Goal: Answer question/provide support: Share knowledge or assist other users

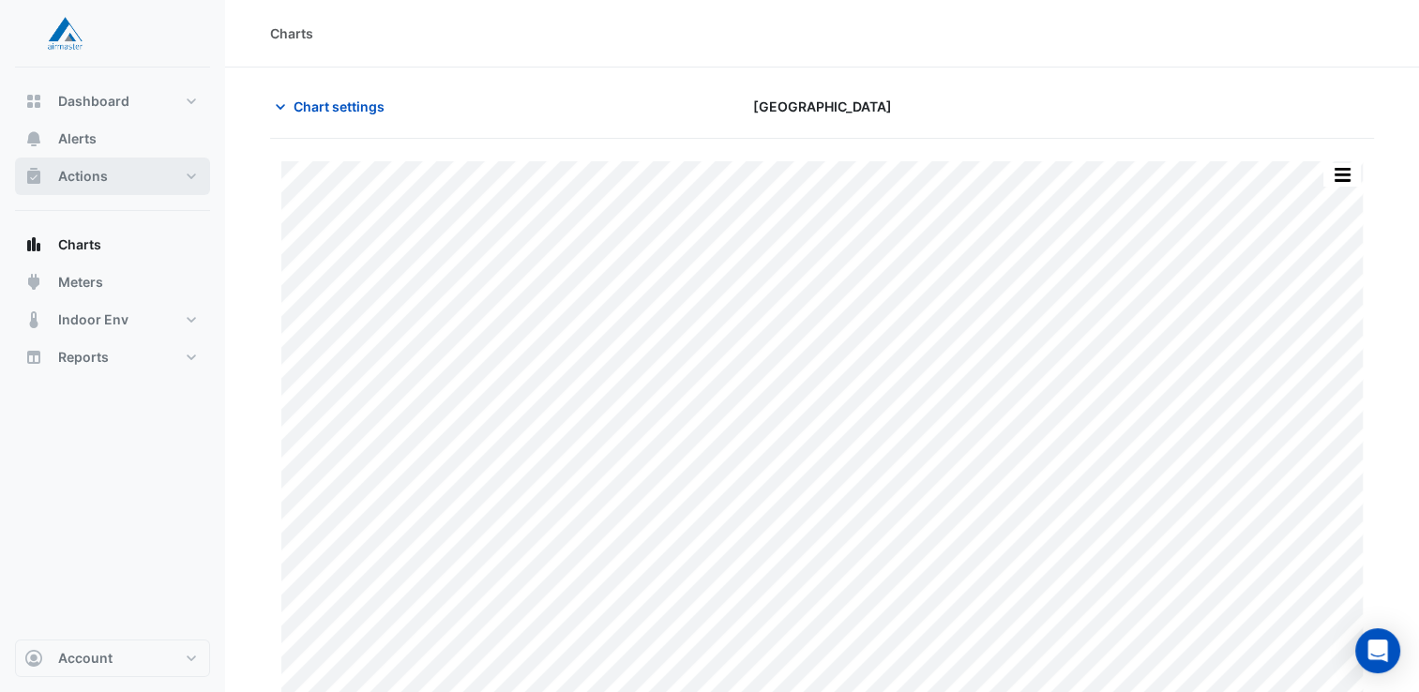
click at [109, 185] on button "Actions" at bounding box center [112, 177] width 195 height 38
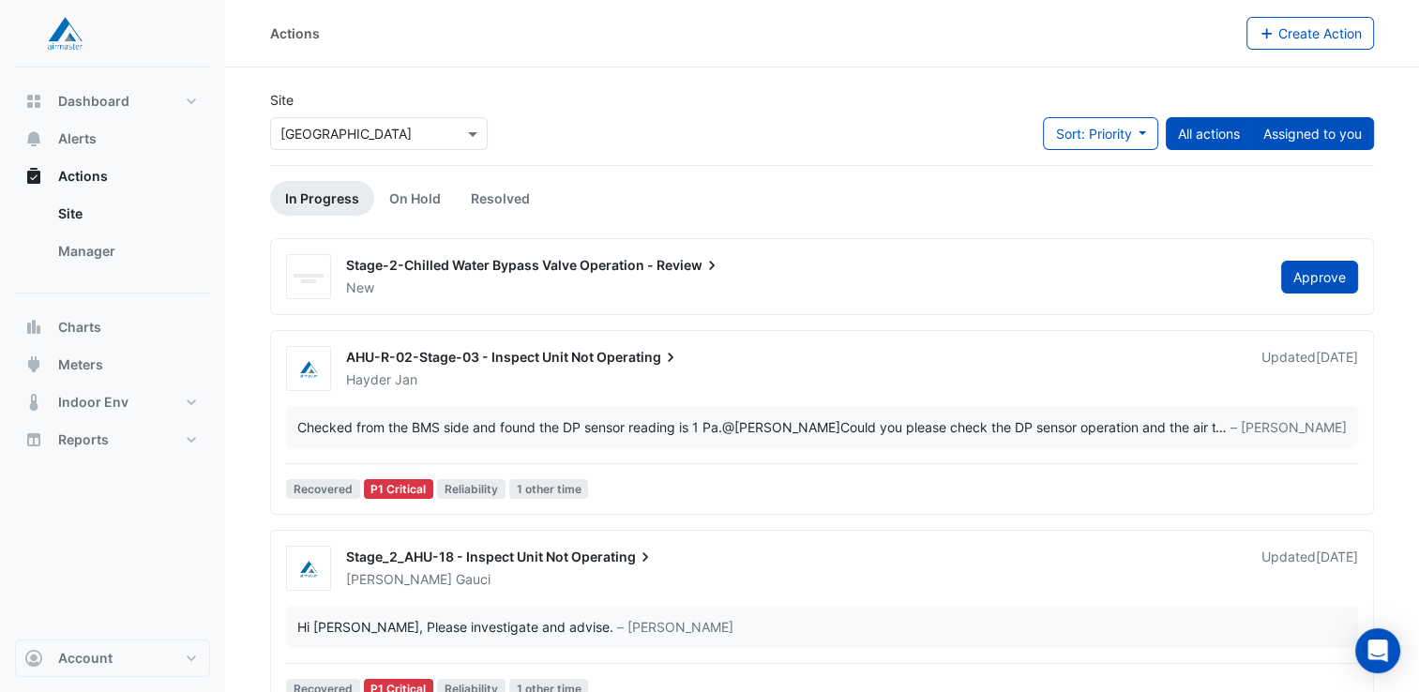
click at [1302, 132] on button "Assigned to you" at bounding box center [1312, 133] width 123 height 33
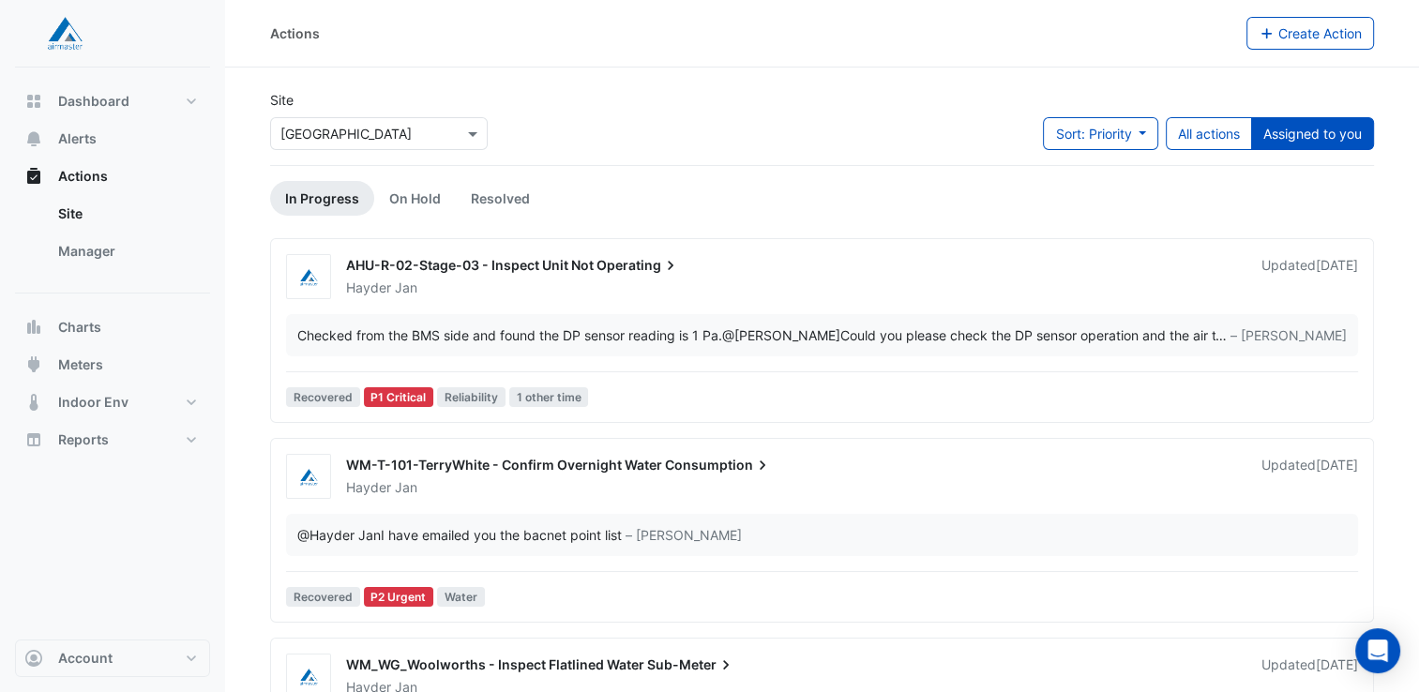
click at [503, 467] on span "WM-T-101-TerryWhite - Confirm Overnight Water" at bounding box center [504, 465] width 316 height 16
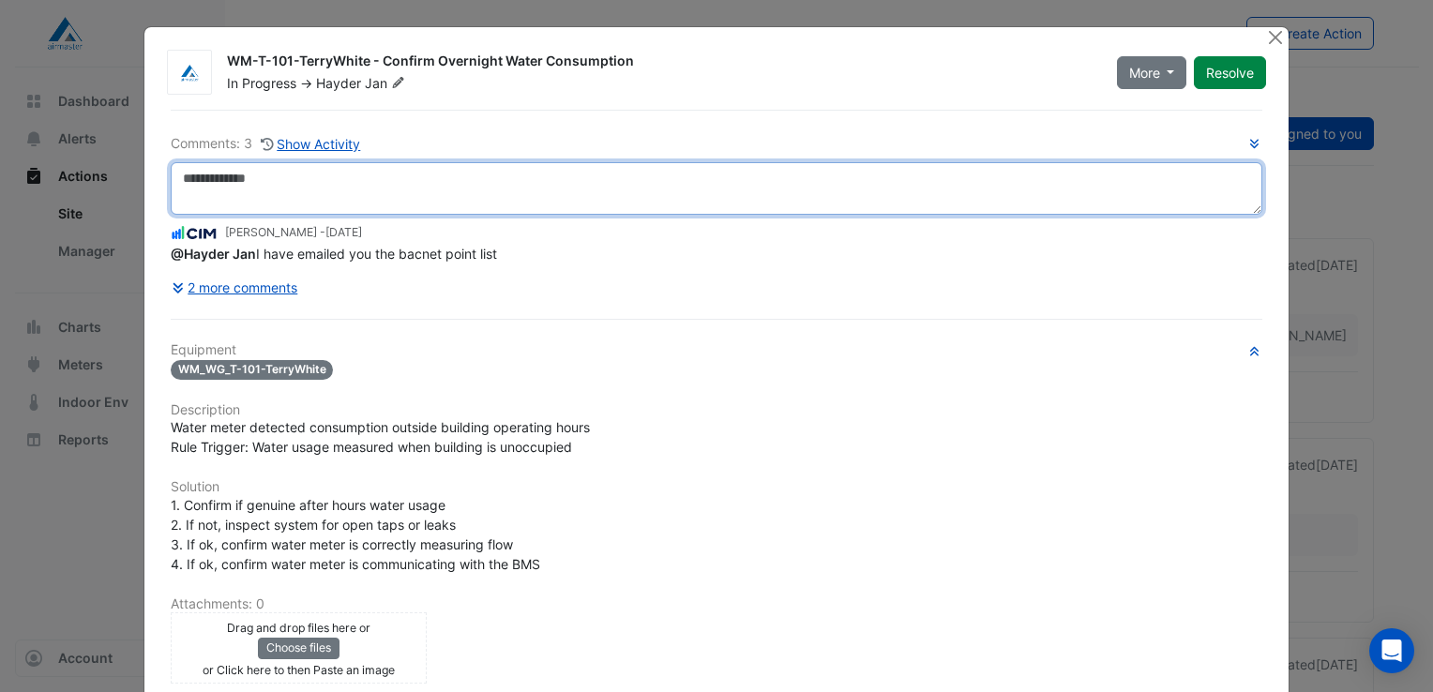
click at [225, 174] on textarea at bounding box center [717, 188] width 1092 height 53
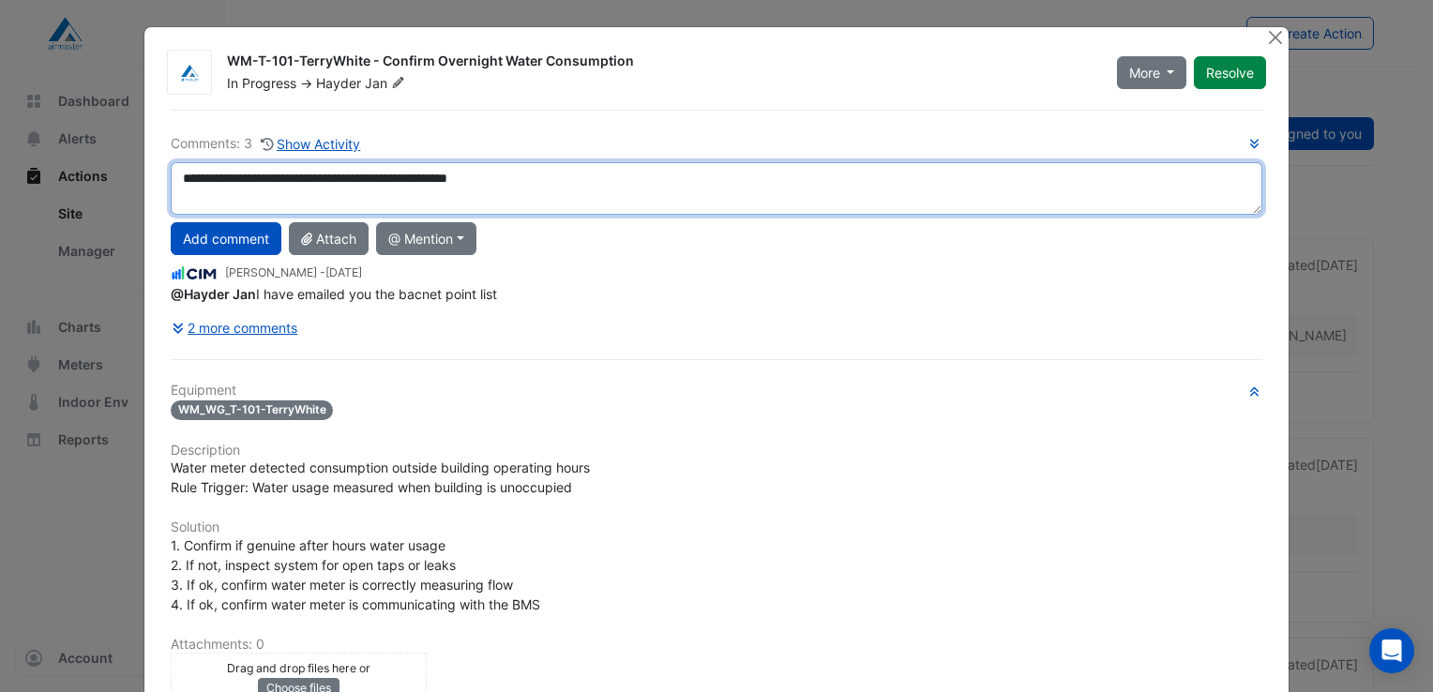
click at [412, 181] on textarea "**********" at bounding box center [717, 188] width 1092 height 53
click at [524, 178] on textarea "**********" at bounding box center [717, 188] width 1092 height 53
click at [293, 178] on textarea "**********" at bounding box center [717, 188] width 1092 height 53
click at [416, 177] on textarea "**********" at bounding box center [717, 188] width 1092 height 53
click at [456, 179] on textarea "**********" at bounding box center [717, 188] width 1092 height 53
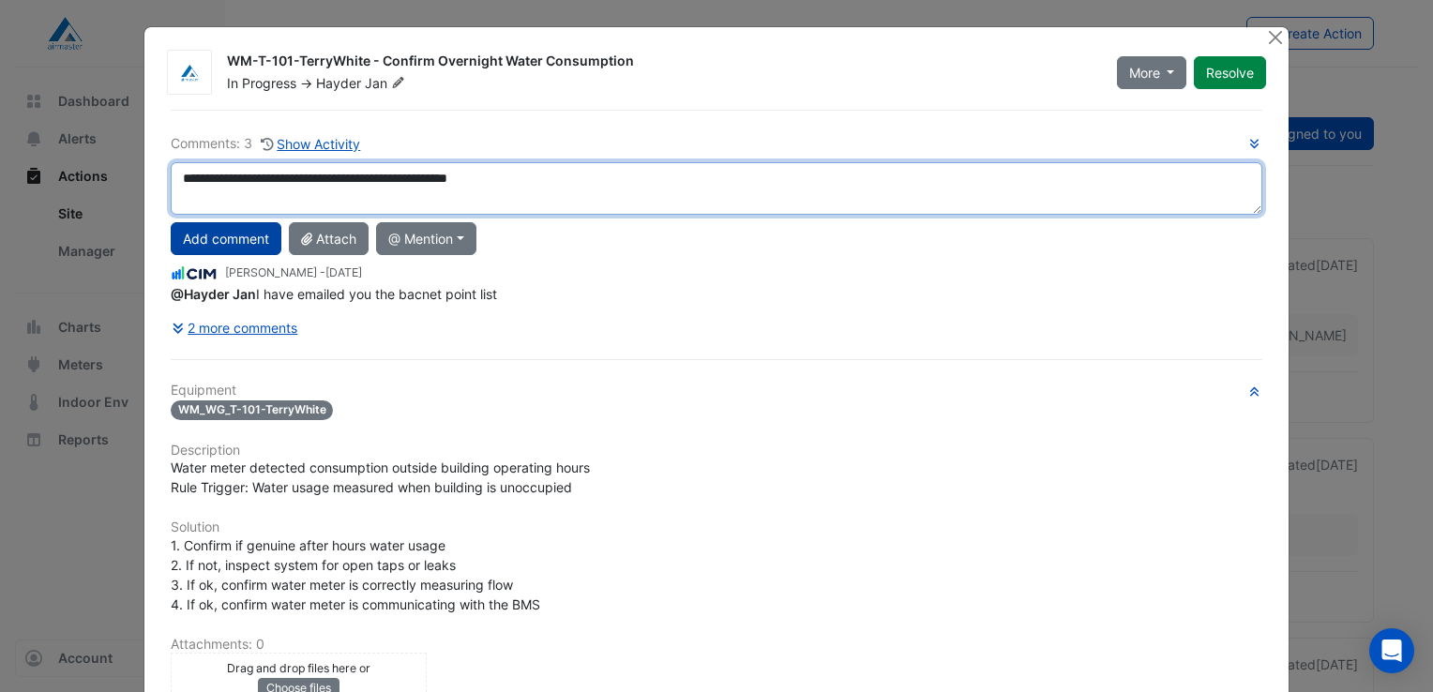
type textarea "**********"
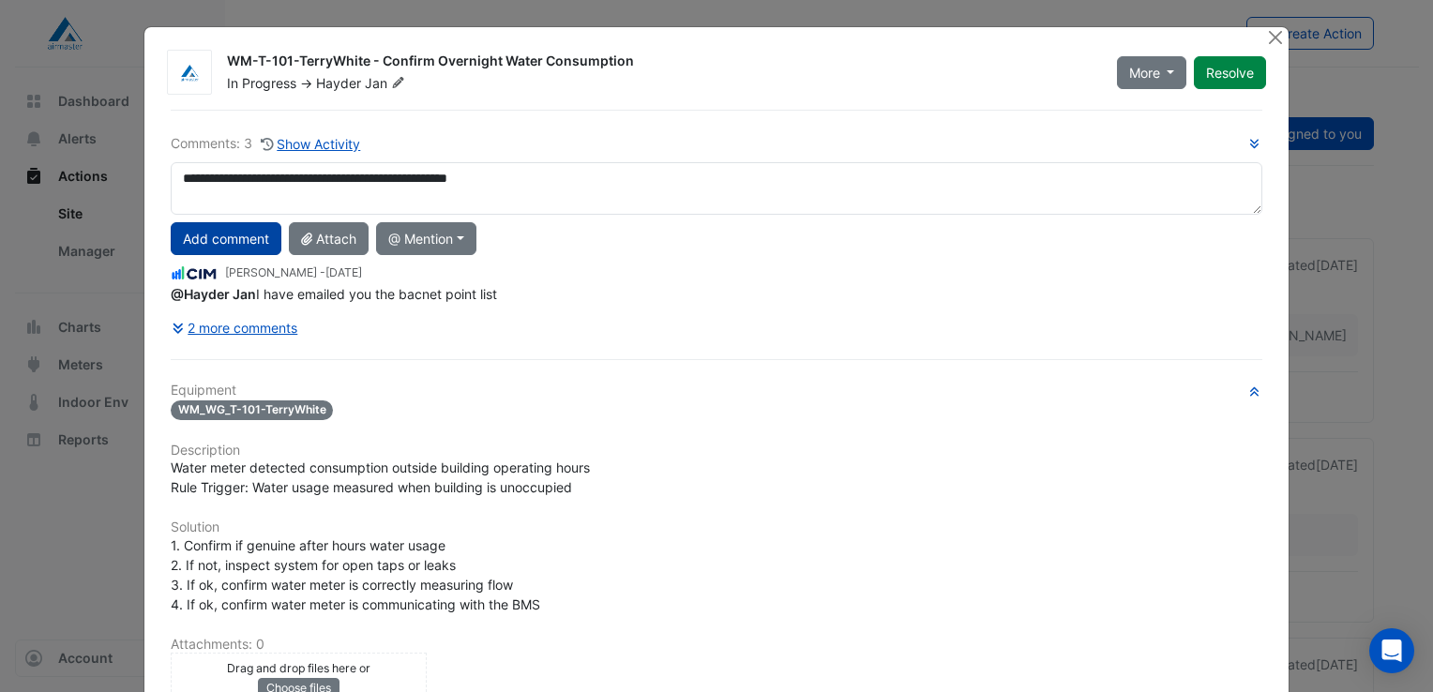
click at [216, 240] on button "Add comment" at bounding box center [226, 238] width 111 height 33
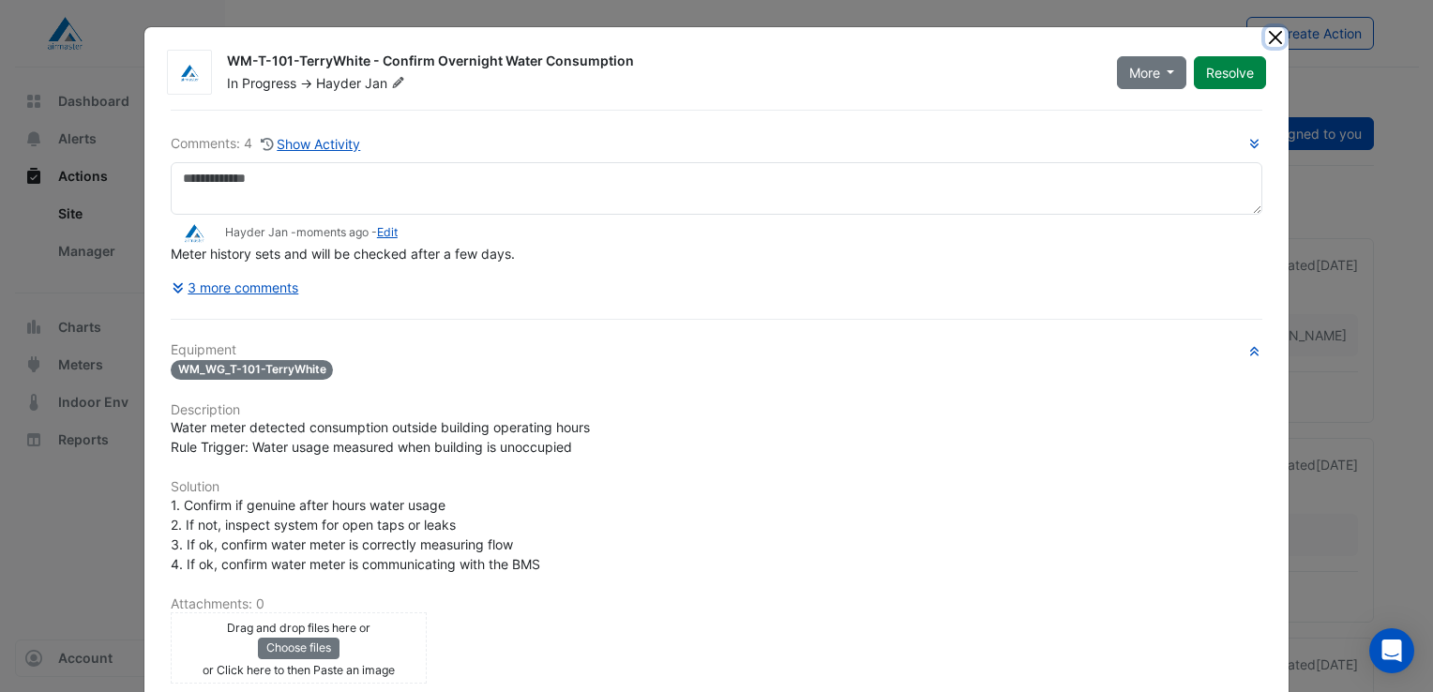
click at [1268, 36] on button "Close" at bounding box center [1275, 37] width 20 height 20
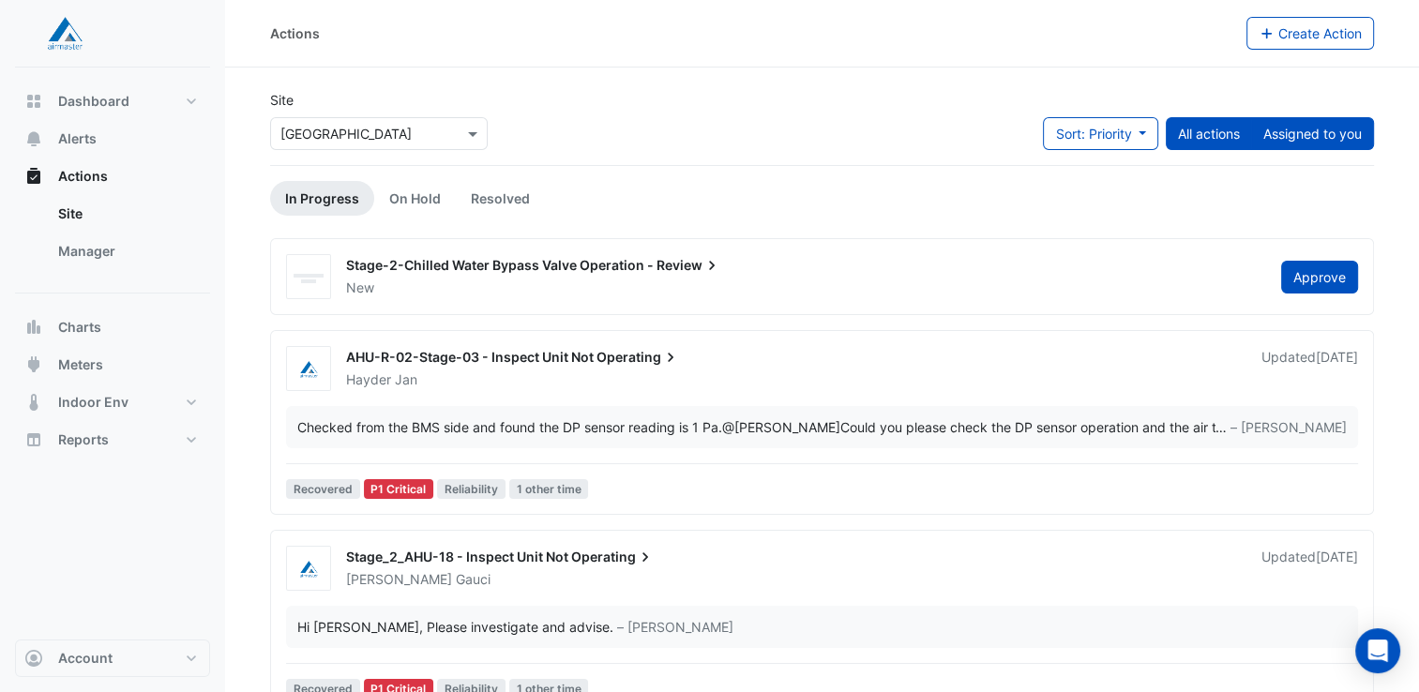
click at [1287, 129] on button "Assigned to you" at bounding box center [1312, 133] width 123 height 33
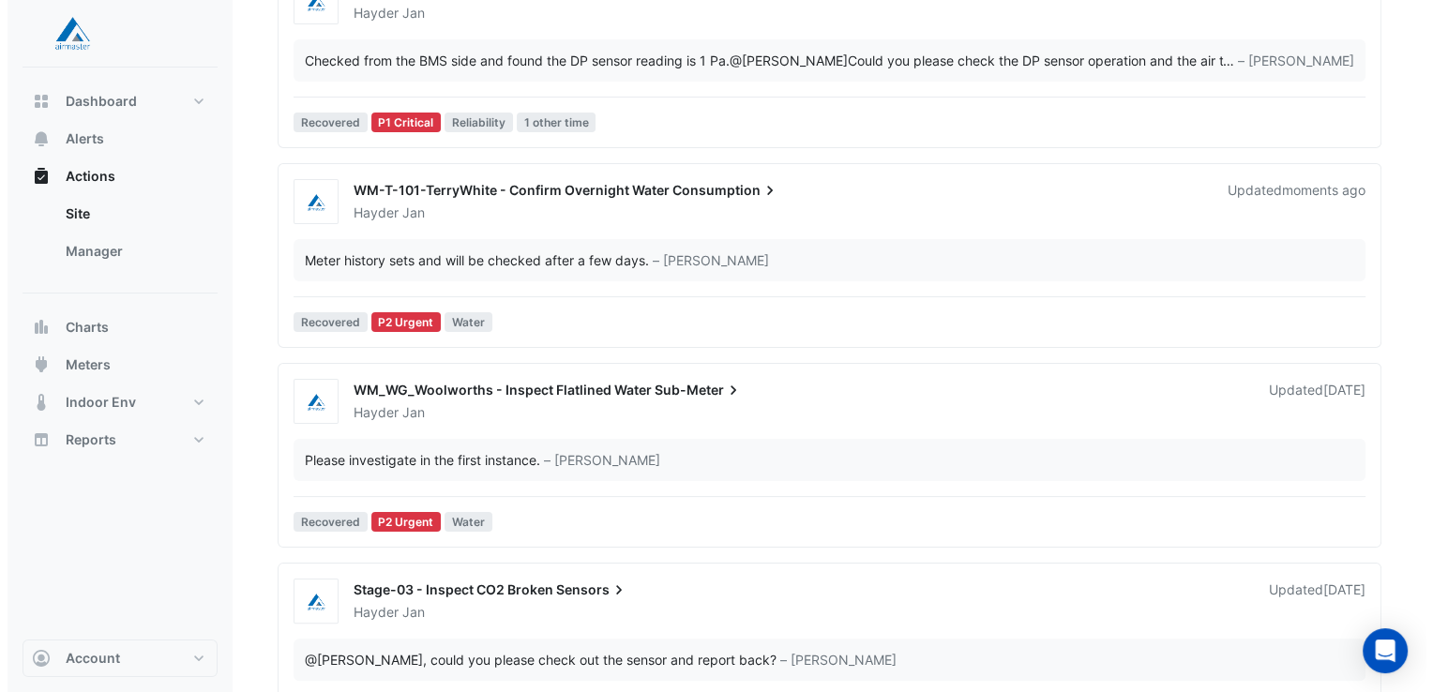
scroll to position [281, 0]
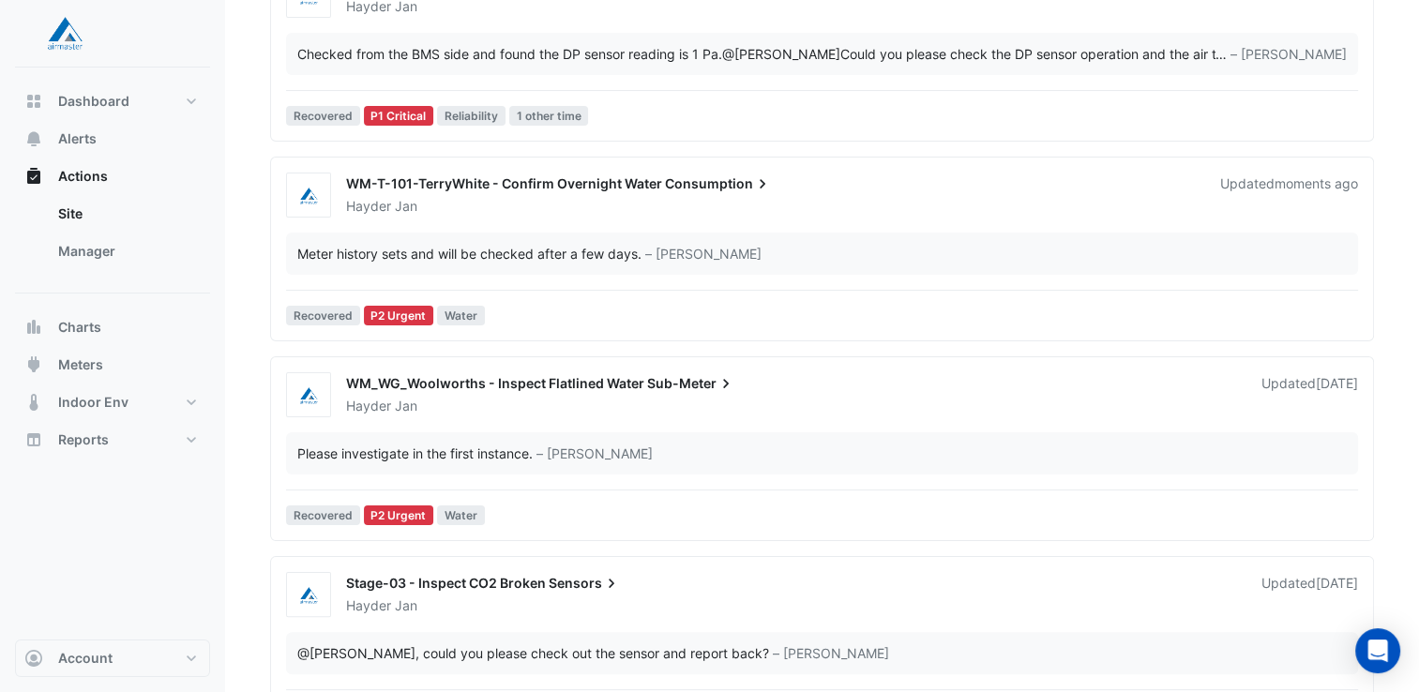
click at [463, 391] on div "WM_WG_Woolworths - Inspect Flatlined Water Sub-Meter" at bounding box center [792, 385] width 893 height 23
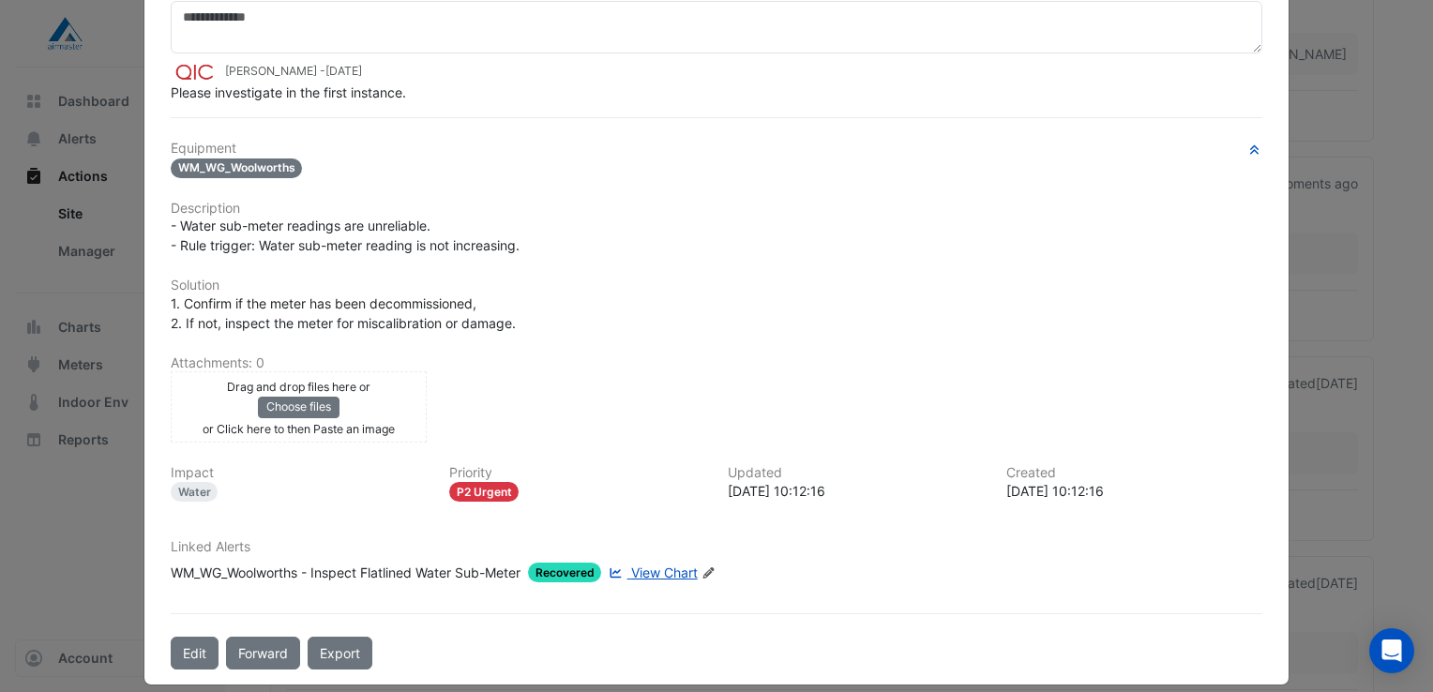
scroll to position [173, 0]
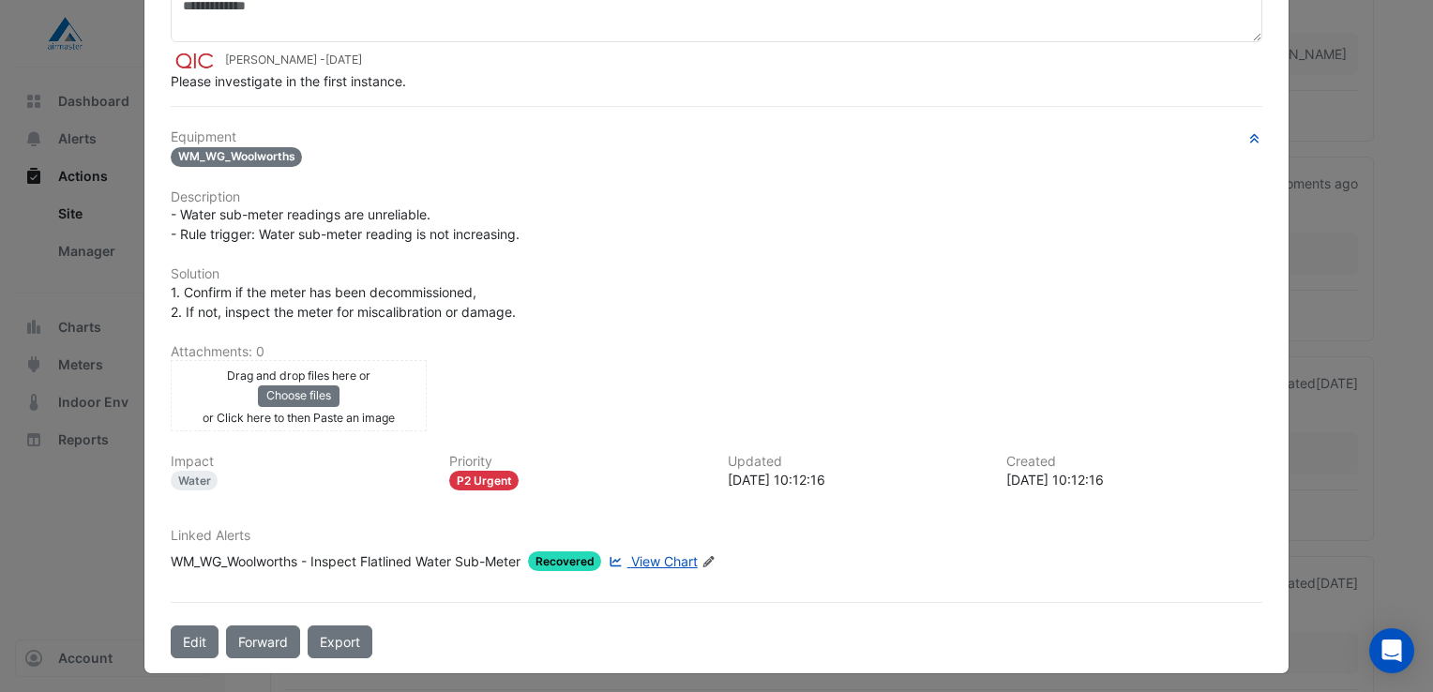
click at [647, 553] on span "View Chart" at bounding box center [664, 561] width 67 height 16
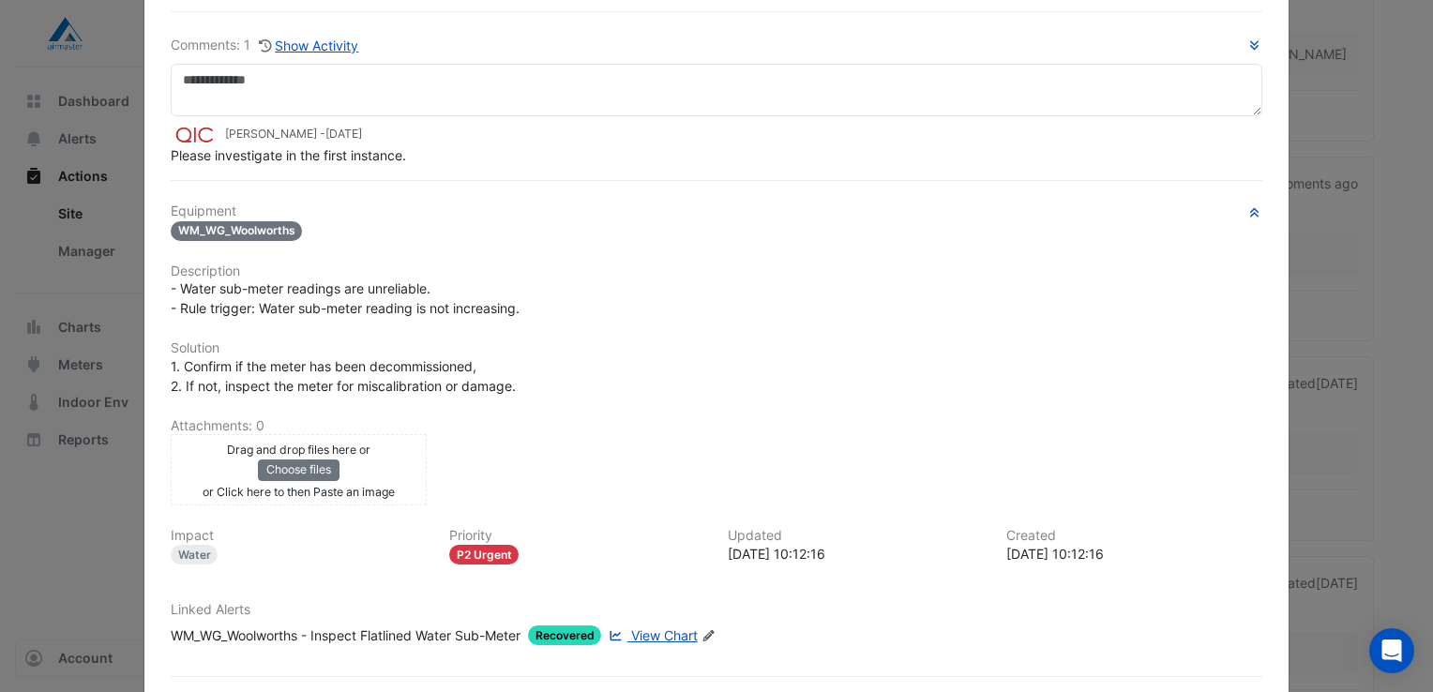
scroll to position [0, 0]
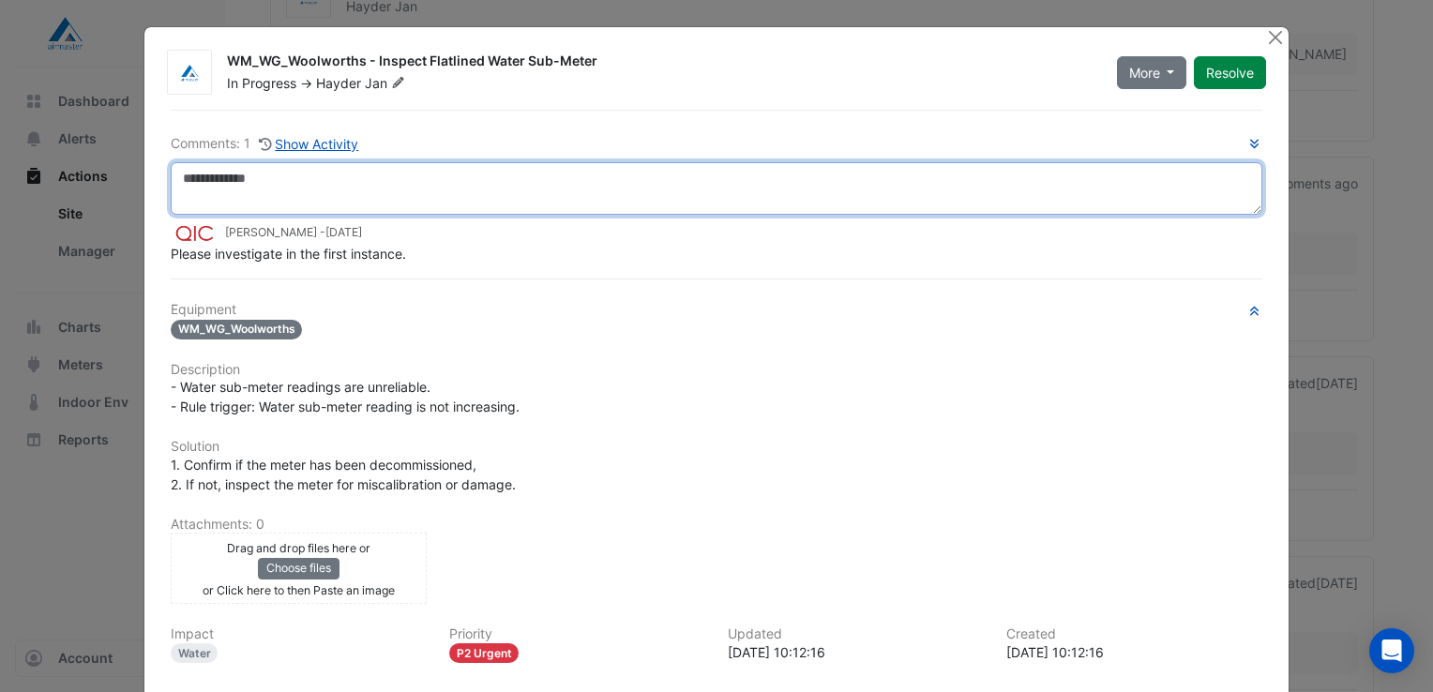
click at [225, 176] on textarea at bounding box center [717, 188] width 1092 height 53
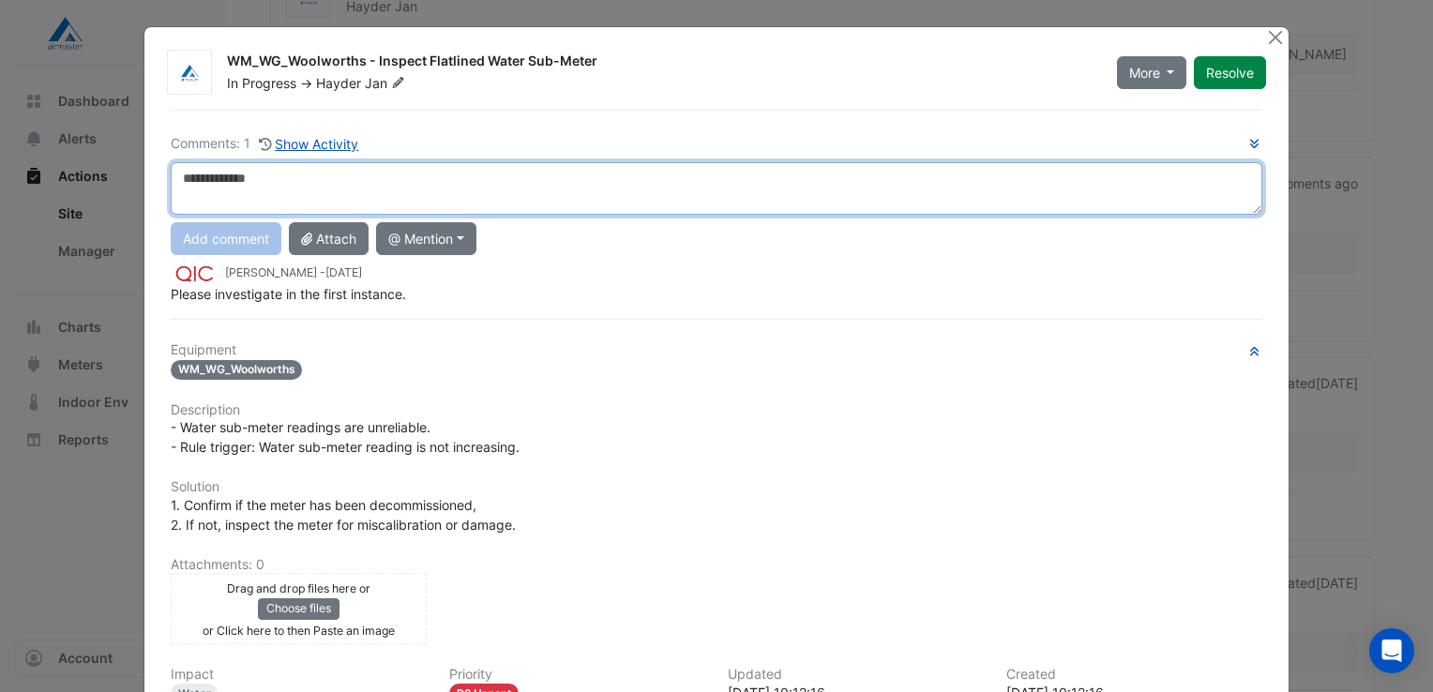
paste textarea "**********"
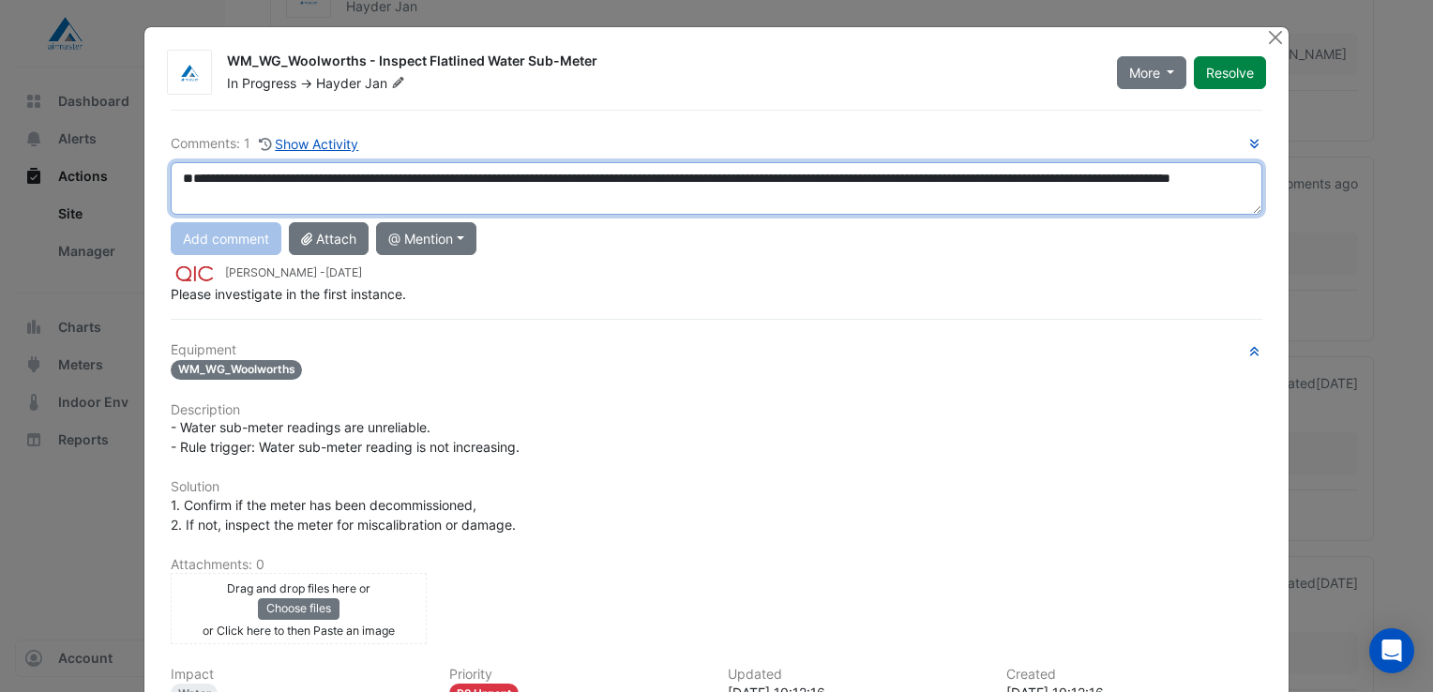
scroll to position [11, 0]
click at [174, 185] on textarea "**********" at bounding box center [717, 188] width 1093 height 53
type textarea "**********"
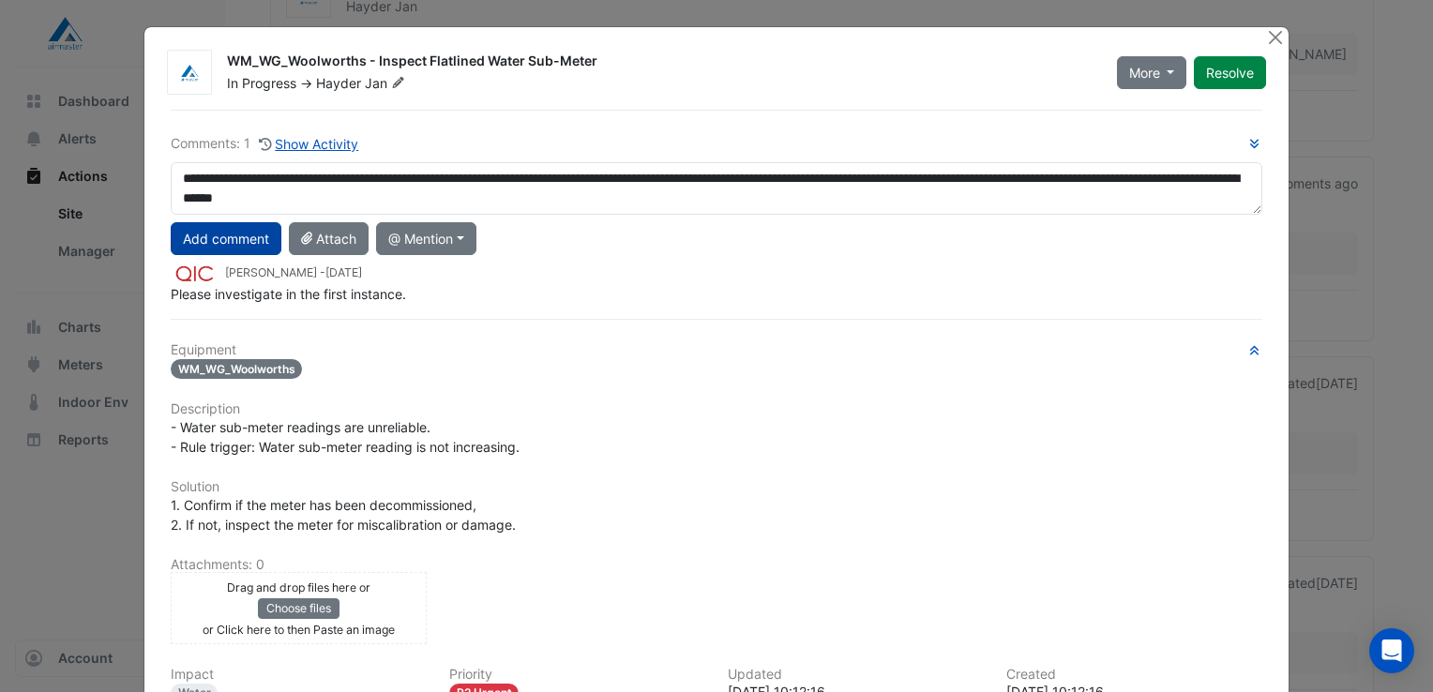
click at [198, 234] on button "Add comment" at bounding box center [226, 238] width 111 height 33
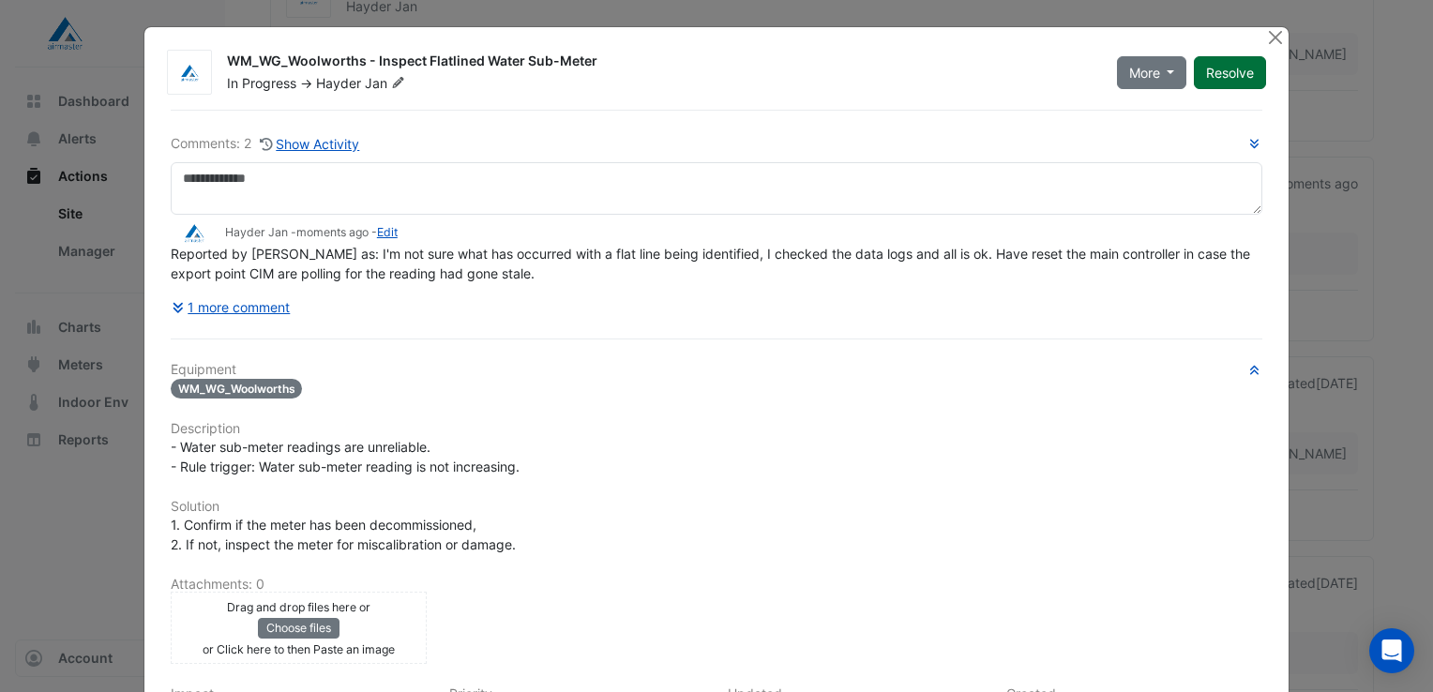
click at [1229, 70] on button "Resolve" at bounding box center [1230, 72] width 72 height 33
click at [1265, 38] on button "Close" at bounding box center [1275, 37] width 20 height 20
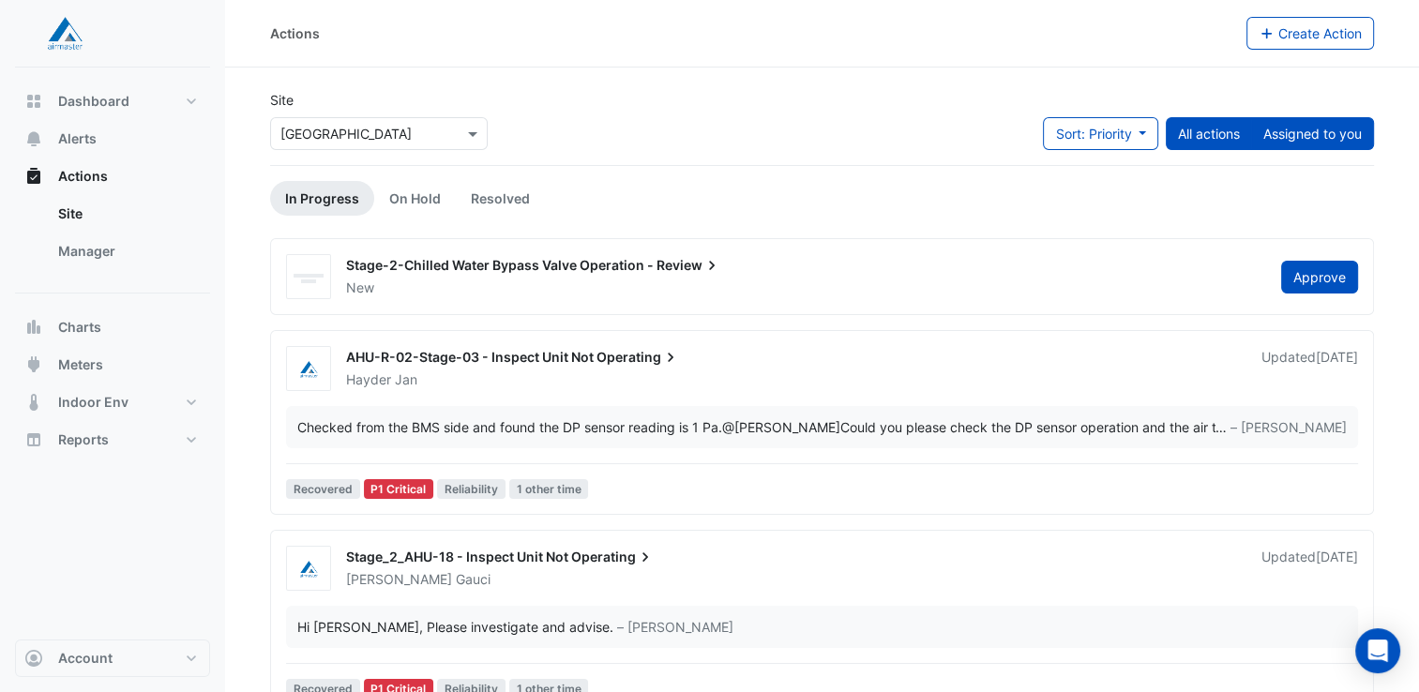
click at [1289, 140] on button "Assigned to you" at bounding box center [1312, 133] width 123 height 33
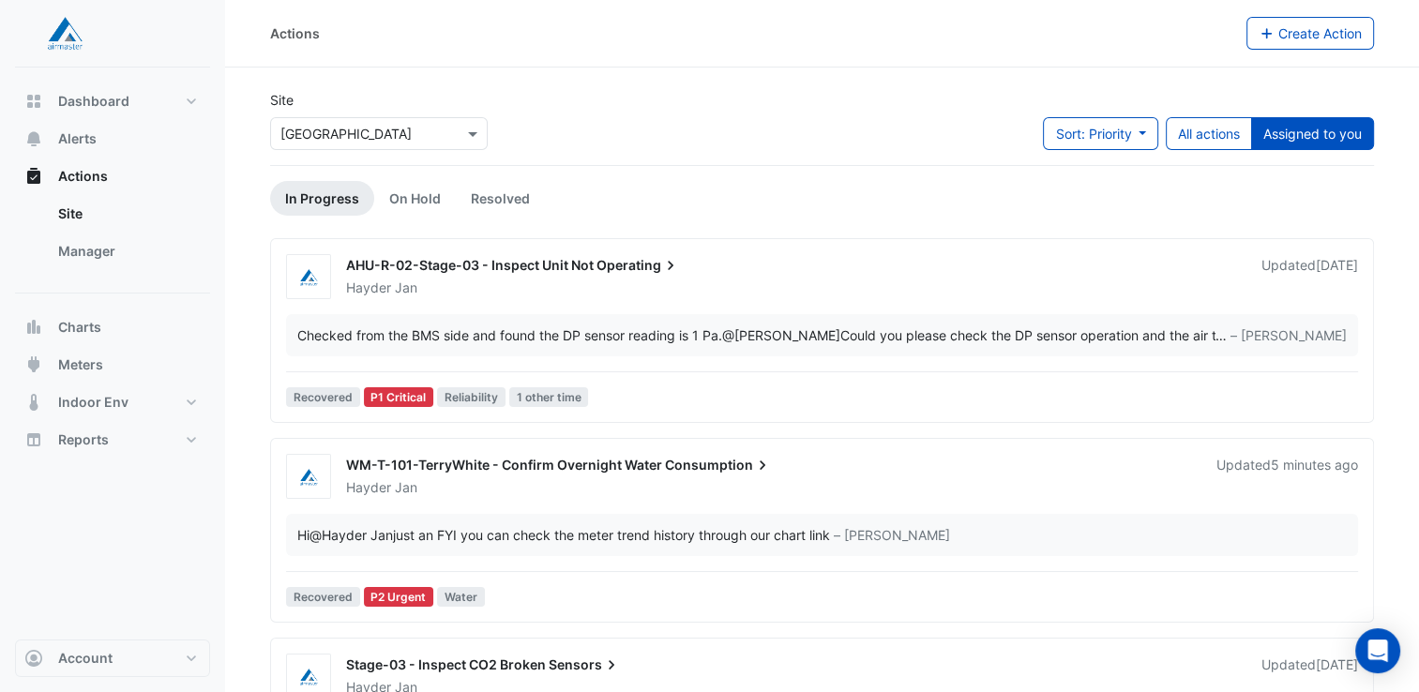
click at [614, 479] on div "Hayder Jan" at bounding box center [770, 487] width 852 height 19
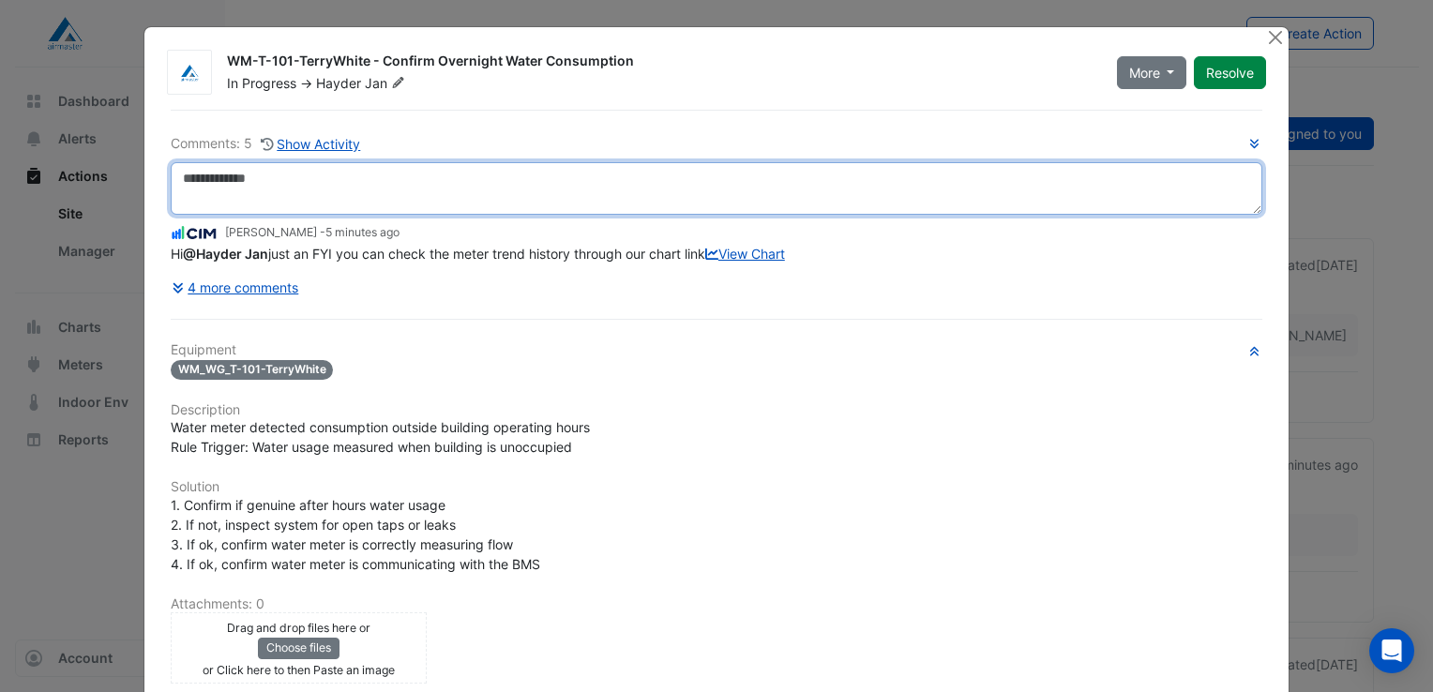
click at [219, 177] on textarea at bounding box center [717, 188] width 1092 height 53
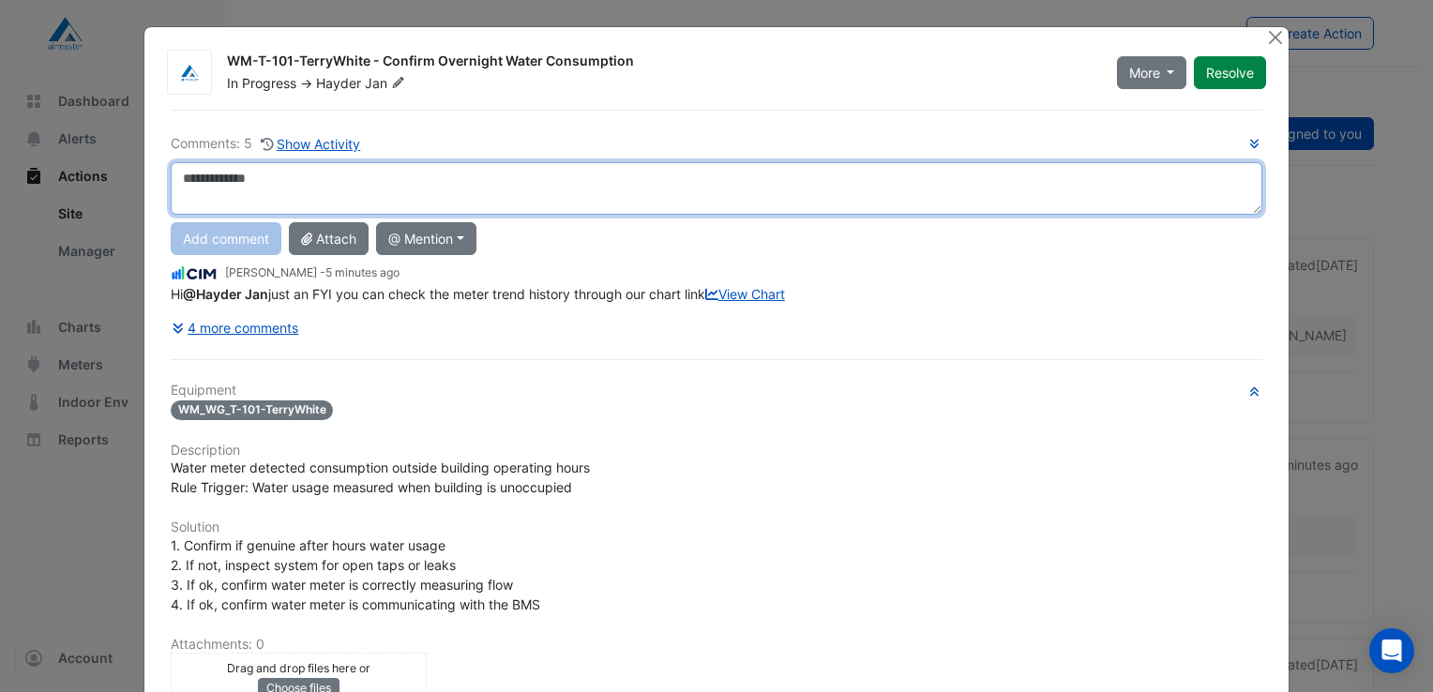
type textarea "*"
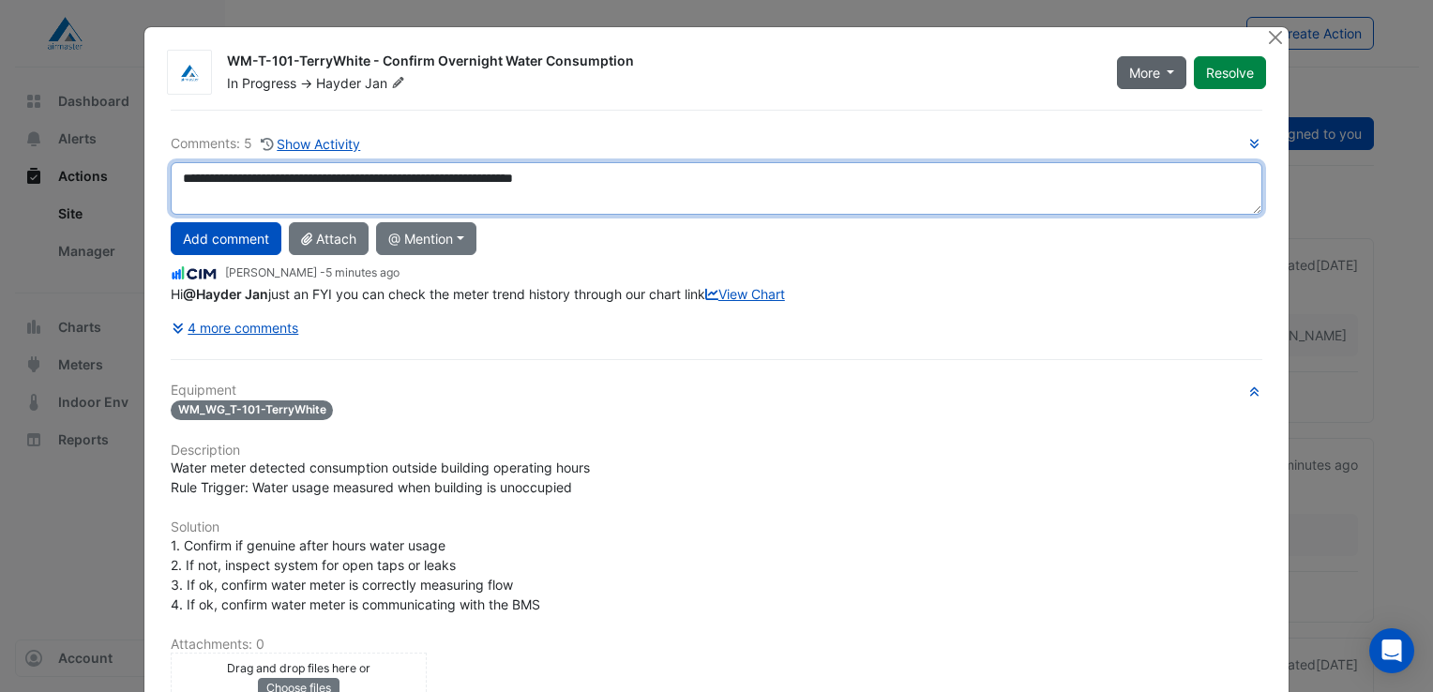
type textarea "**********"
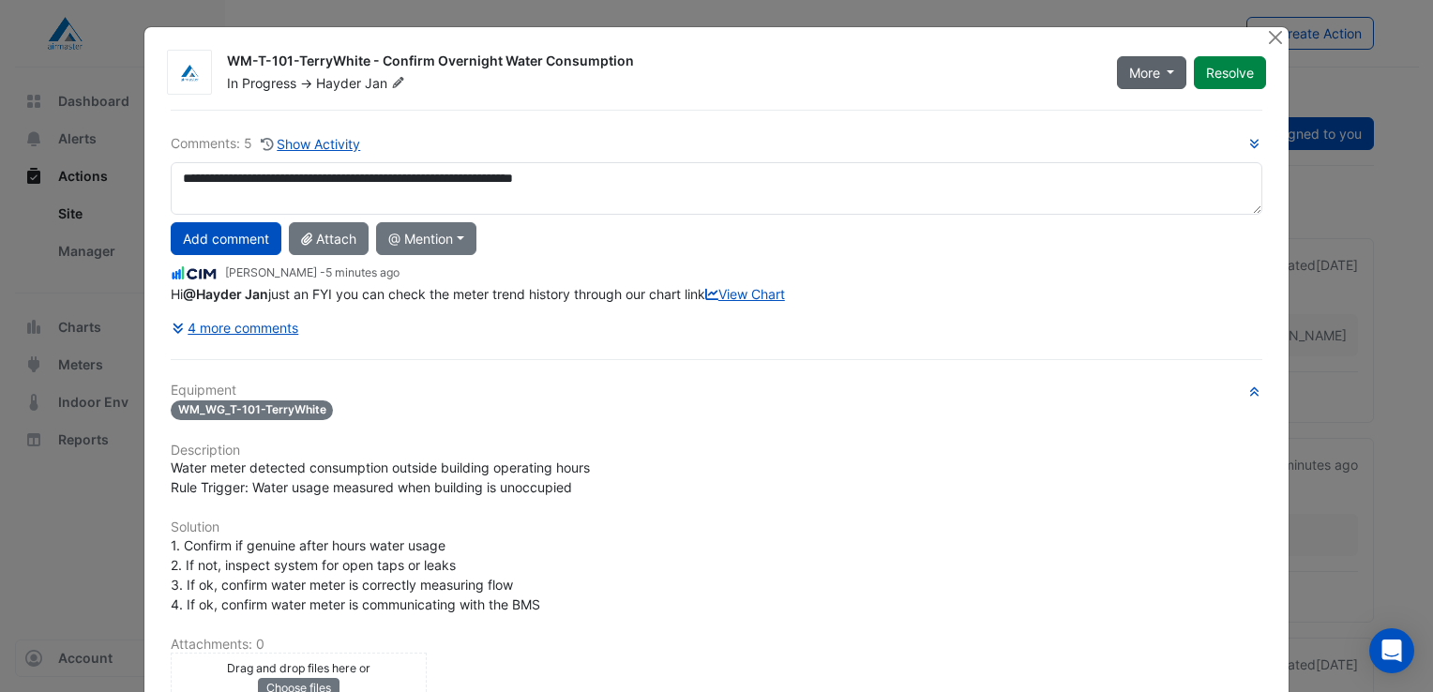
click at [1162, 73] on button "More" at bounding box center [1152, 72] width 70 height 33
click at [945, 68] on div "WM-T-101-TerryWhite - Confirm Overnight Water Consumption" at bounding box center [660, 63] width 867 height 23
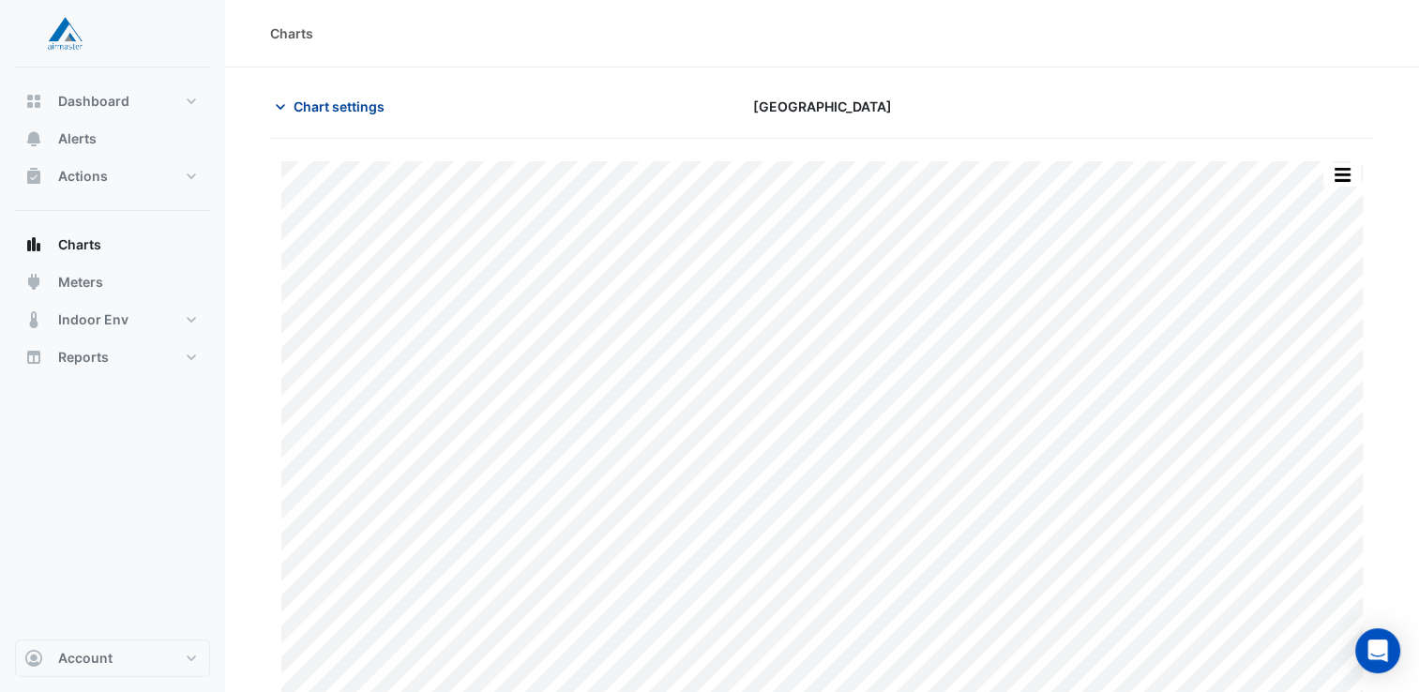
click at [279, 104] on icon "button" at bounding box center [280, 107] width 19 height 19
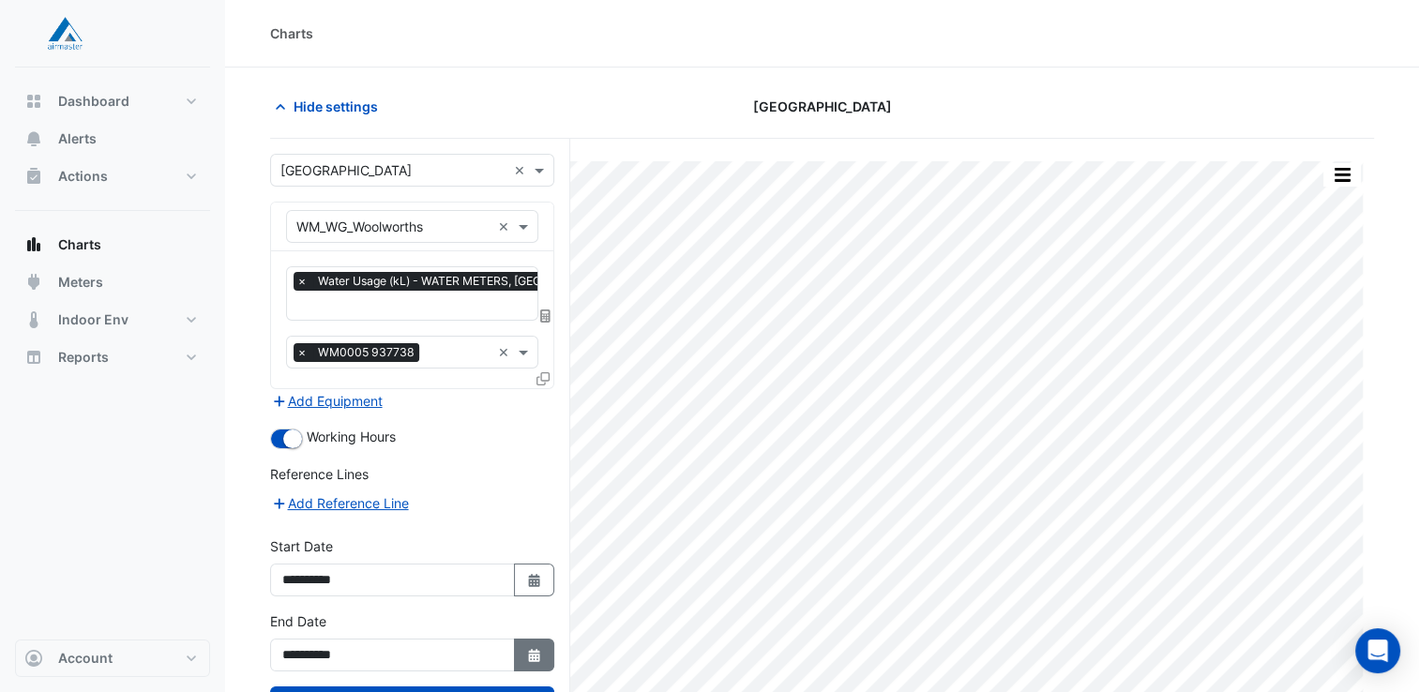
click at [533, 650] on icon "button" at bounding box center [533, 655] width 11 height 13
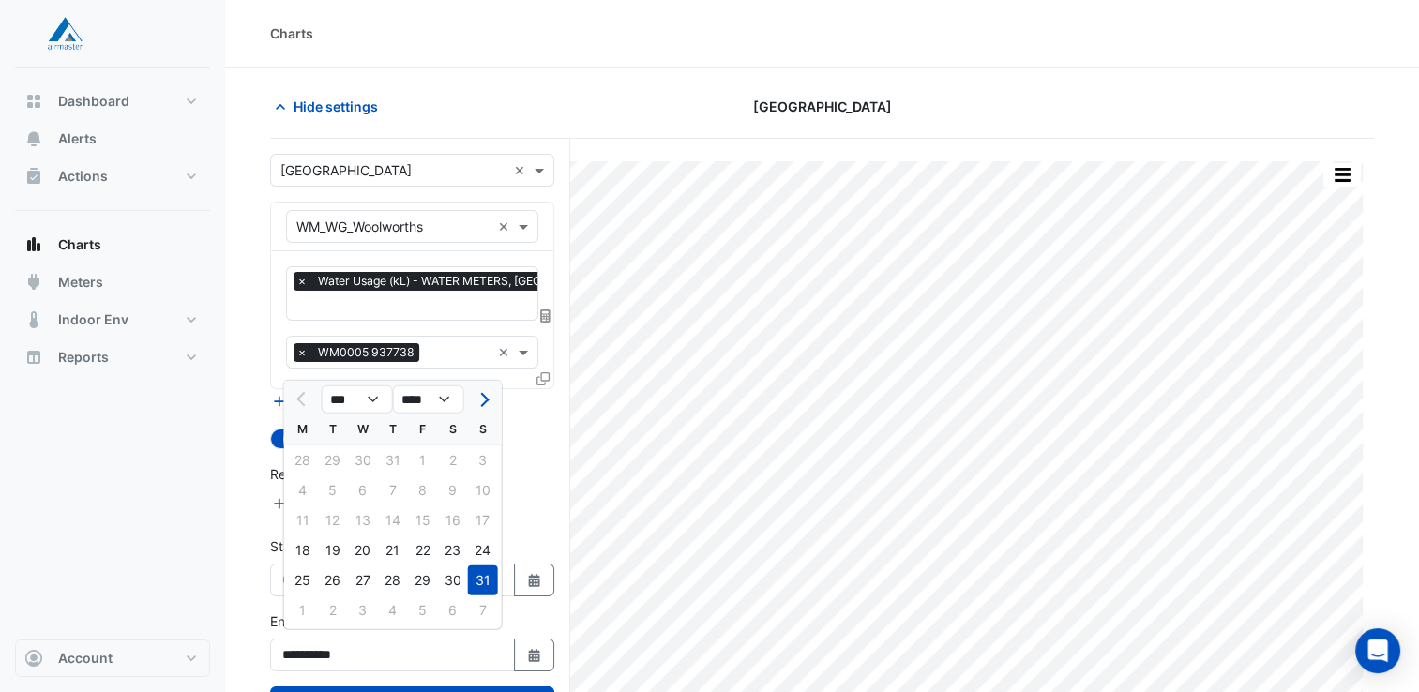
click at [1034, 27] on div "Charts" at bounding box center [822, 33] width 1104 height 20
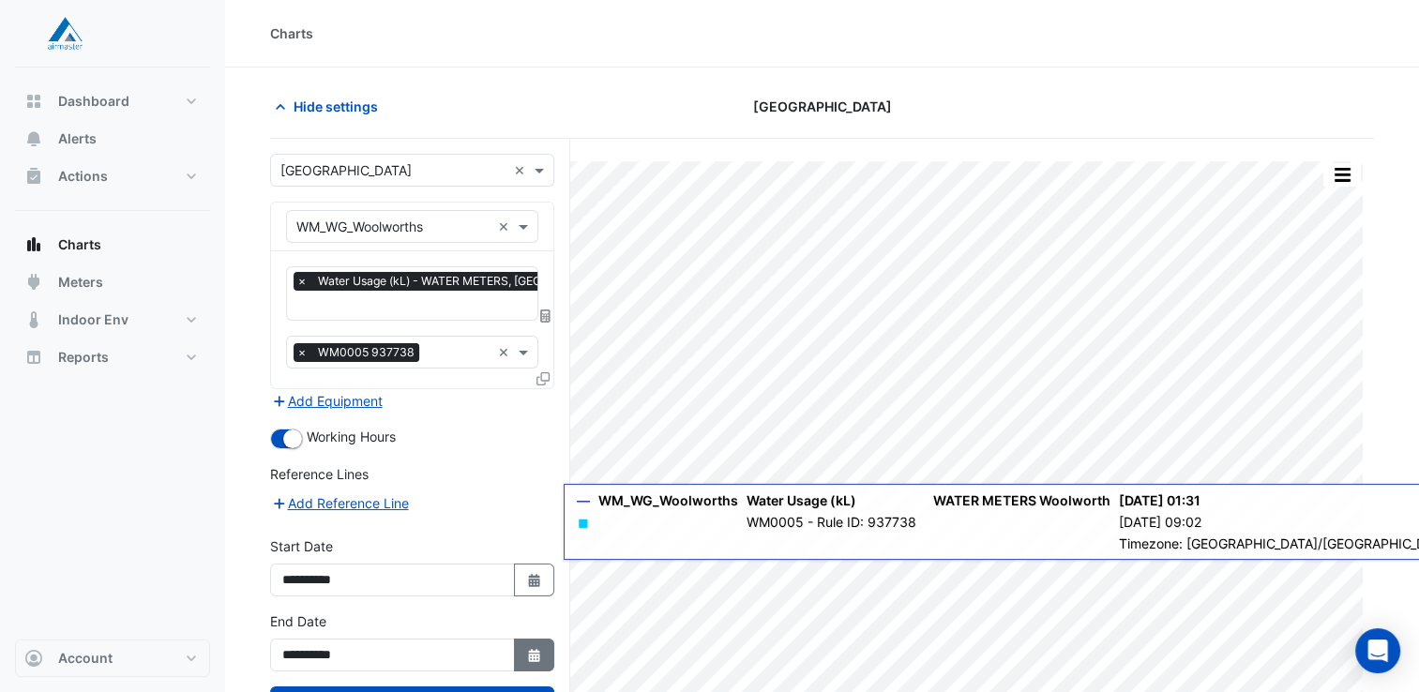
click at [530, 658] on button "Select Date" at bounding box center [534, 655] width 41 height 33
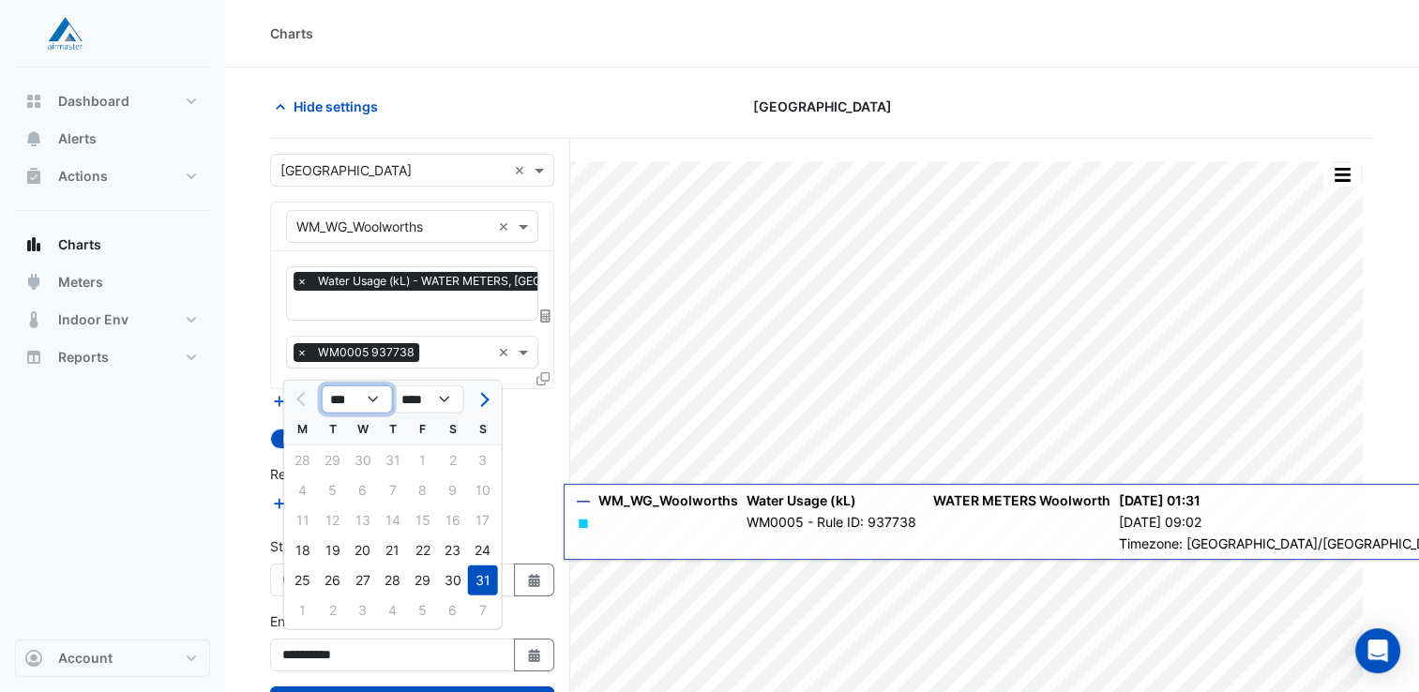
click at [373, 403] on select "*** *** *** *** ***" at bounding box center [357, 399] width 71 height 28
select select "*"
click at [322, 385] on select "*** *** *** *** ***" at bounding box center [357, 399] width 71 height 28
click at [338, 490] on div "9" at bounding box center [333, 490] width 30 height 30
type input "**********"
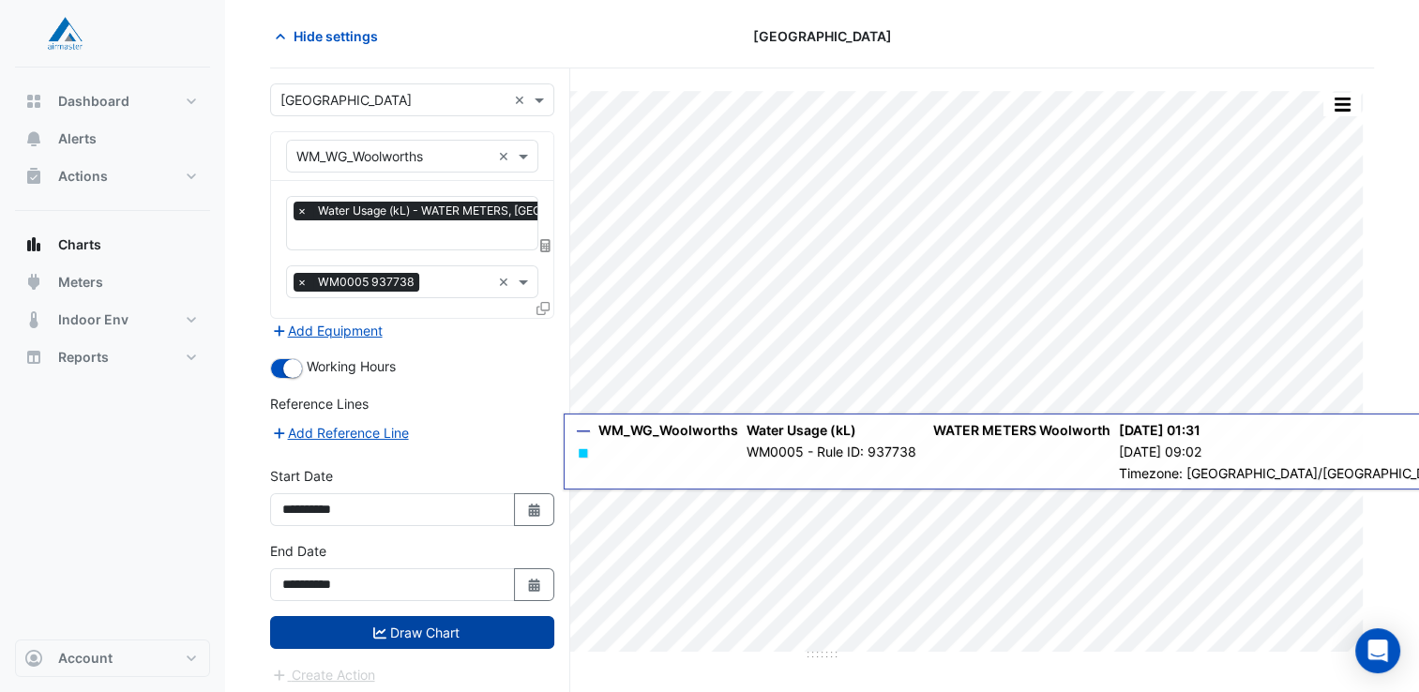
click at [405, 624] on button "Draw Chart" at bounding box center [412, 632] width 284 height 33
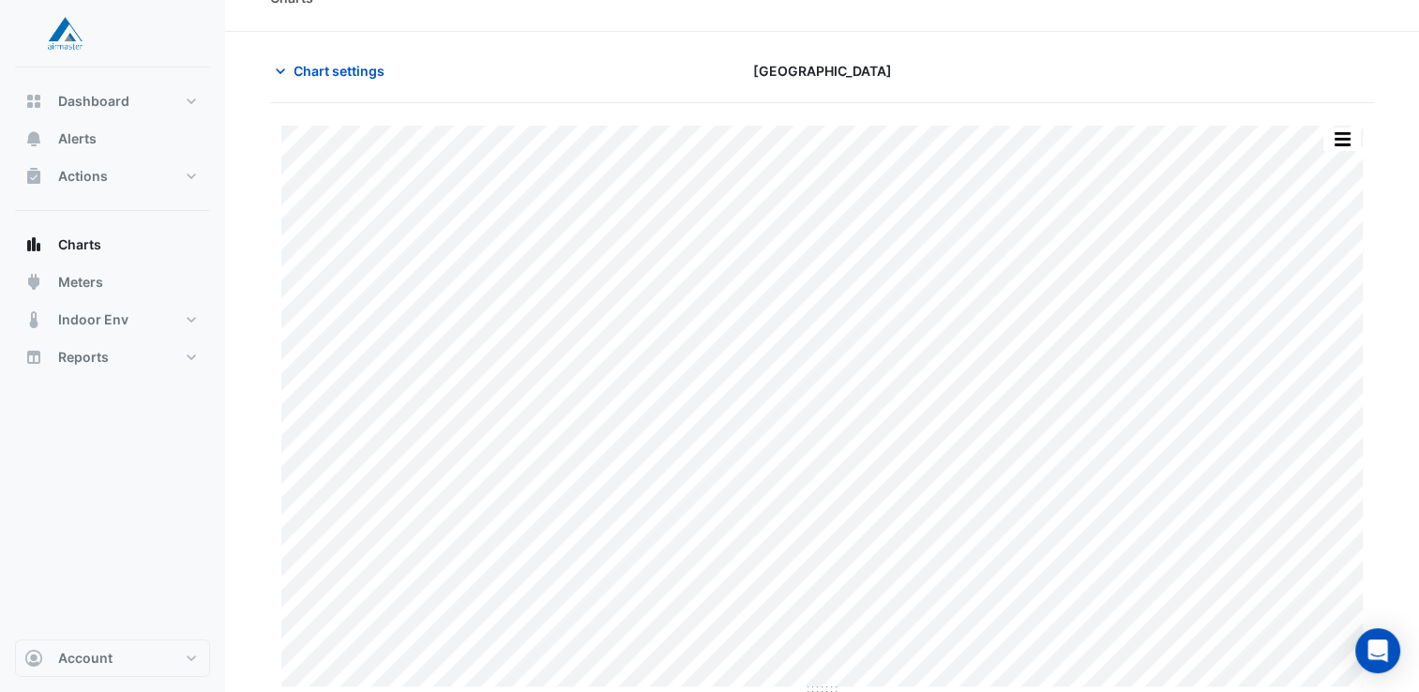
scroll to position [38, 0]
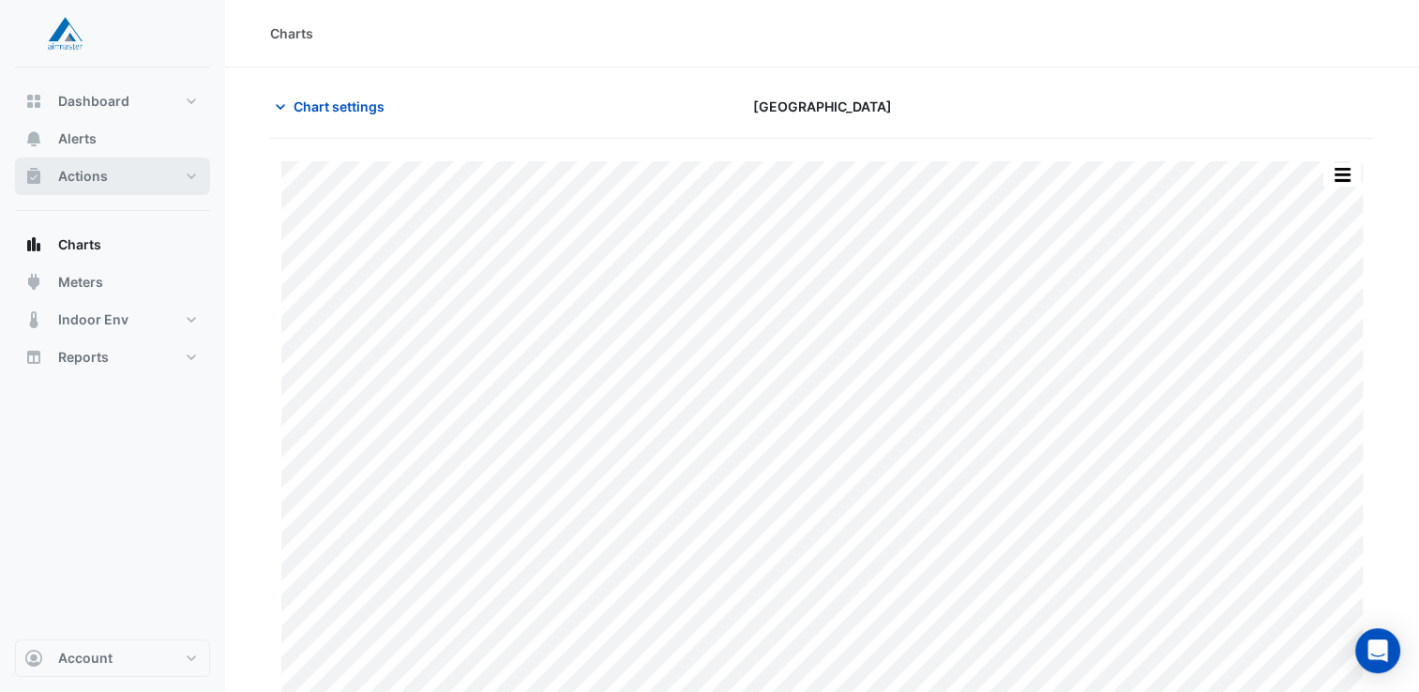
click at [158, 185] on button "Actions" at bounding box center [112, 177] width 195 height 38
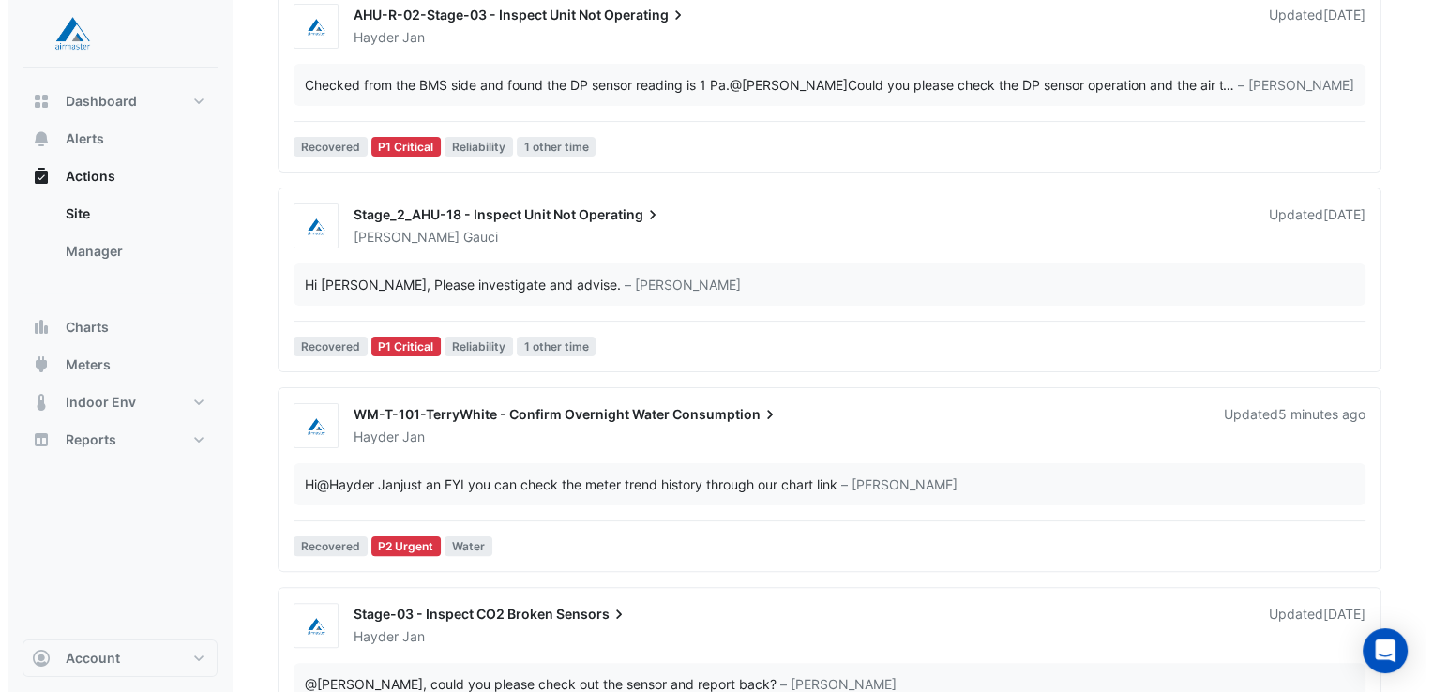
scroll to position [375, 0]
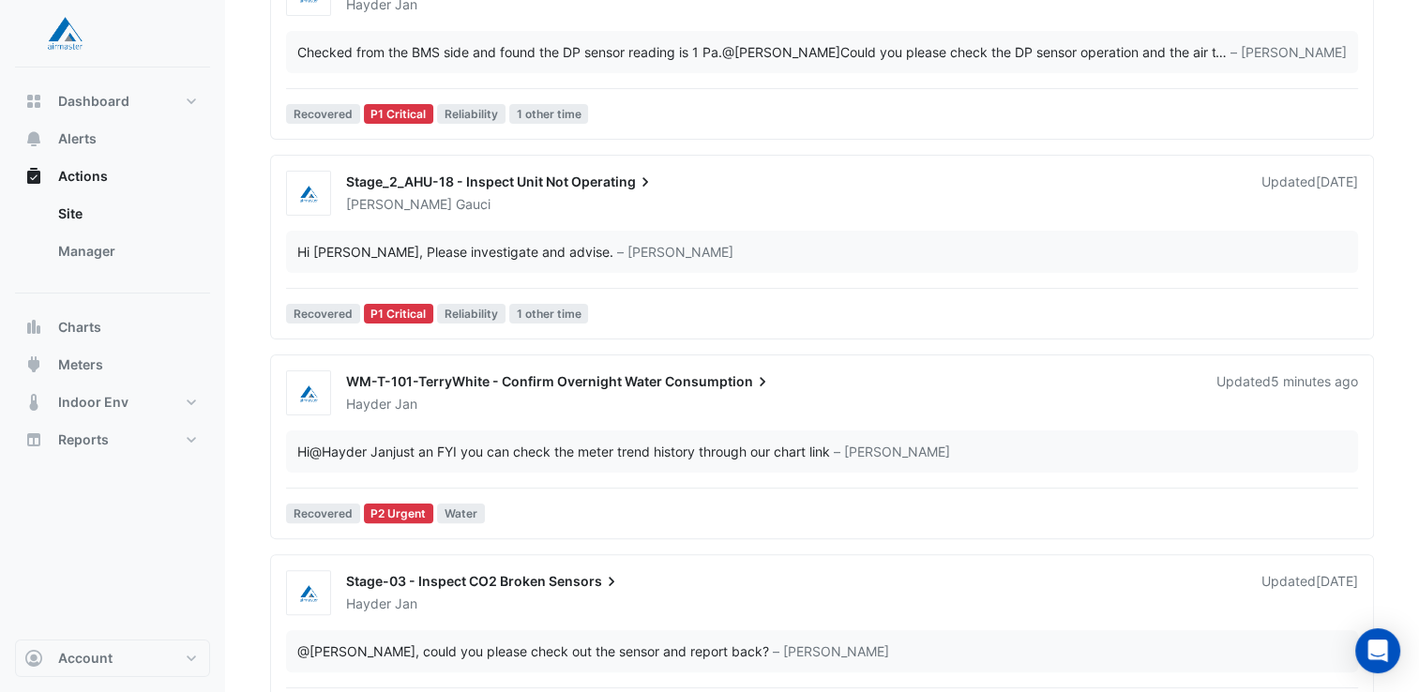
click at [460, 373] on span "WM-T-101-TerryWhite - Confirm Overnight Water" at bounding box center [504, 381] width 316 height 16
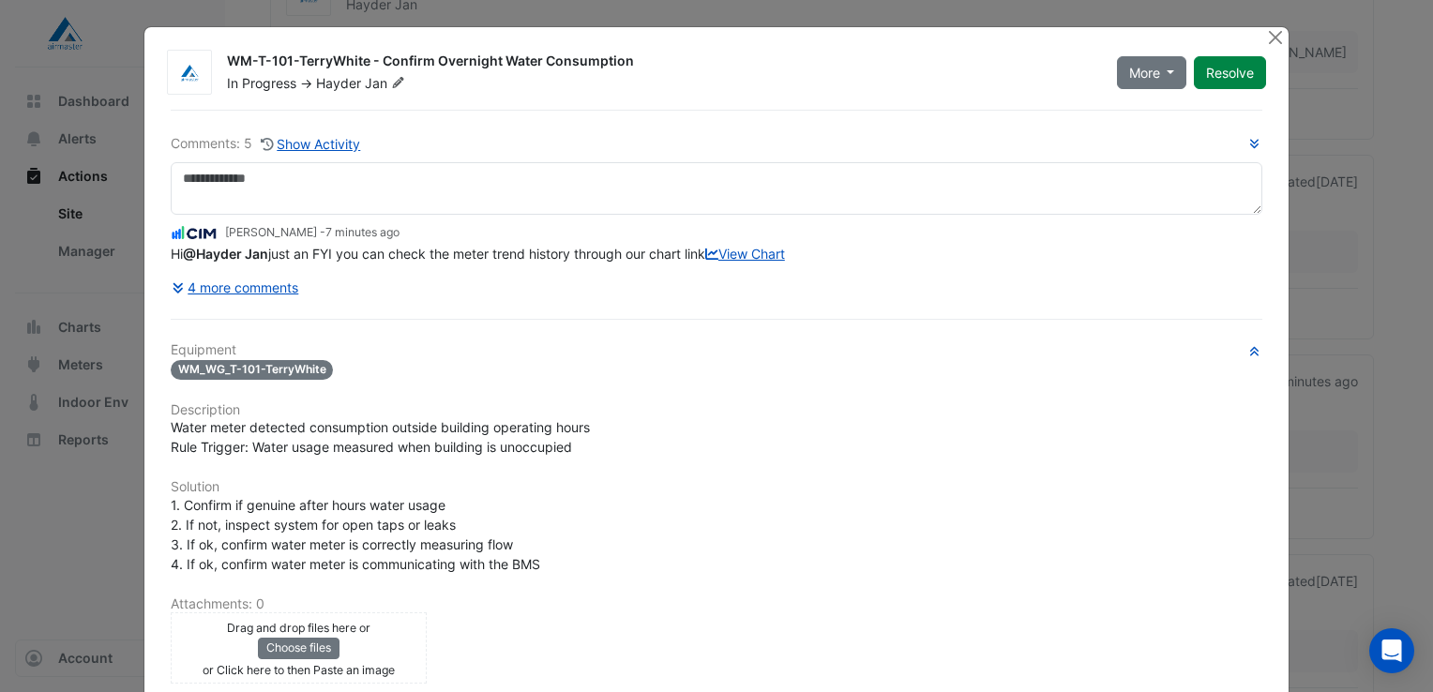
scroll to position [271, 0]
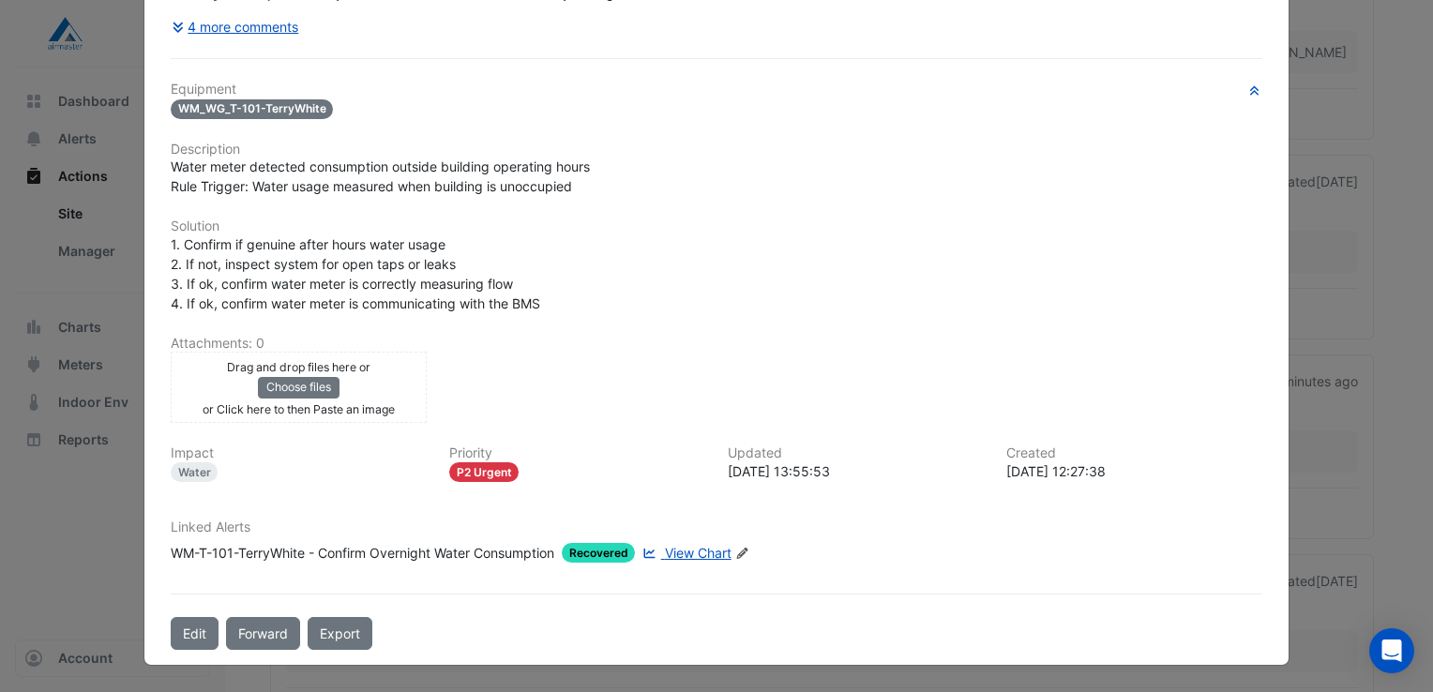
click at [675, 555] on span "View Chart" at bounding box center [698, 553] width 67 height 16
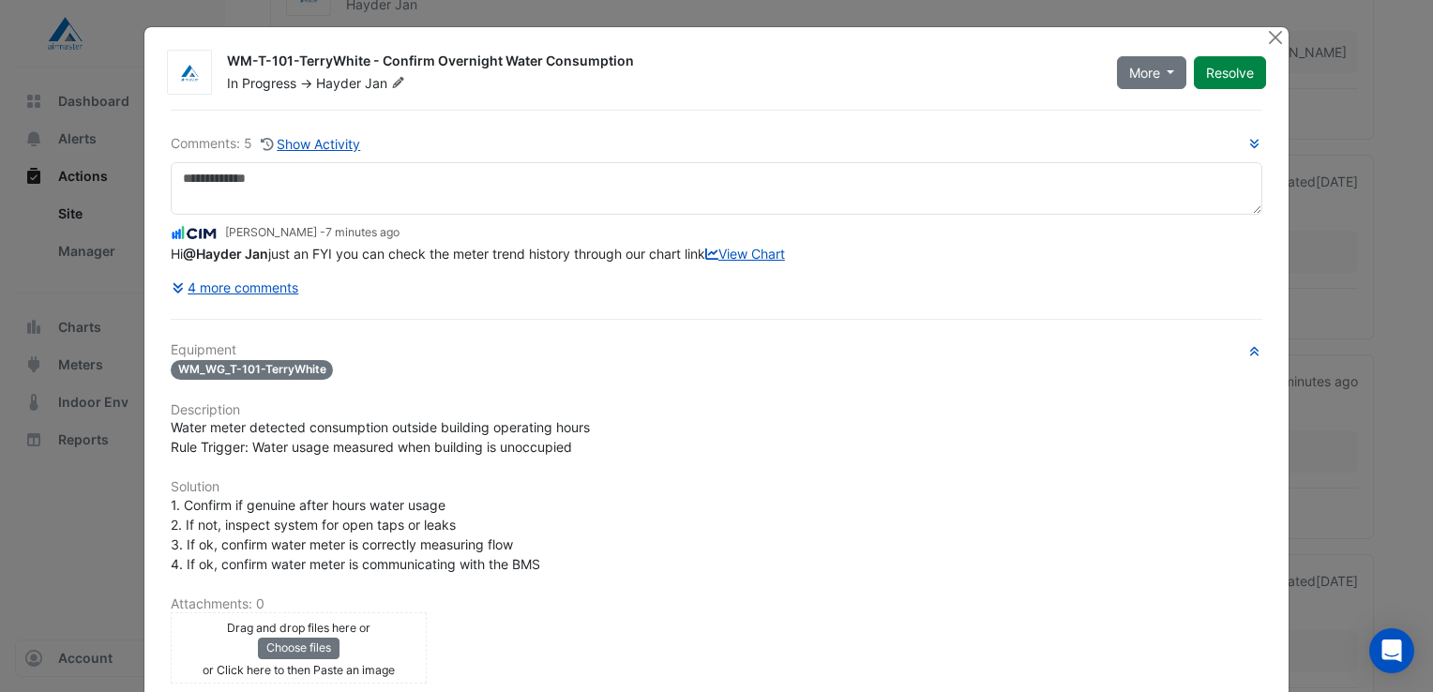
scroll to position [0, 0]
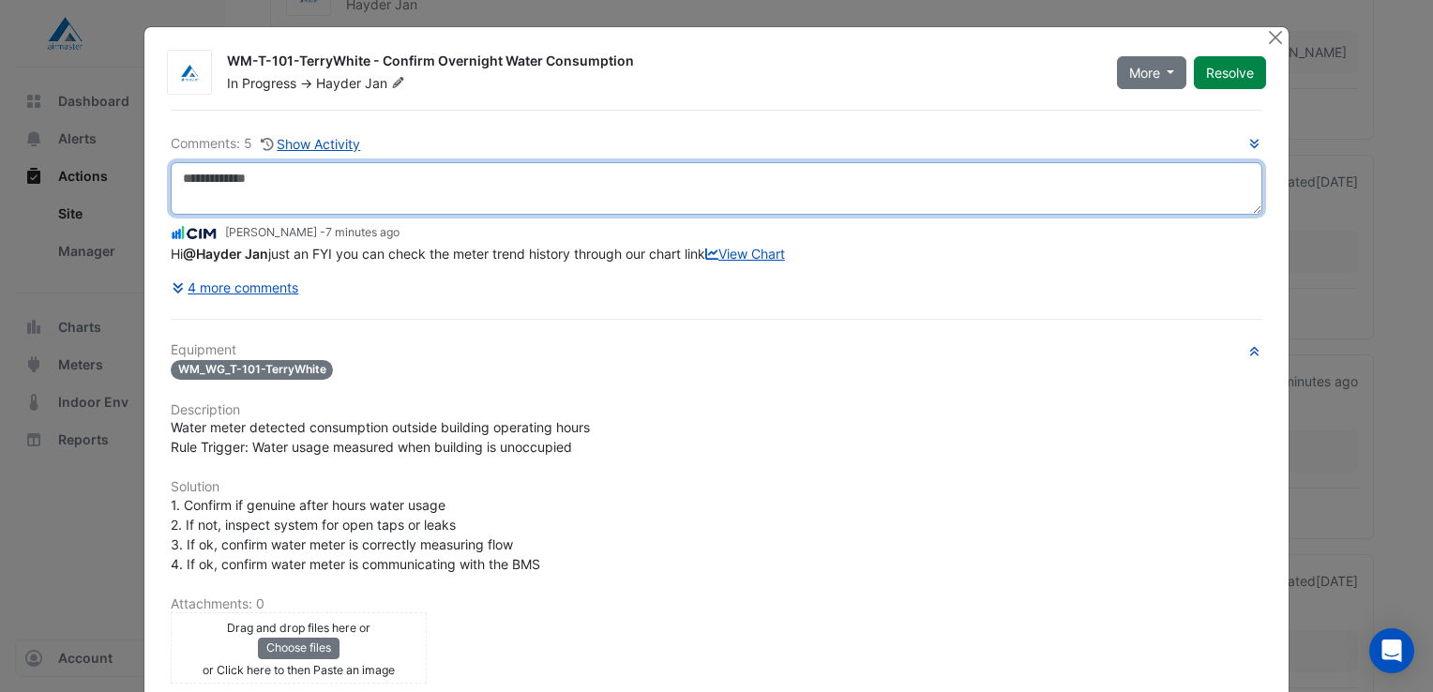
click at [212, 177] on textarea at bounding box center [717, 188] width 1092 height 53
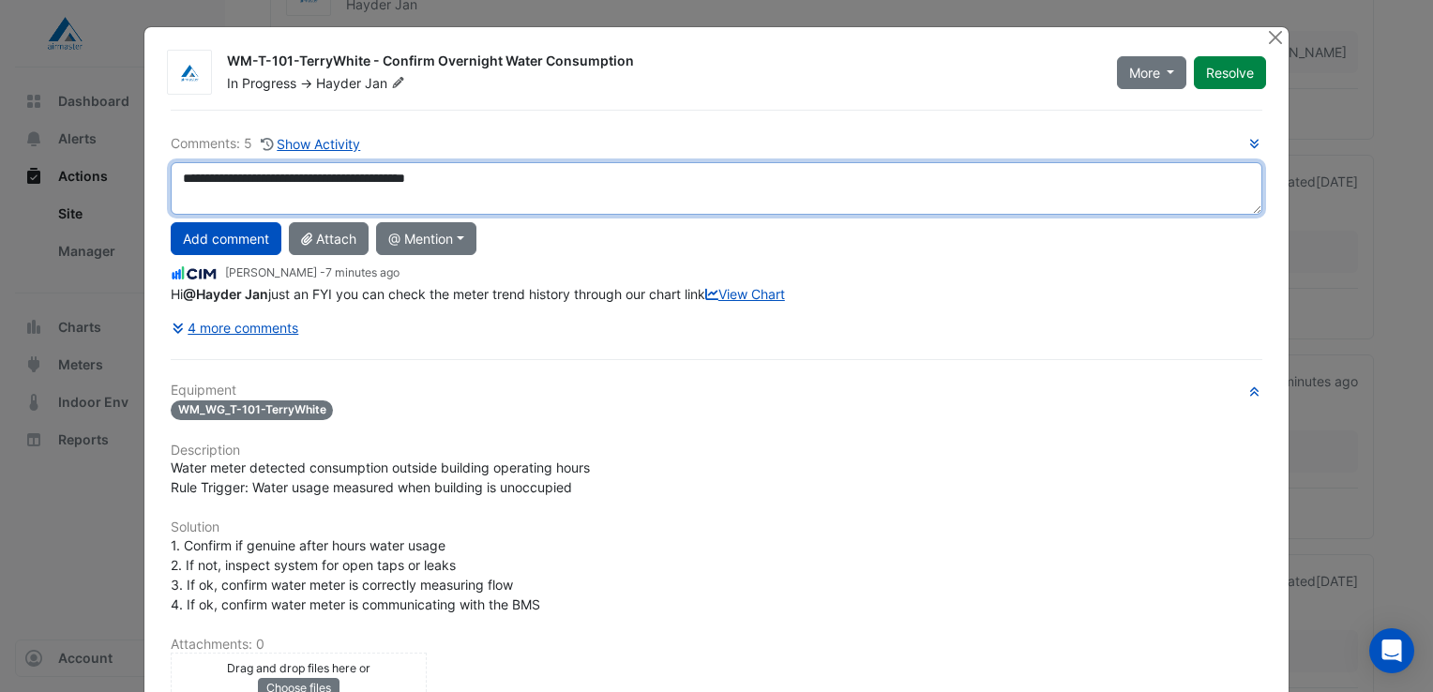
click at [203, 177] on textarea "**********" at bounding box center [717, 188] width 1092 height 53
click at [501, 176] on textarea "**********" at bounding box center [717, 188] width 1092 height 53
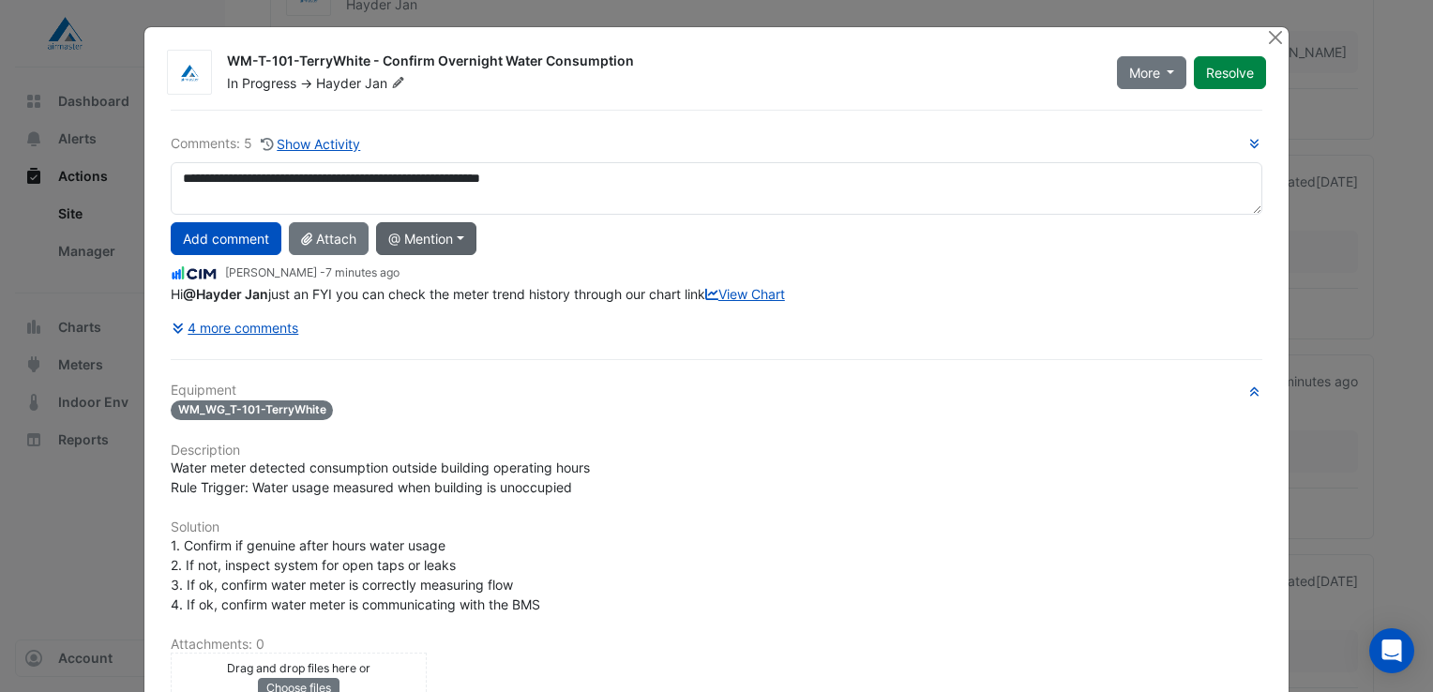
click at [458, 234] on button "@ Mention" at bounding box center [426, 238] width 100 height 33
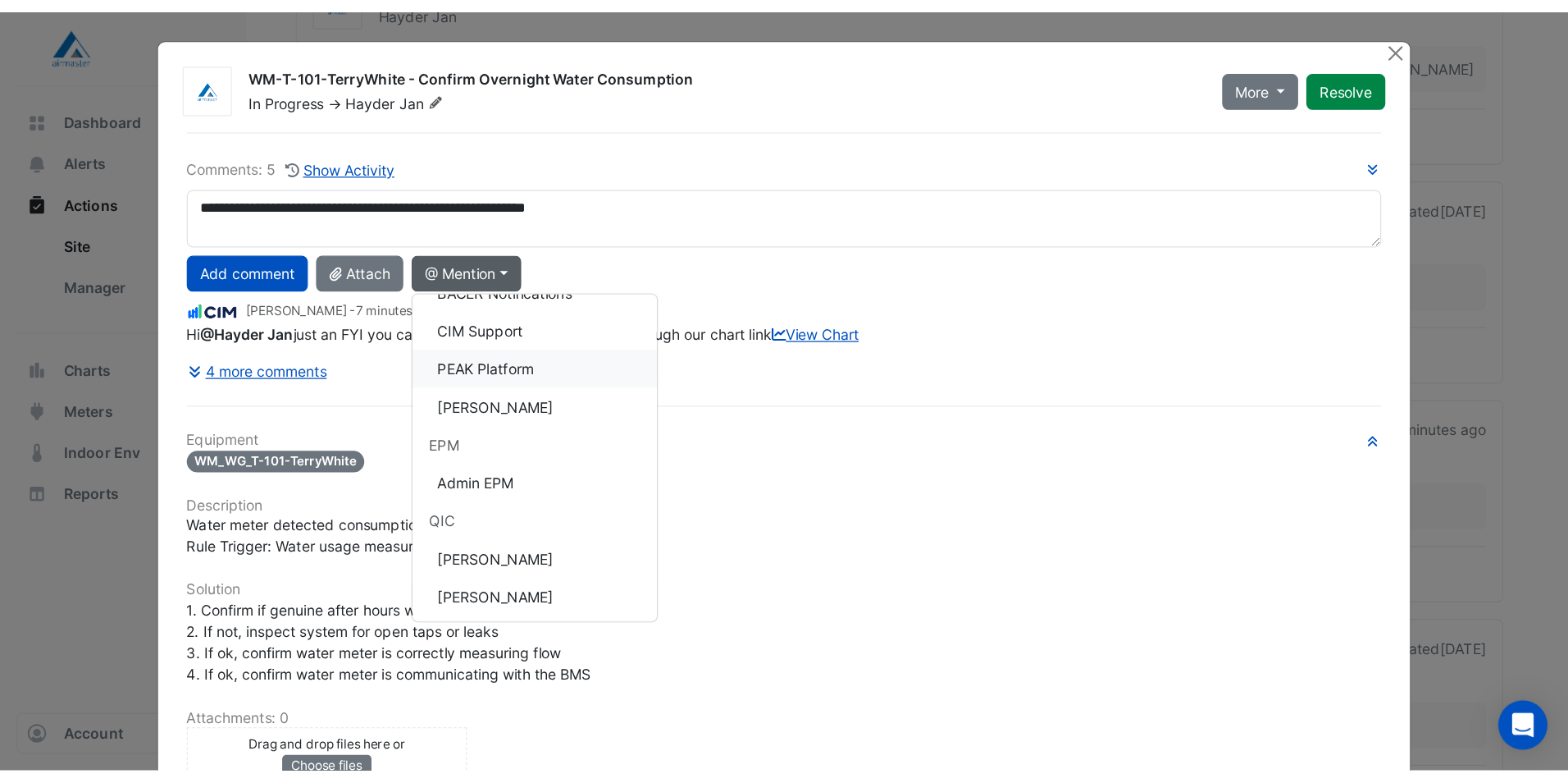
scroll to position [268, 0]
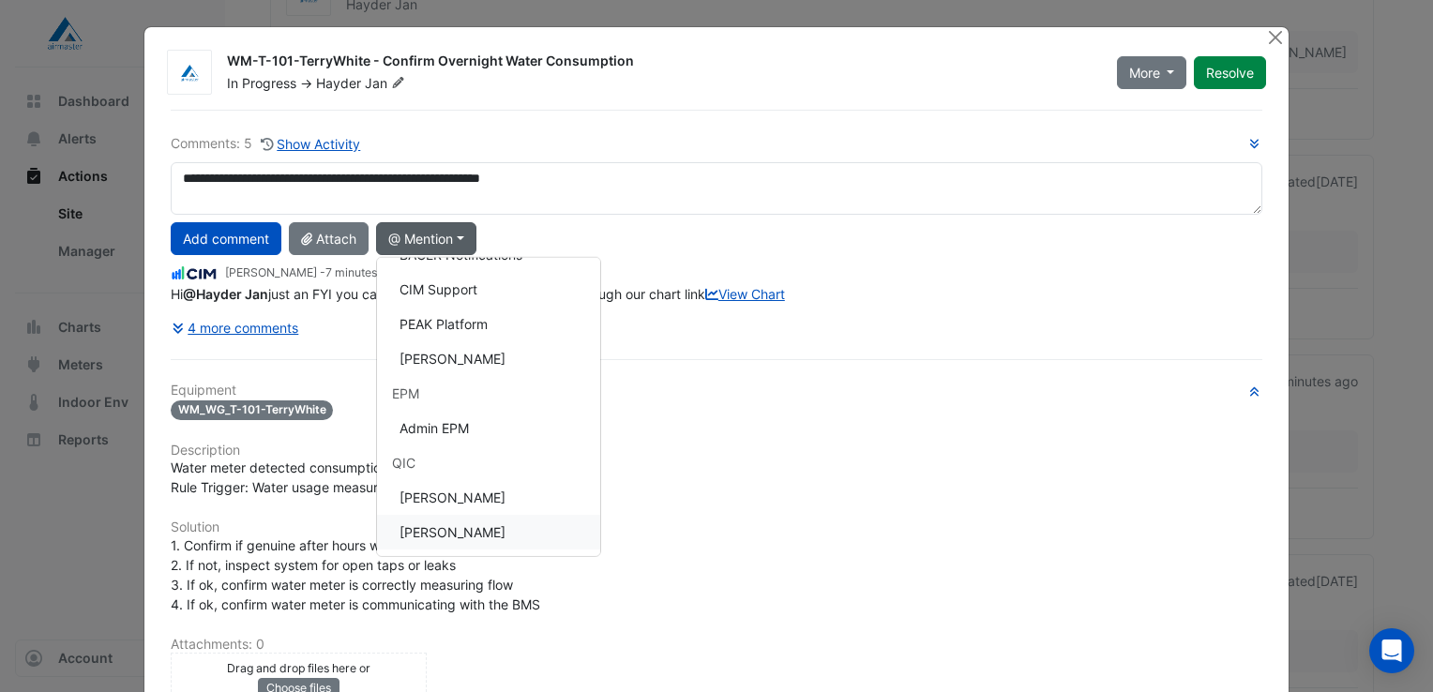
click at [421, 529] on button "[PERSON_NAME]" at bounding box center [488, 532] width 223 height 35
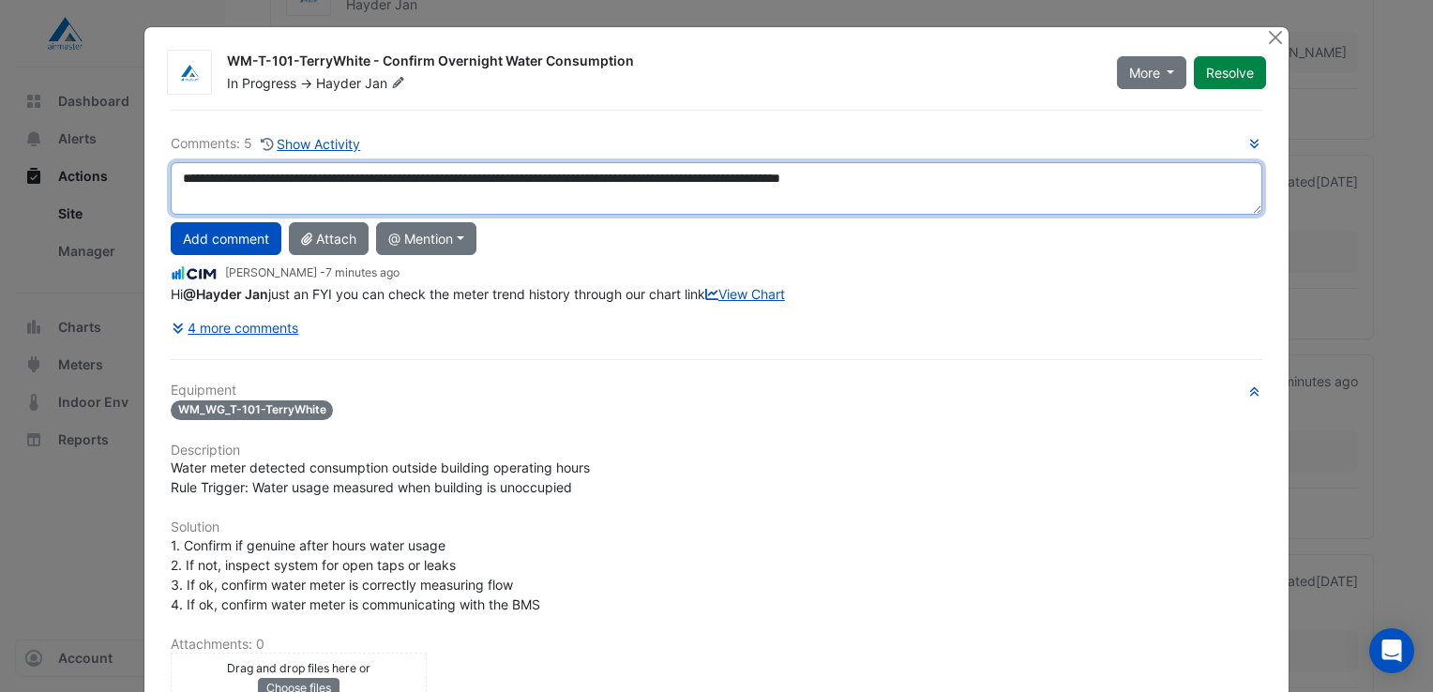
click at [249, 177] on textarea "**********" at bounding box center [717, 188] width 1092 height 53
click at [390, 175] on textarea "**********" at bounding box center [717, 188] width 1092 height 53
click at [343, 201] on textarea "**********" at bounding box center [717, 188] width 1092 height 53
type textarea "**********"
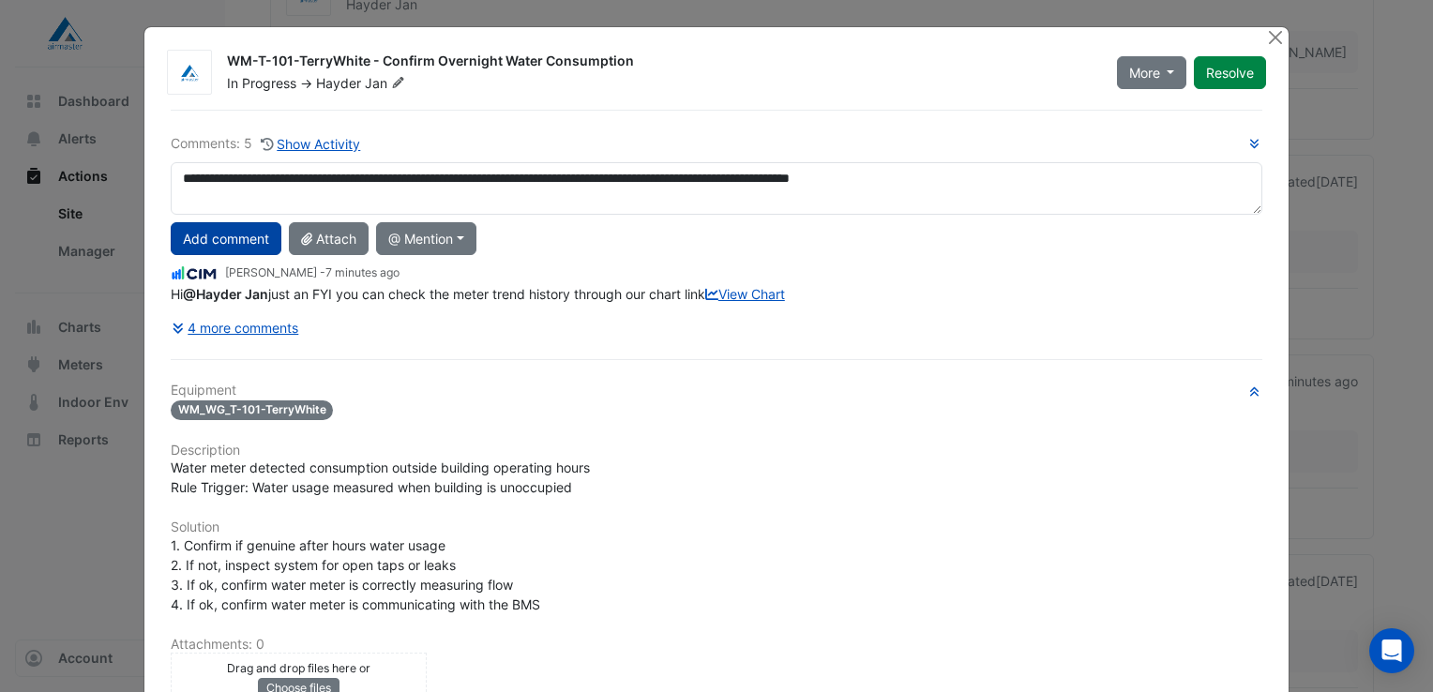
click at [239, 242] on button "Add comment" at bounding box center [226, 238] width 111 height 33
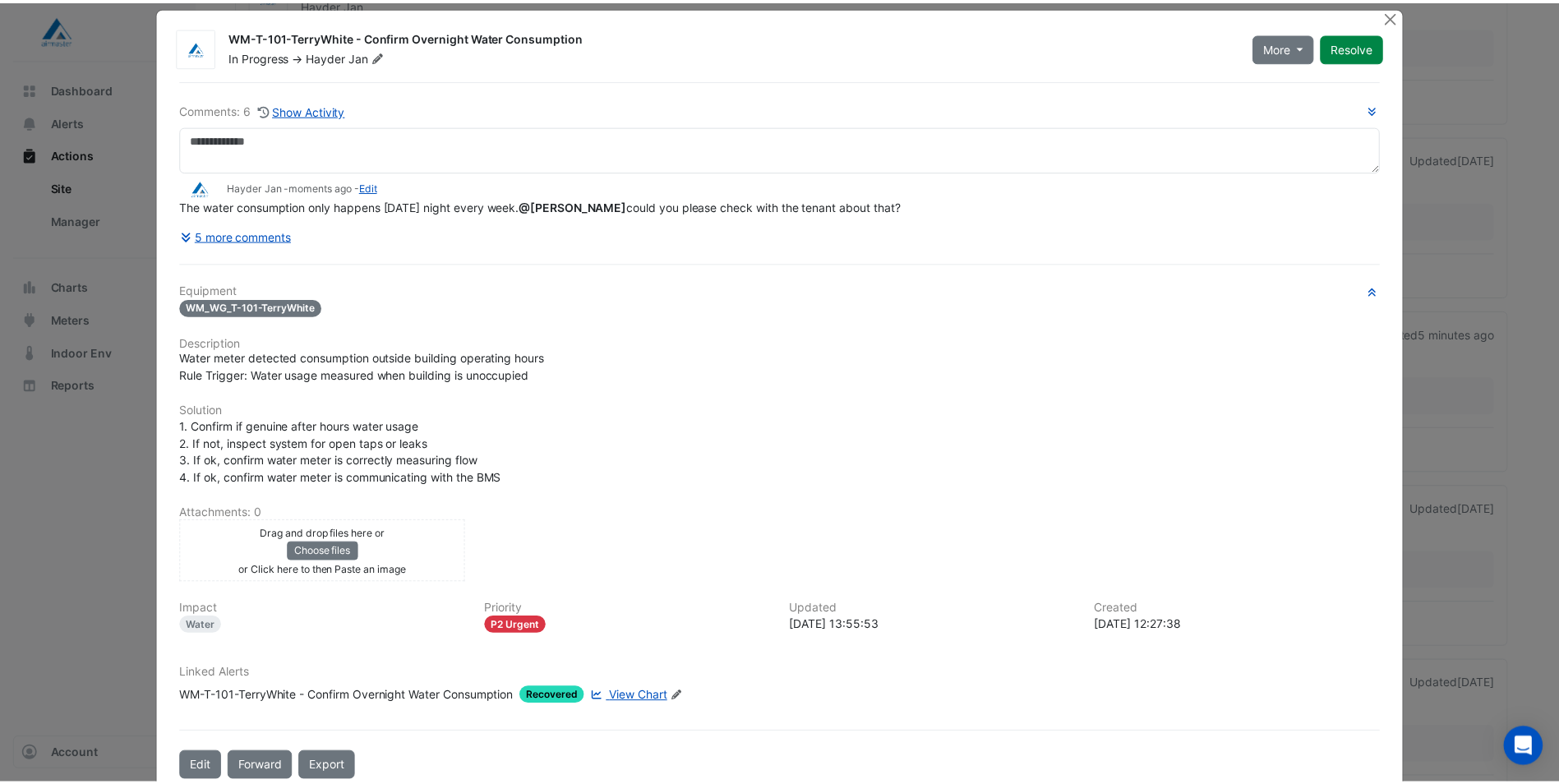
scroll to position [0, 0]
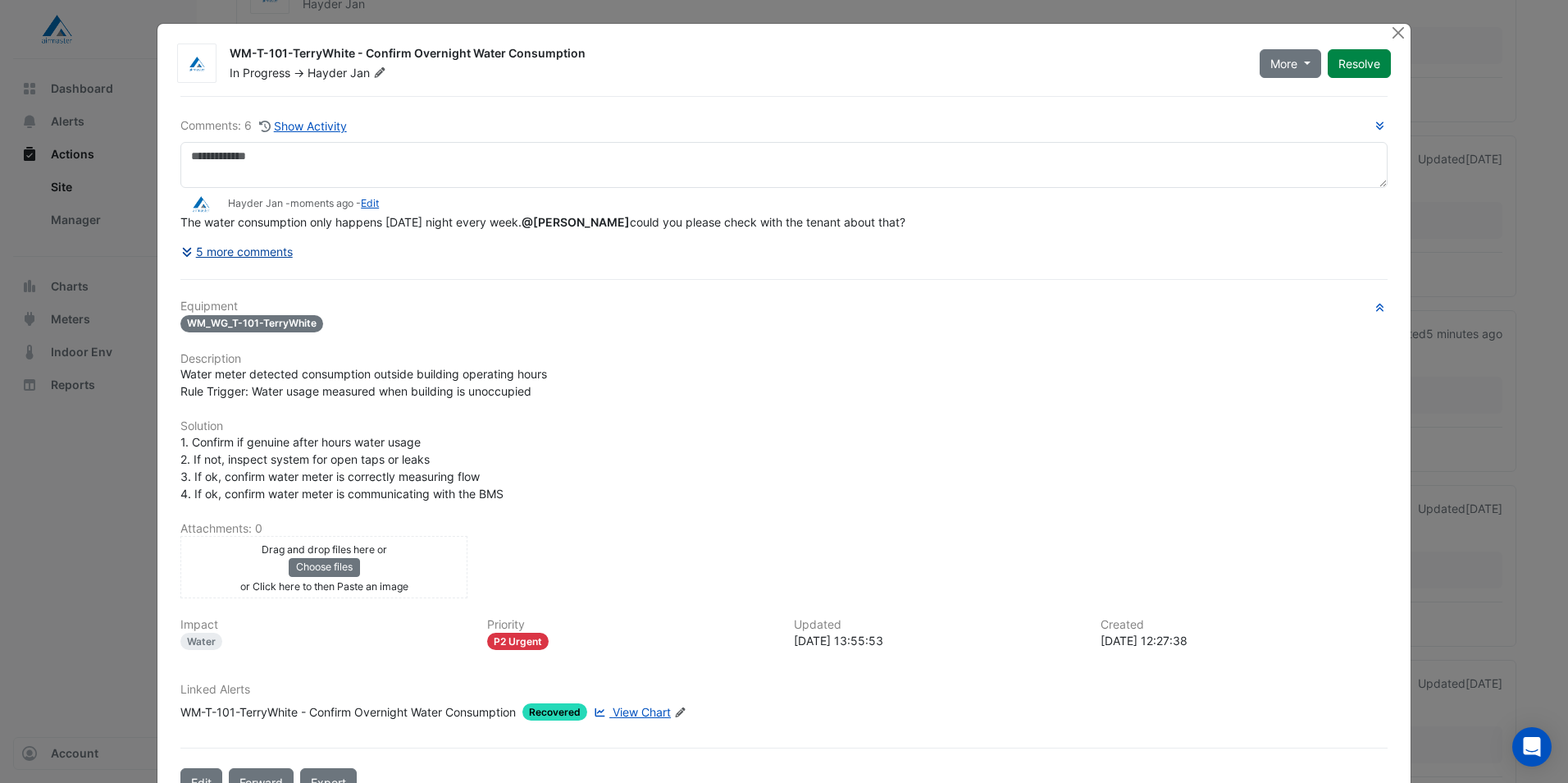
click at [242, 250] on button "5 more comments" at bounding box center [236, 251] width 113 height 29
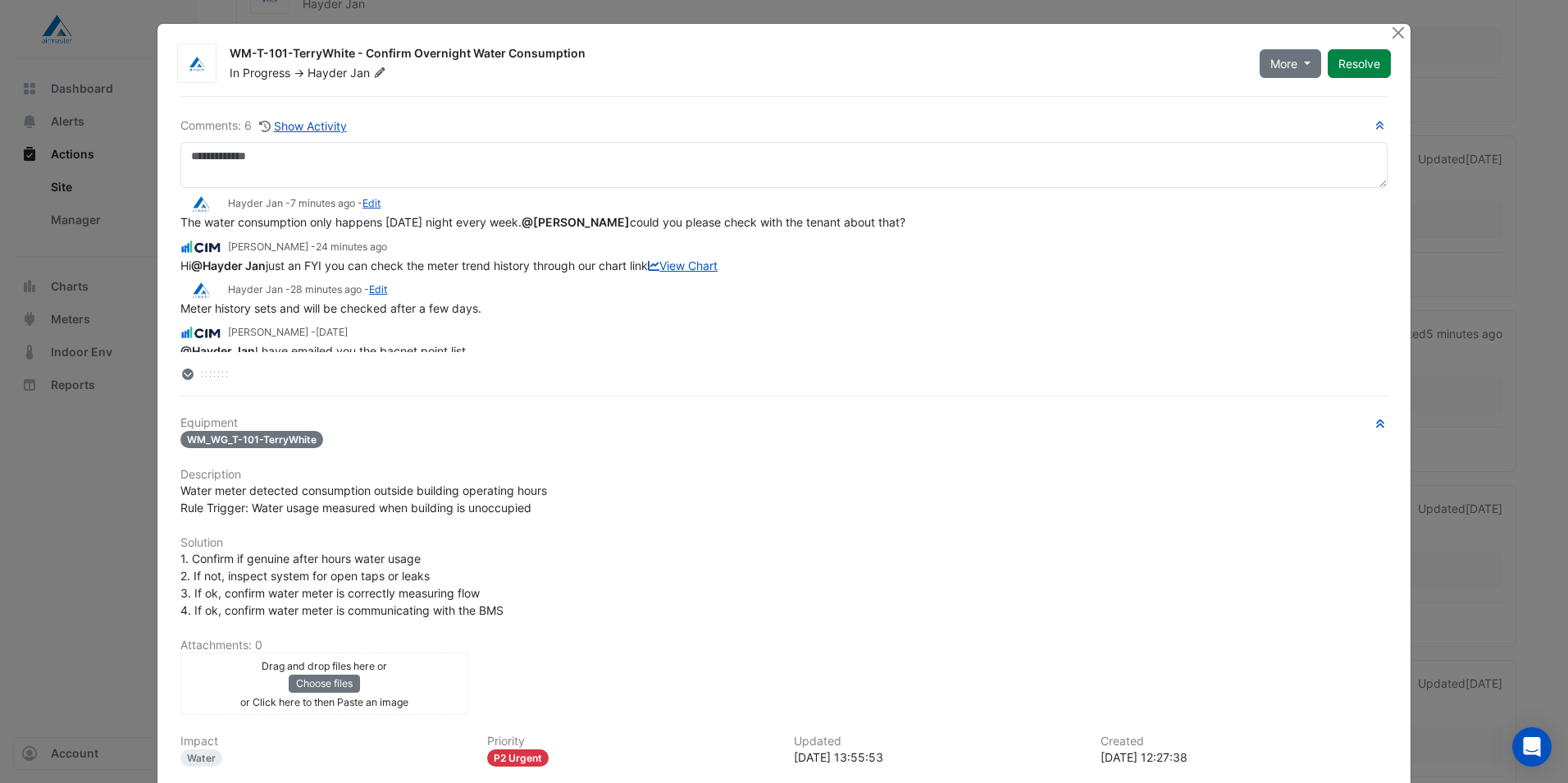
drag, startPoint x: 181, startPoint y: 439, endPoint x: 309, endPoint y: 443, distance: 128.1
click at [309, 443] on span "WM_WG_T-101-TerryWhite" at bounding box center [251, 439] width 143 height 17
copy span "WM_WG_T-101-TerryWhite"
drag, startPoint x: 176, startPoint y: 489, endPoint x: 546, endPoint y: 497, distance: 370.1
click at [546, 497] on div "Water meter detected consumption outside building operating hours Rule Trigger:…" at bounding box center [784, 499] width 1207 height 34
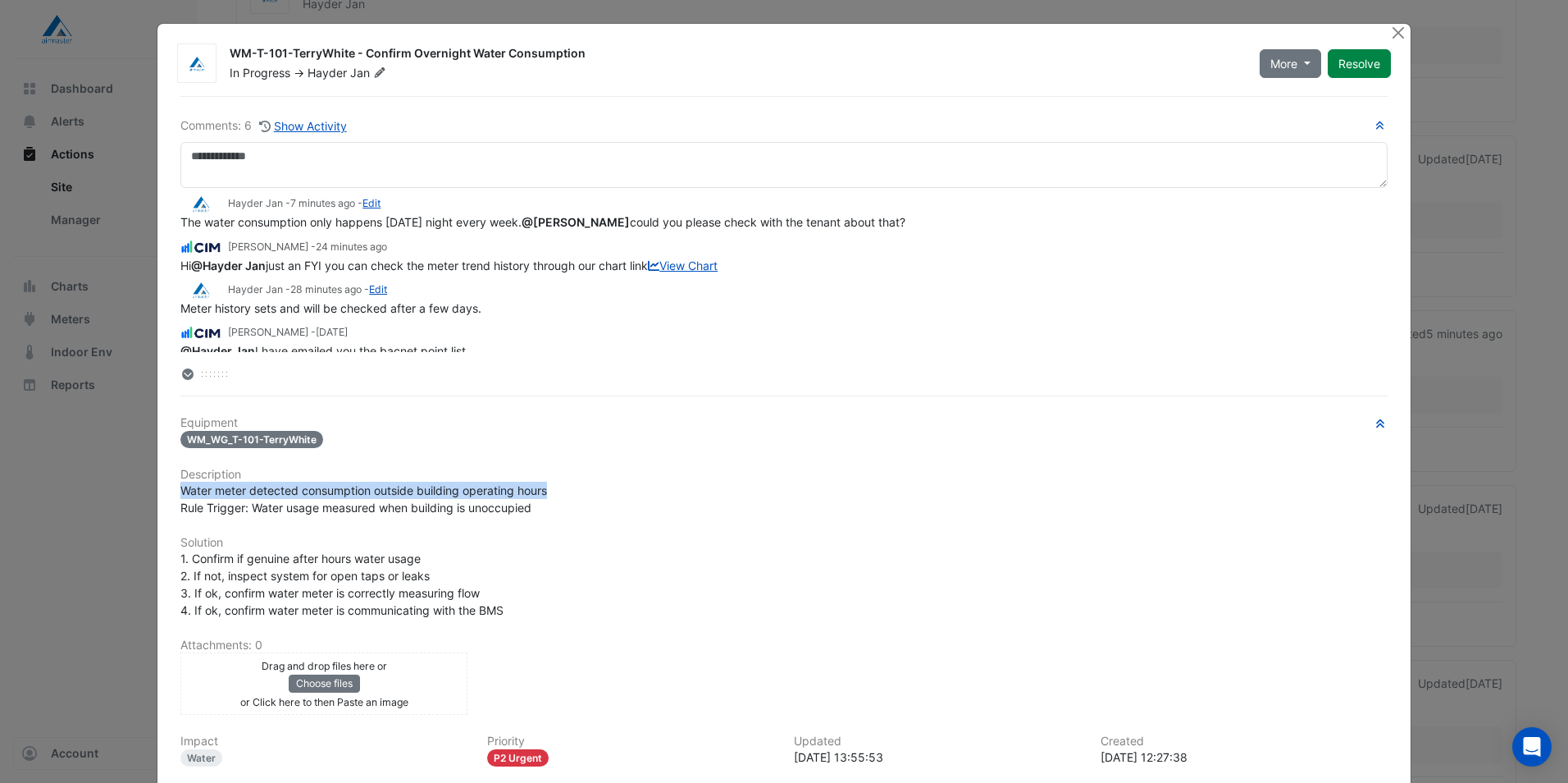
copy span "Water meter detected consumption outside building operating hours"
drag, startPoint x: 176, startPoint y: 325, endPoint x: 272, endPoint y: 332, distance: 96.3
click at [272, 317] on div "Meter history sets and will be checked after a few days." at bounding box center [784, 308] width 1207 height 17
copy span "Meter history sets"
drag, startPoint x: 177, startPoint y: 220, endPoint x: 888, endPoint y: 227, distance: 711.0
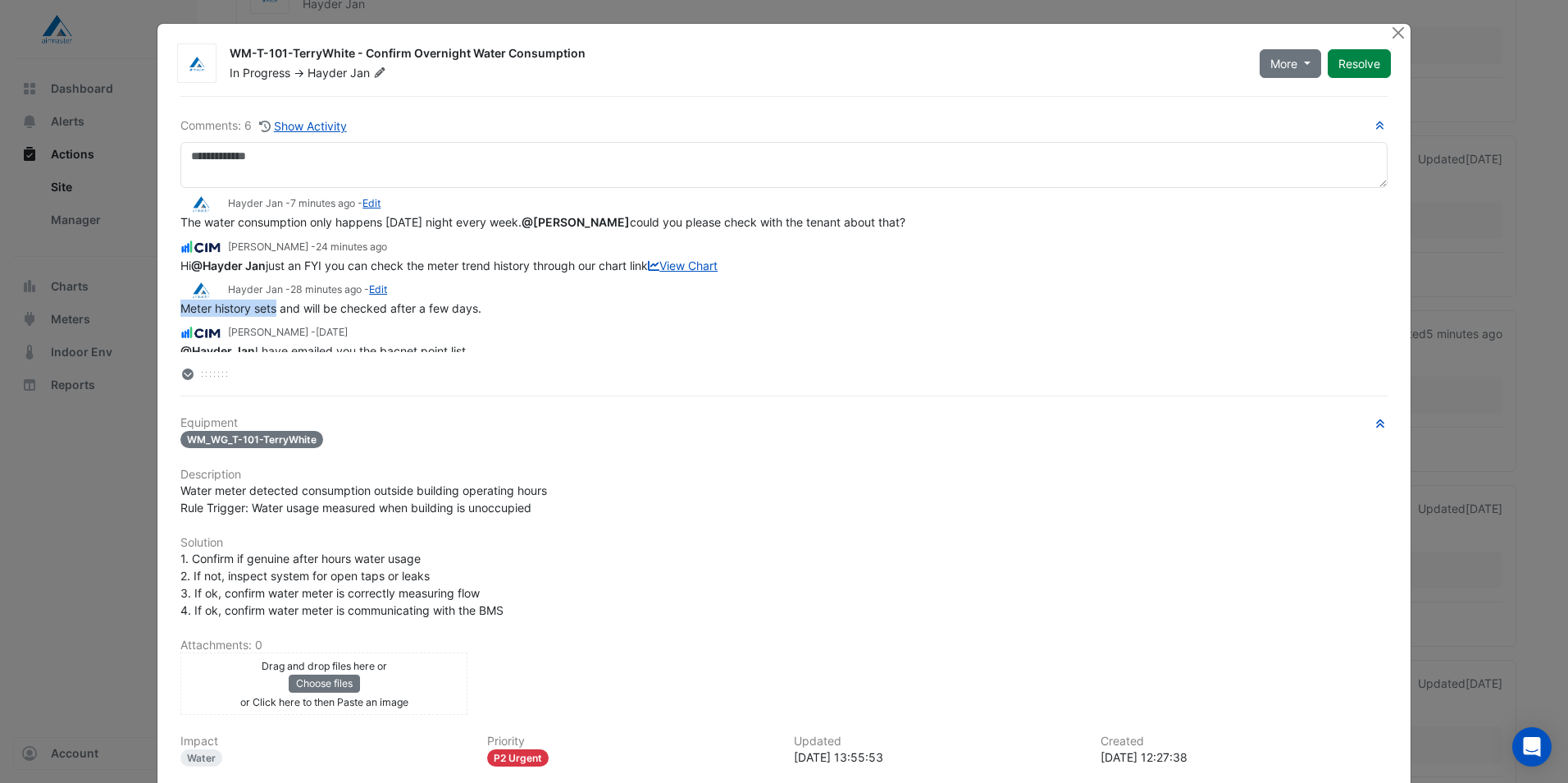
click at [888, 227] on span "The water consumption only happens on Saturday night every week. @Nam Bui could…" at bounding box center [542, 222] width 725 height 14
copy span "The water consumption only happens on Saturday night every week. @Nam Bui could…"
click at [1252, 30] on button "Close" at bounding box center [1399, 32] width 17 height 17
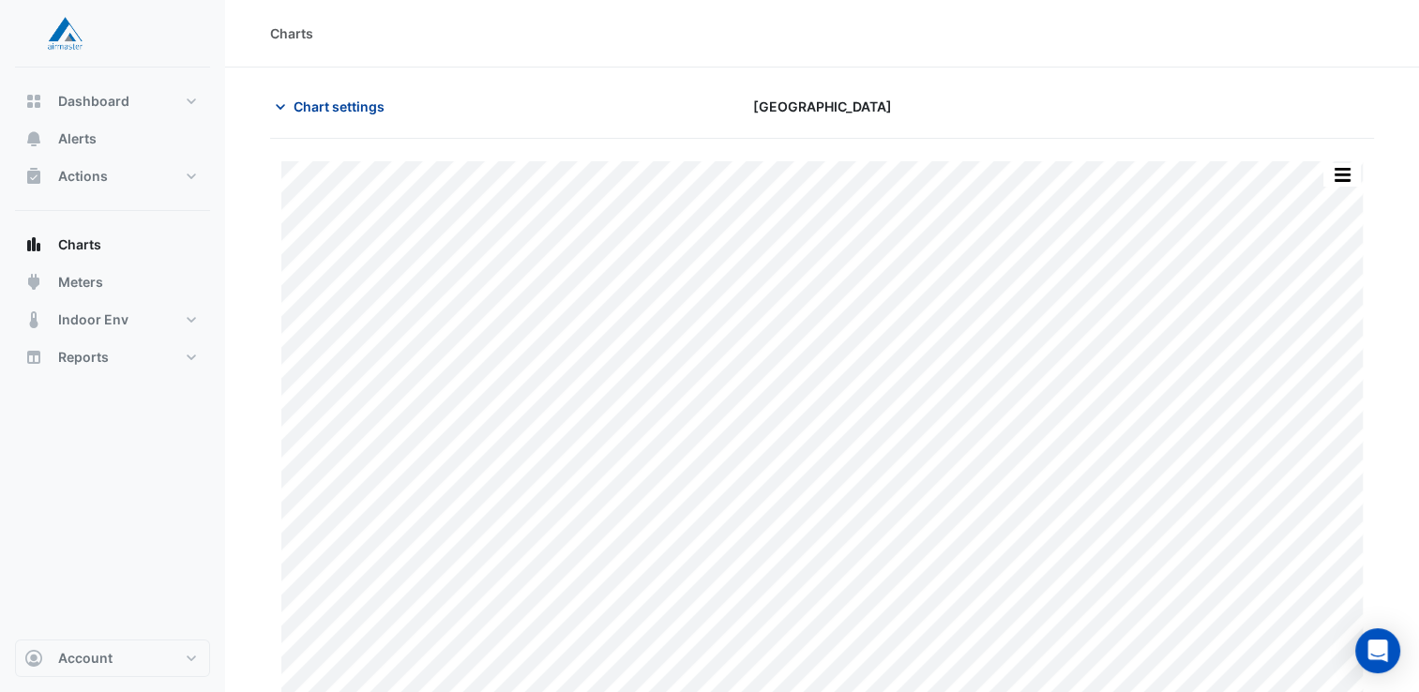
click at [284, 107] on icon "button" at bounding box center [280, 107] width 19 height 19
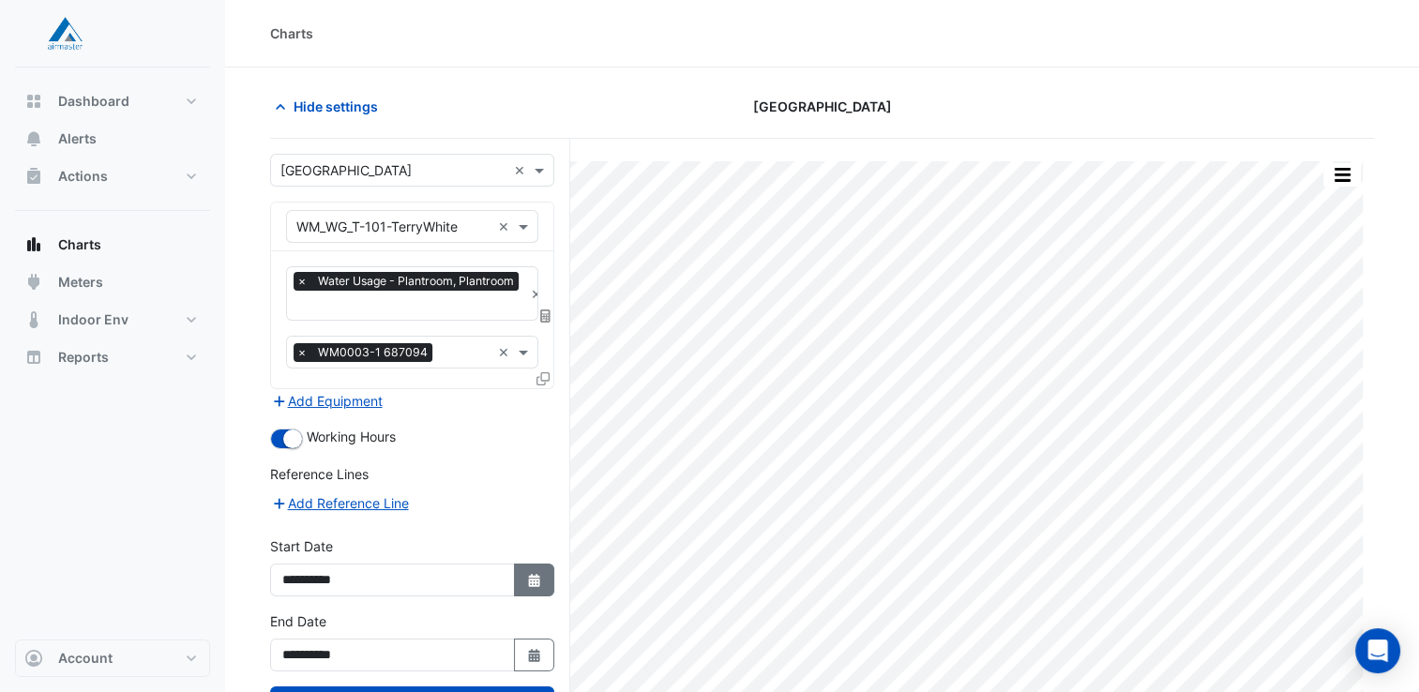
click at [536, 579] on icon "button" at bounding box center [533, 580] width 11 height 13
select select "*"
select select "****"
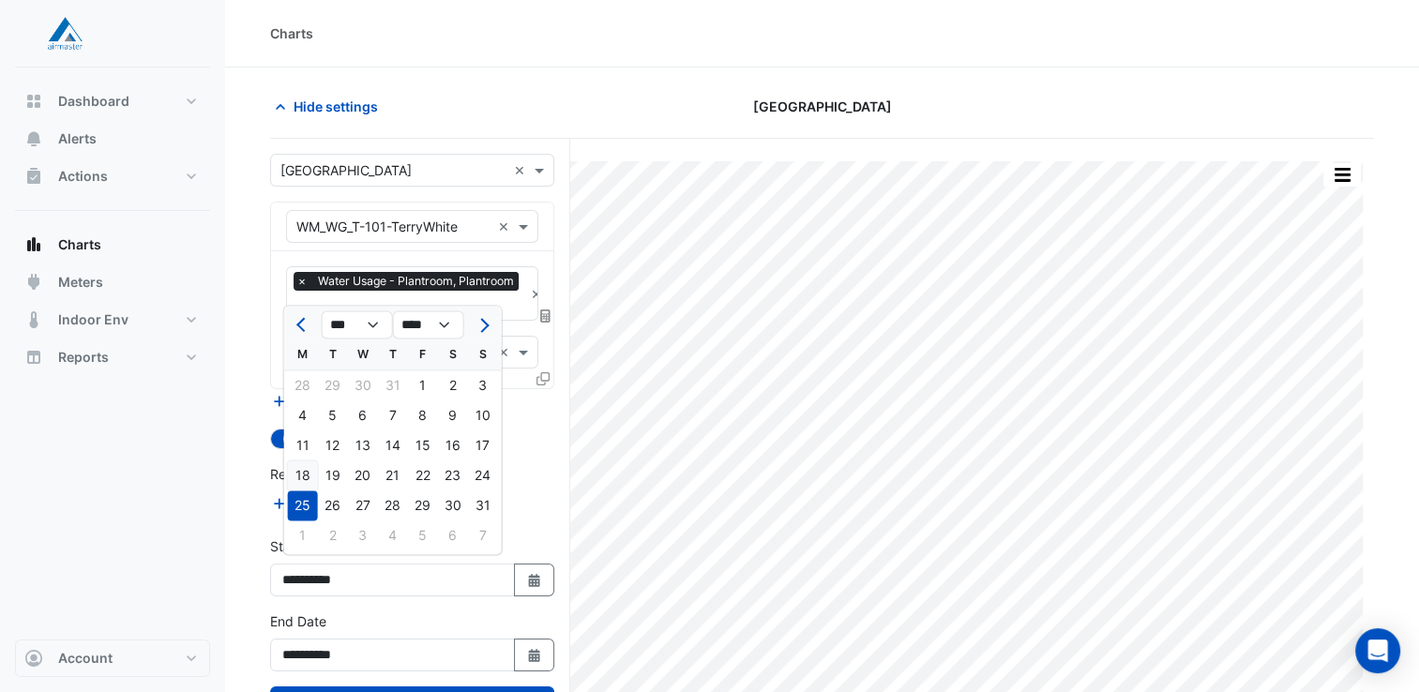
click at [298, 477] on div "18" at bounding box center [303, 475] width 30 height 30
type input "**********"
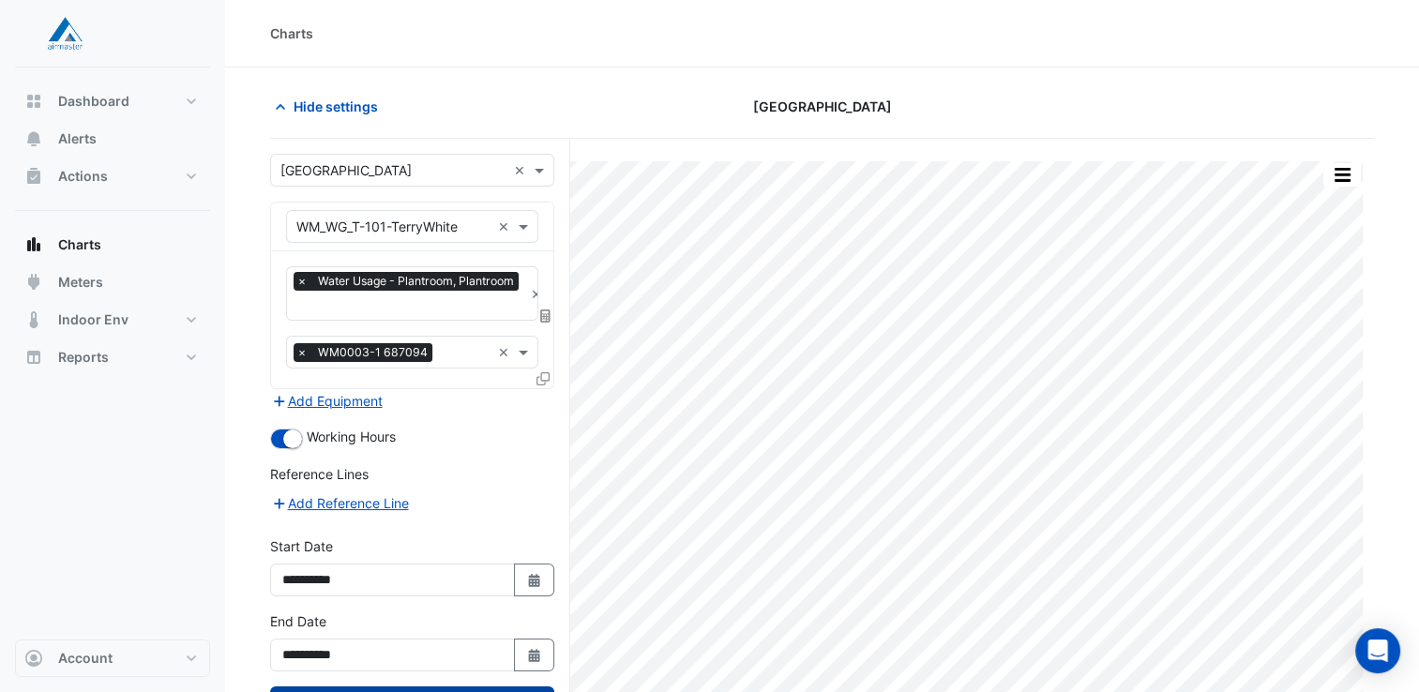
click at [427, 686] on button "Draw Chart" at bounding box center [412, 702] width 284 height 33
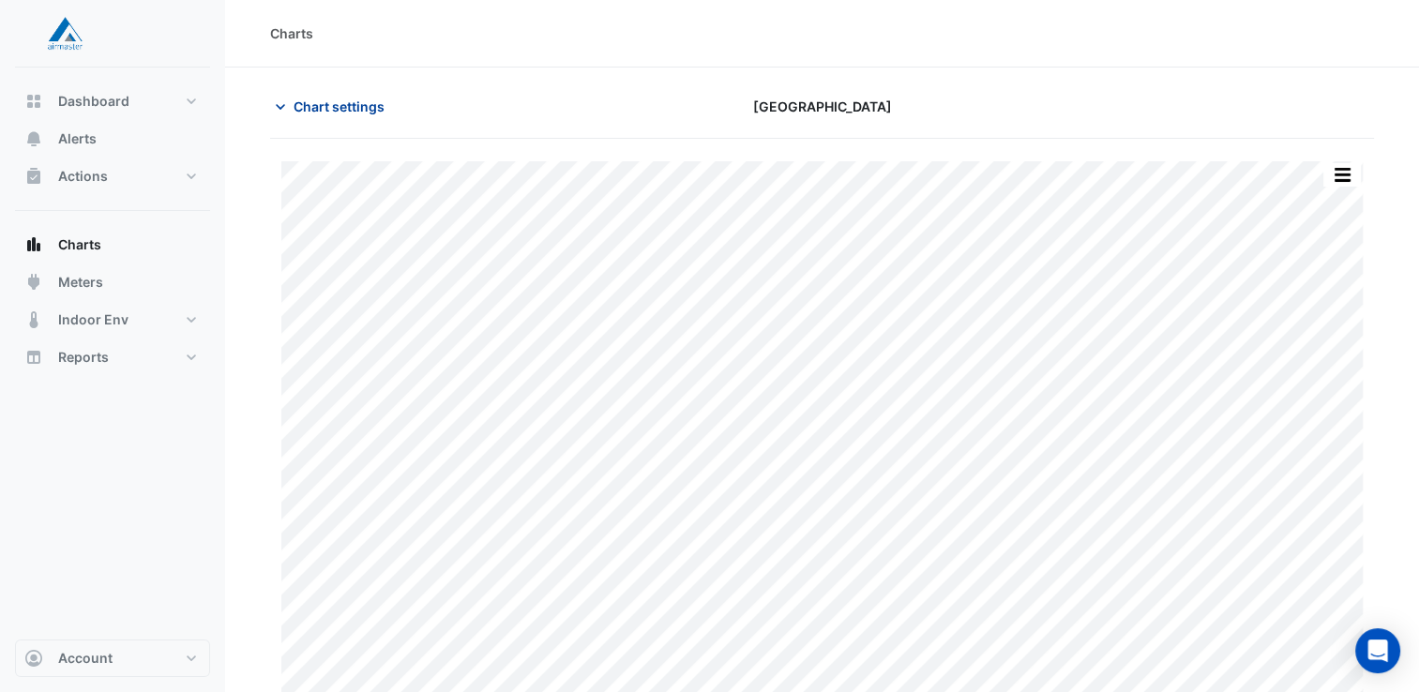
click at [280, 105] on icon "button" at bounding box center [280, 107] width 19 height 19
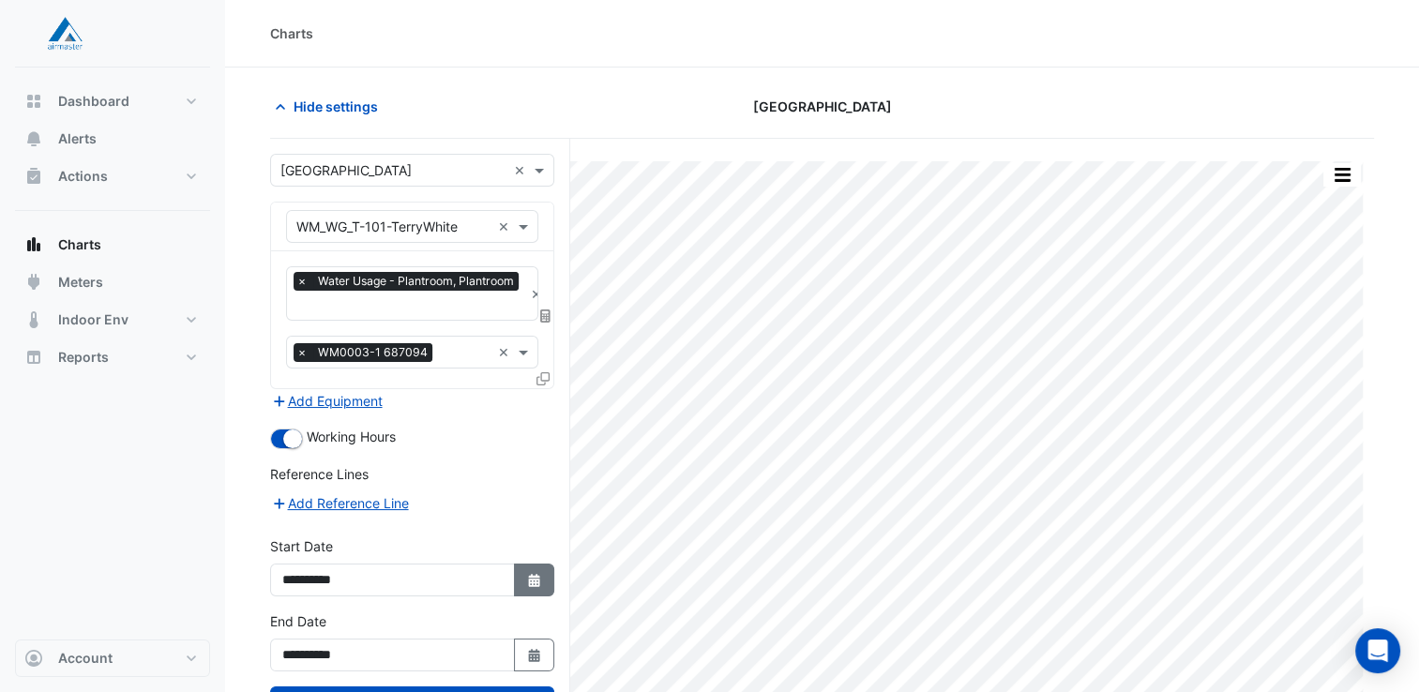
click at [534, 579] on icon "button" at bounding box center [533, 580] width 11 height 13
select select "*"
select select "****"
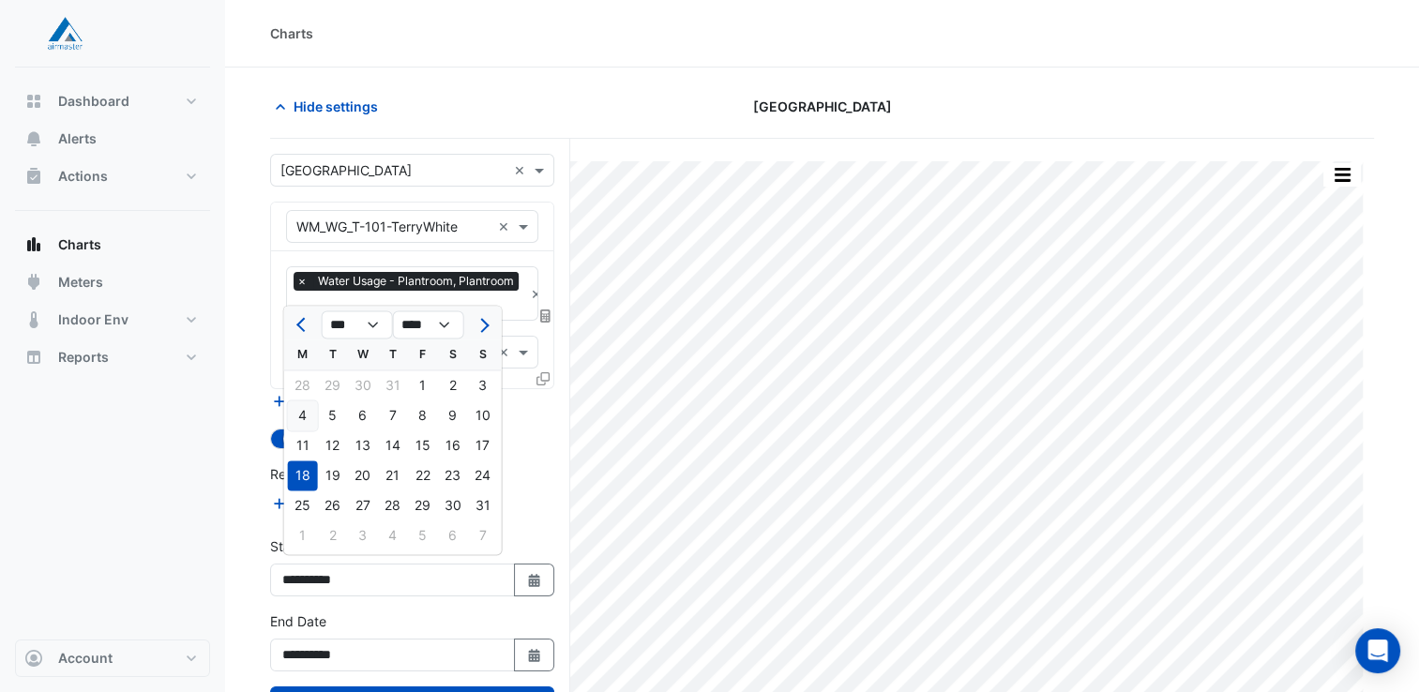
click at [306, 415] on div "4" at bounding box center [303, 415] width 30 height 30
type input "**********"
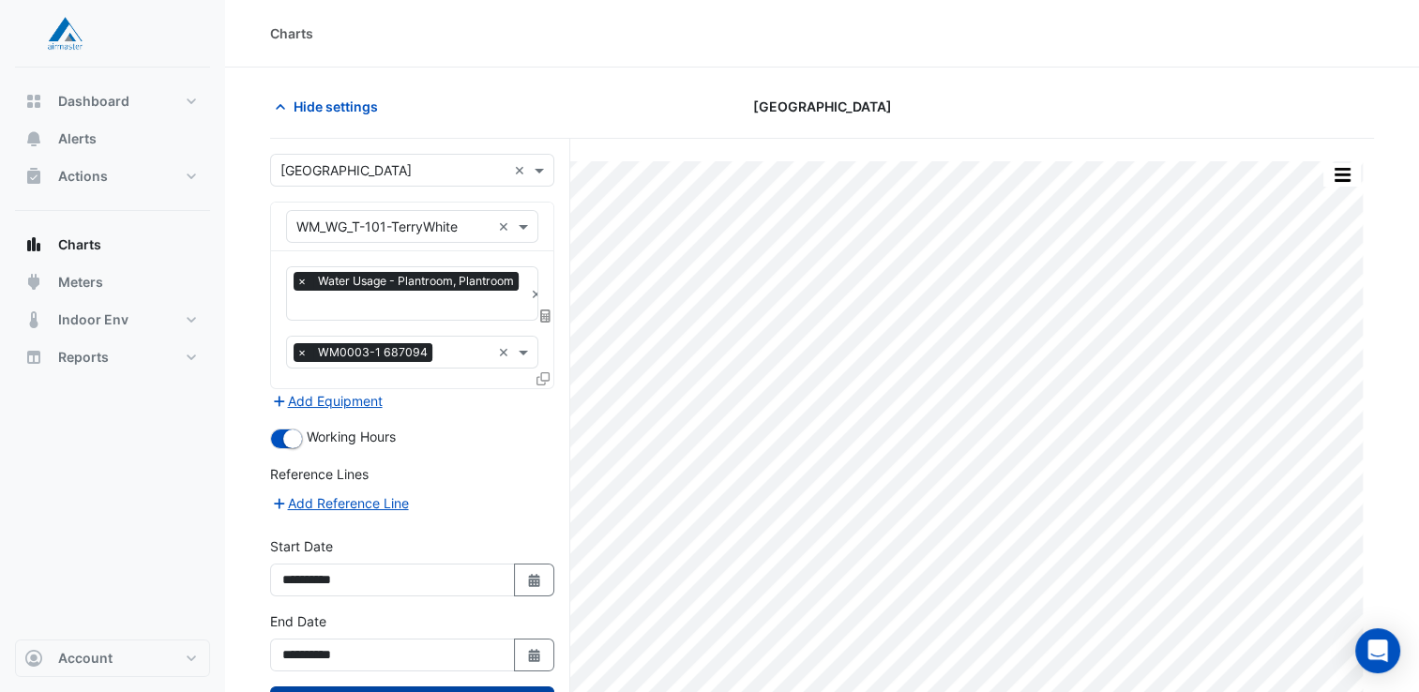
click at [406, 687] on button "Draw Chart" at bounding box center [412, 702] width 284 height 33
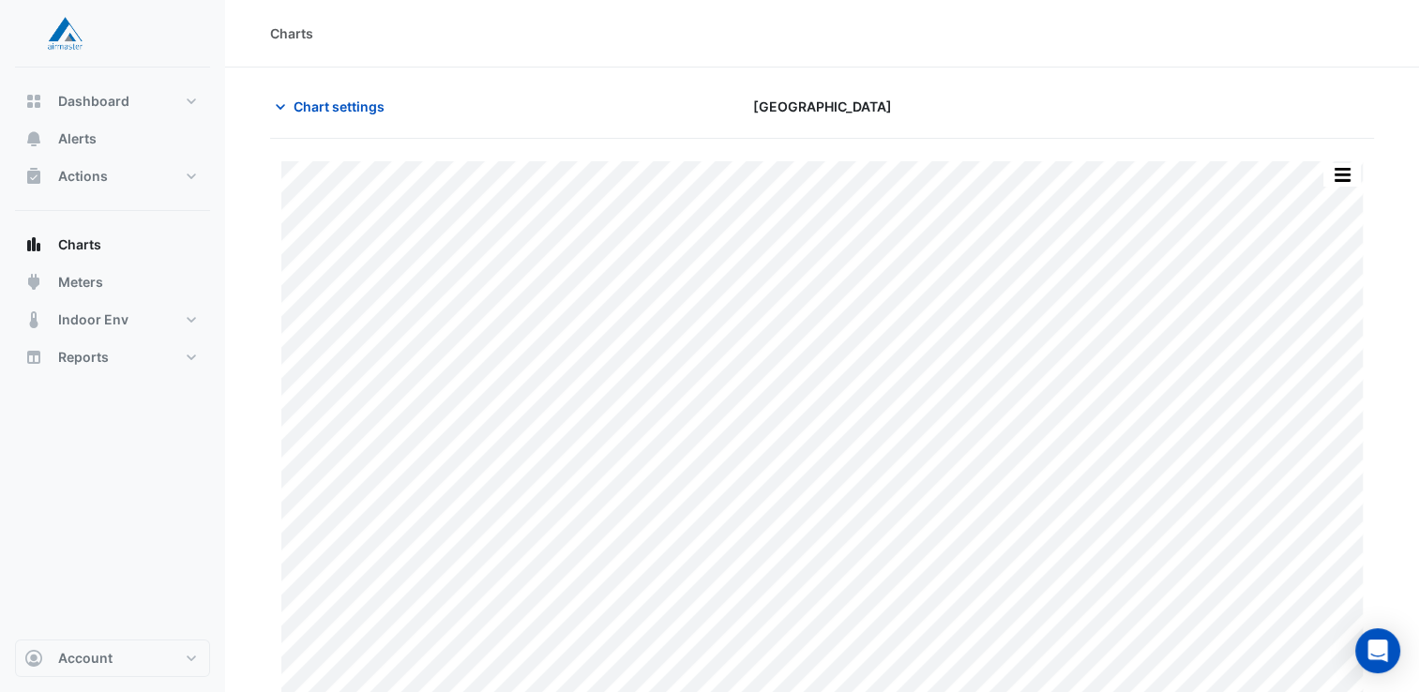
scroll to position [38, 0]
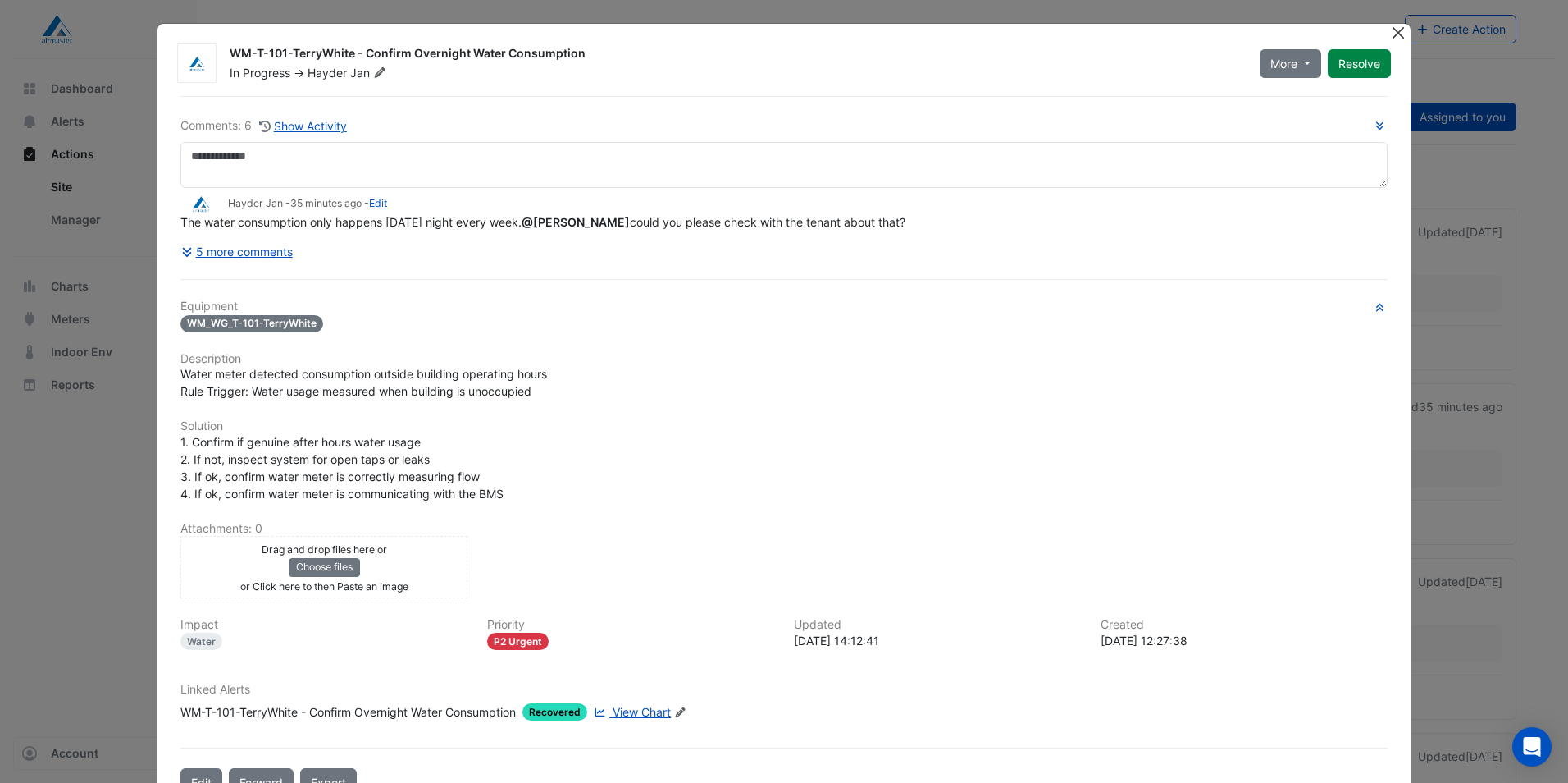
click at [1390, 34] on button "Close" at bounding box center [1399, 32] width 17 height 17
click at [1390, 36] on button "Close" at bounding box center [1399, 32] width 17 height 17
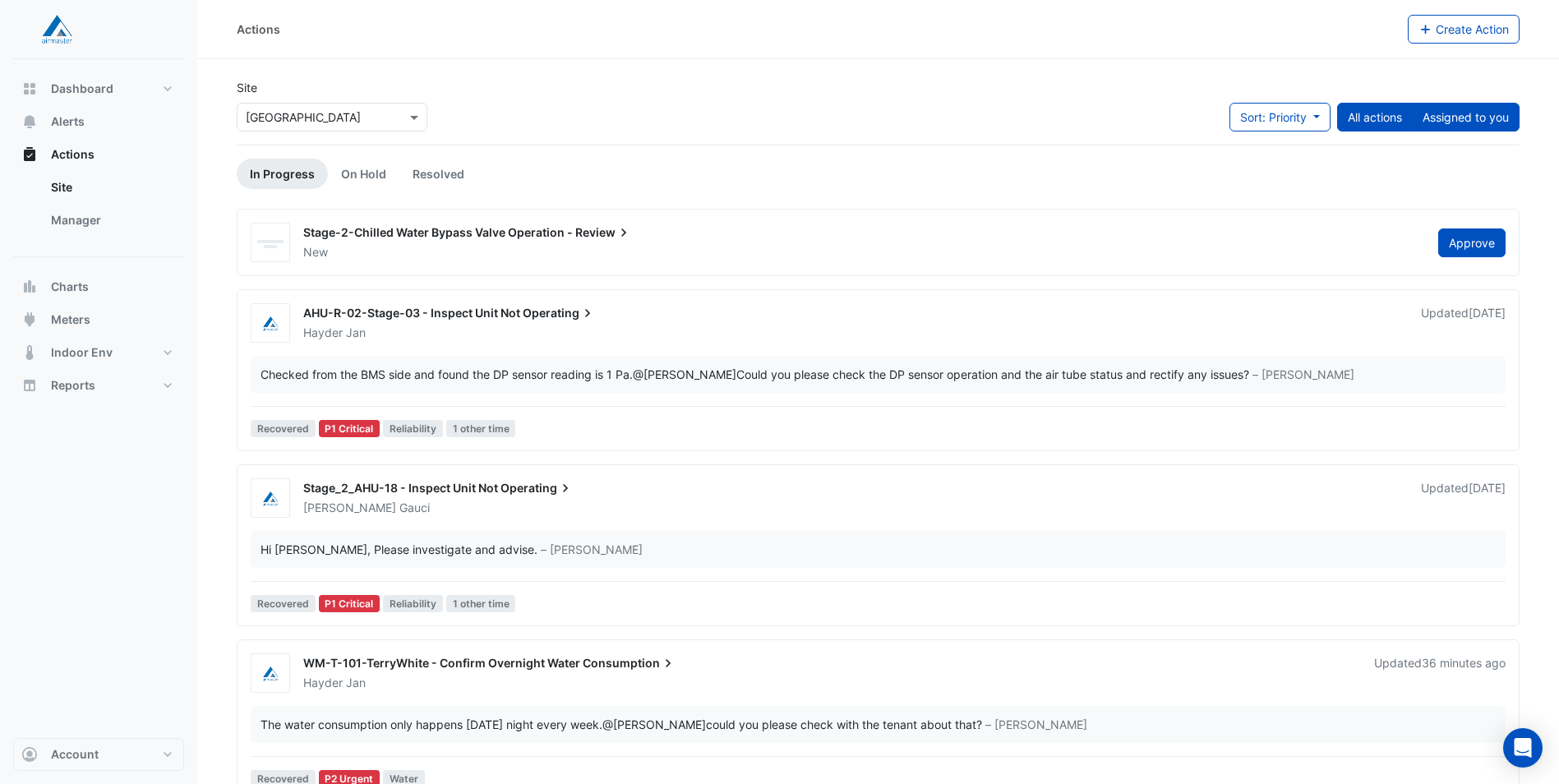
click at [1457, 112] on button "Assigned to you" at bounding box center [1465, 117] width 108 height 29
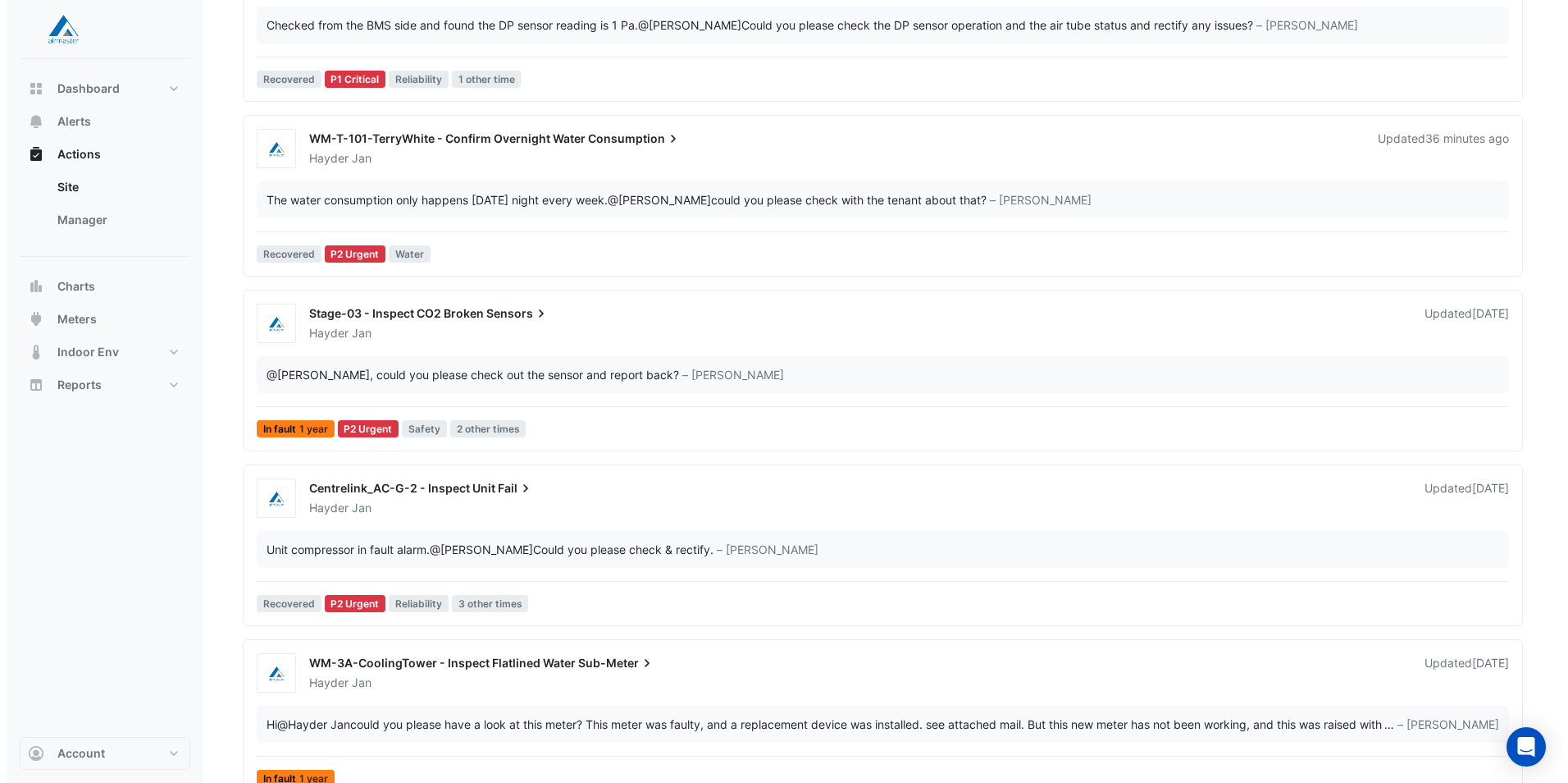
scroll to position [299, 0]
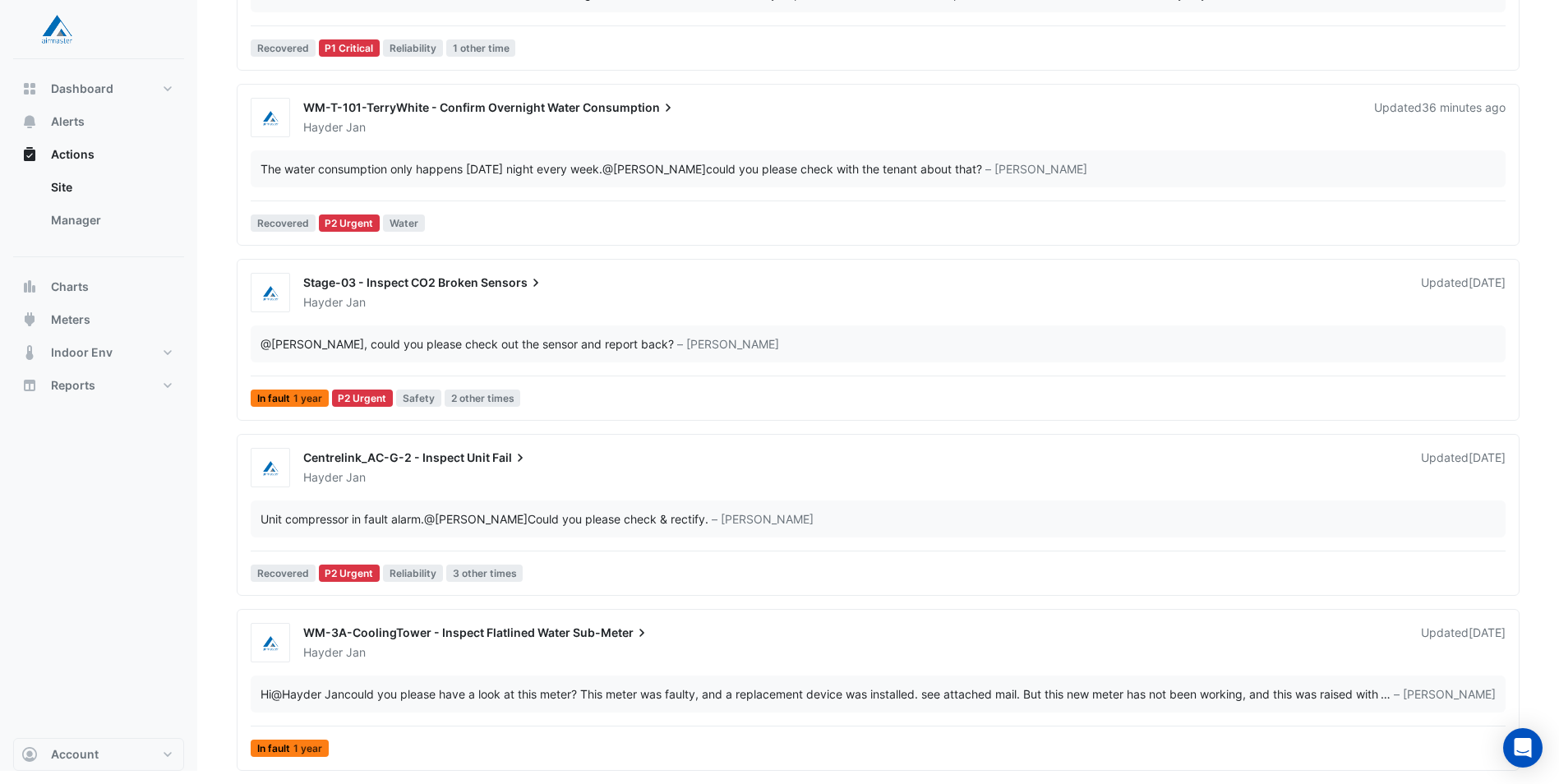
click at [443, 640] on div "WM-3A-CoolingTower - Inspect Flatlined Water Sub-Meter" at bounding box center [852, 634] width 1098 height 20
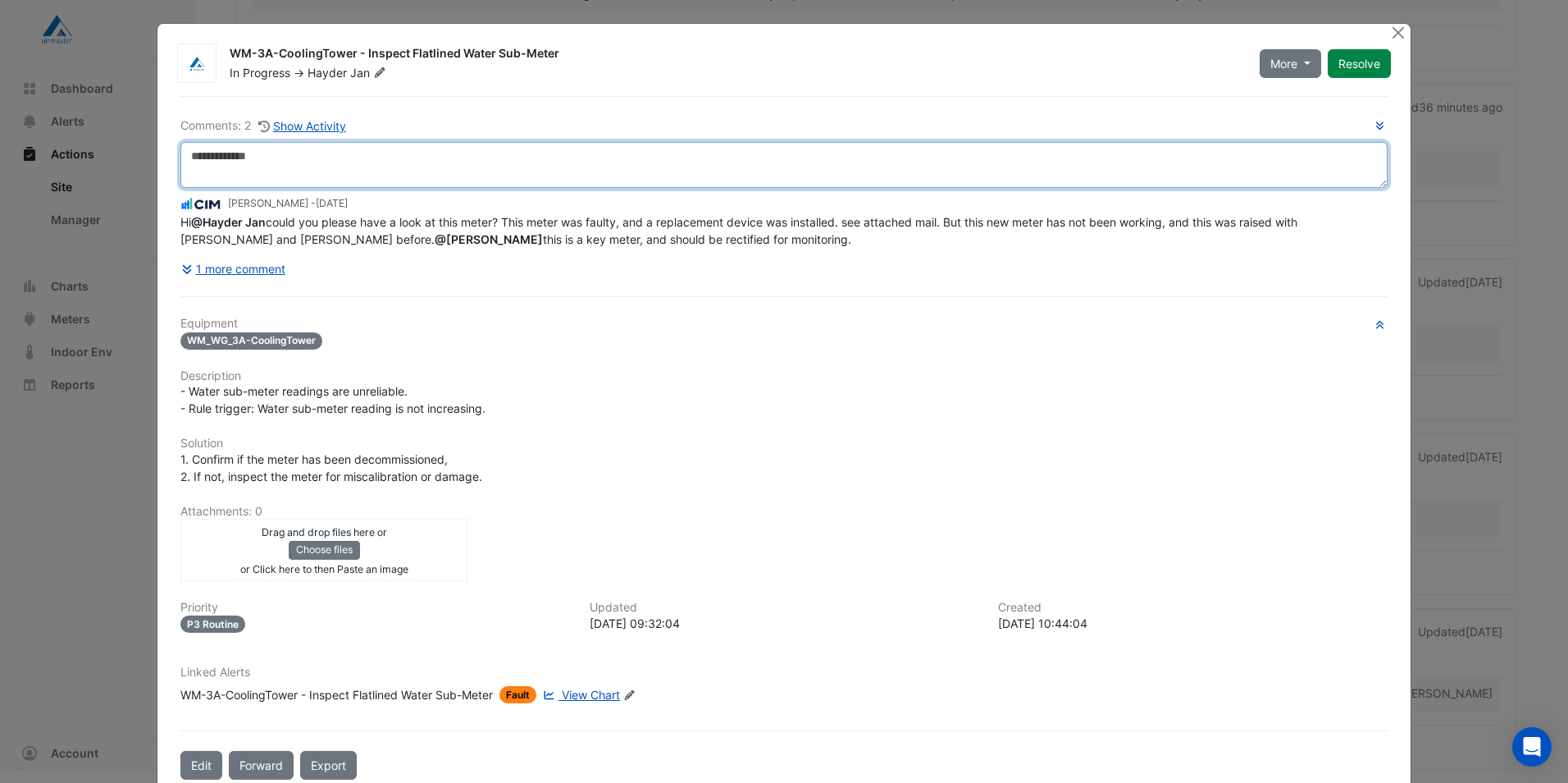
click at [307, 158] on textarea at bounding box center [784, 164] width 1207 height 46
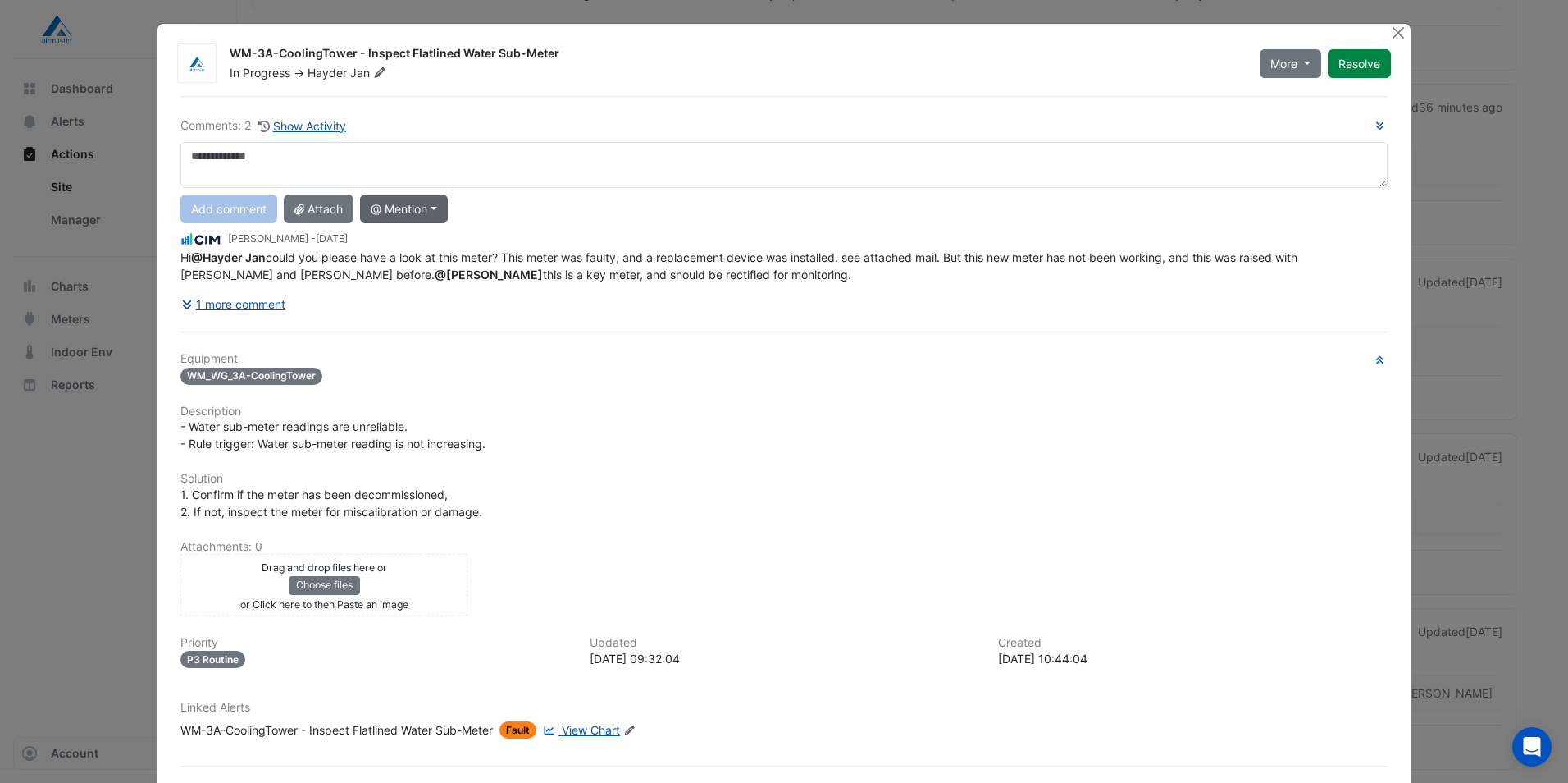
click at [436, 211] on button "@ Mention" at bounding box center [404, 208] width 87 height 29
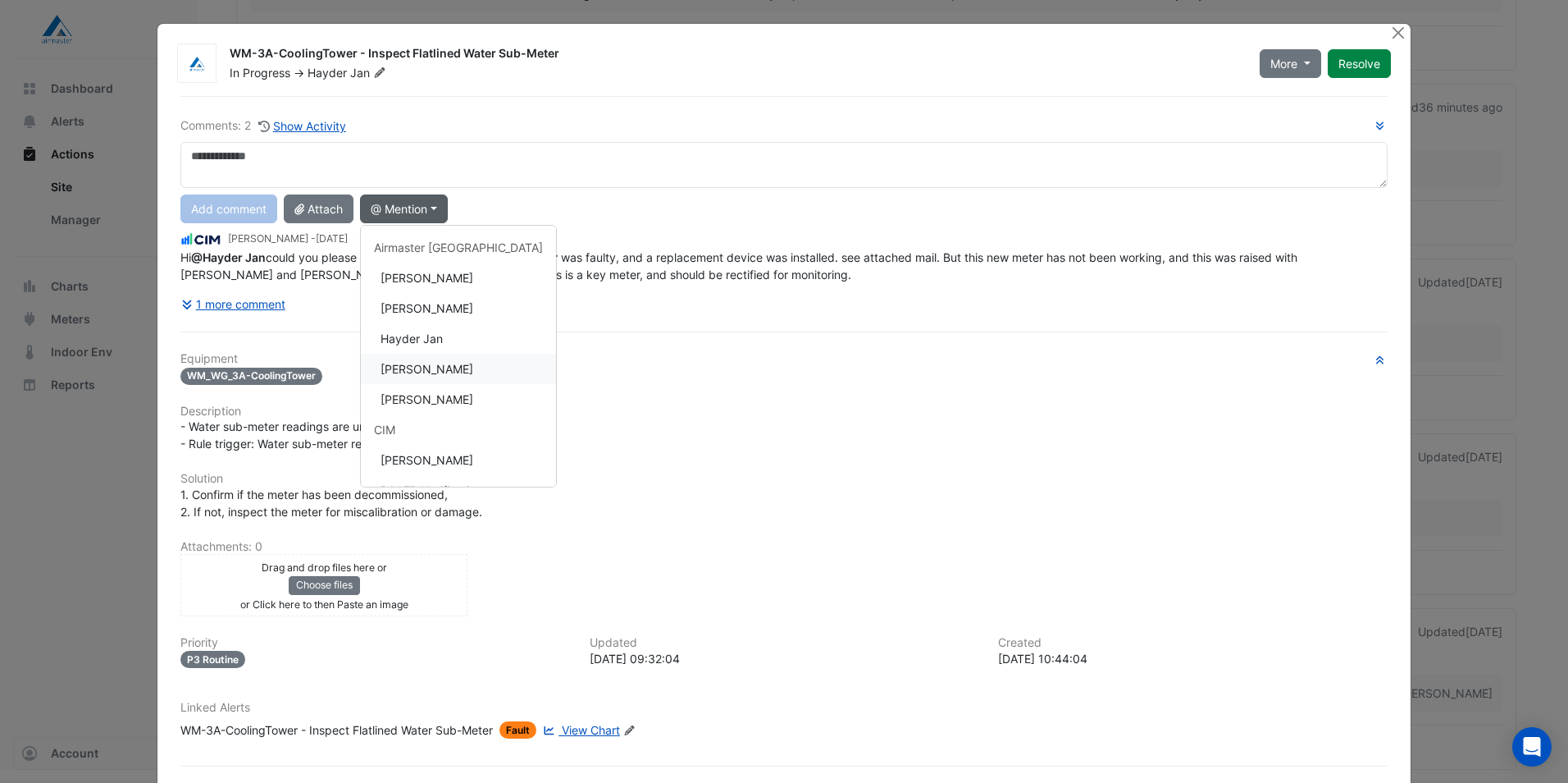
click at [417, 369] on button "Justin Gaujenieks" at bounding box center [458, 368] width 195 height 31
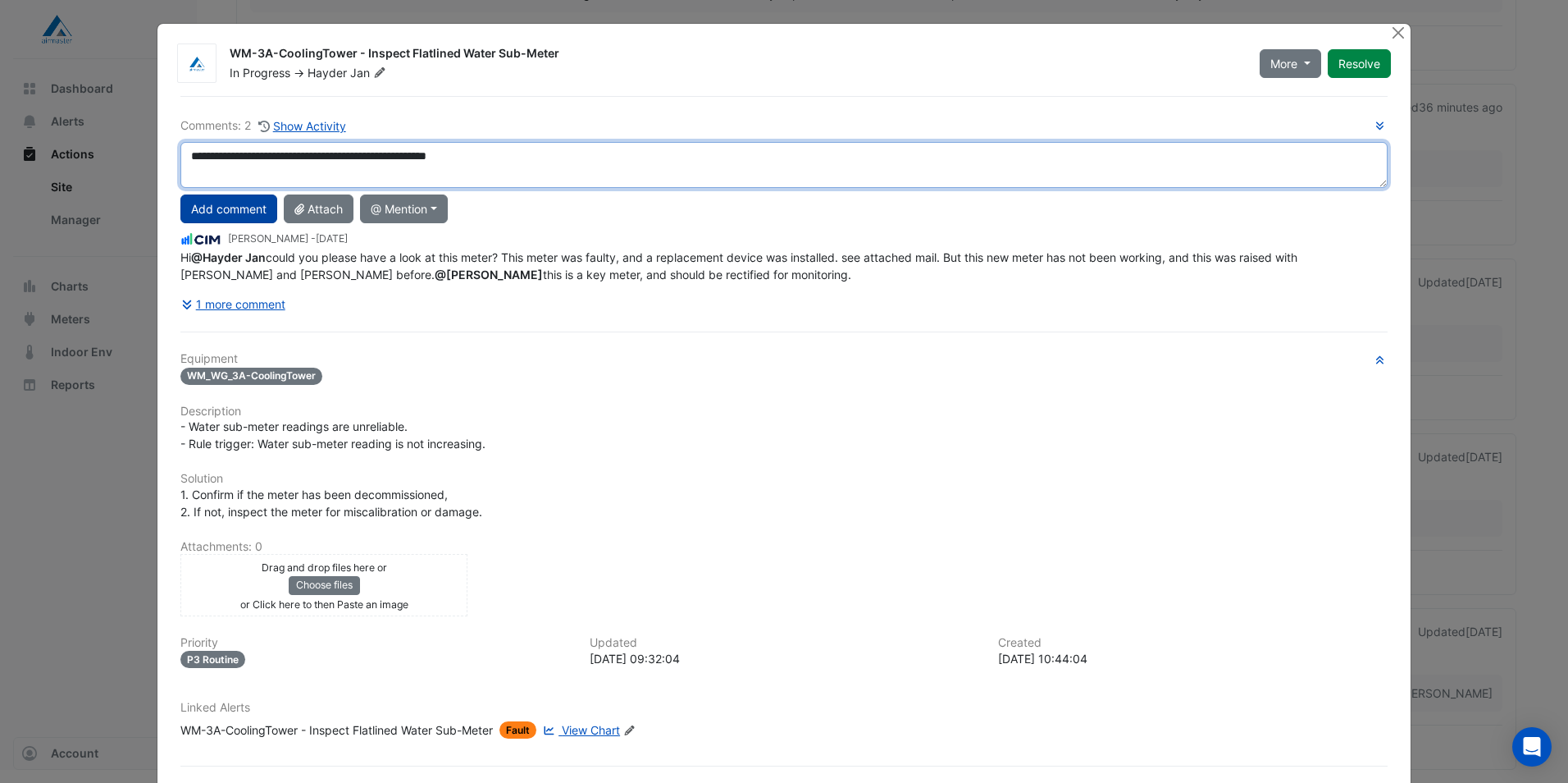
type textarea "**********"
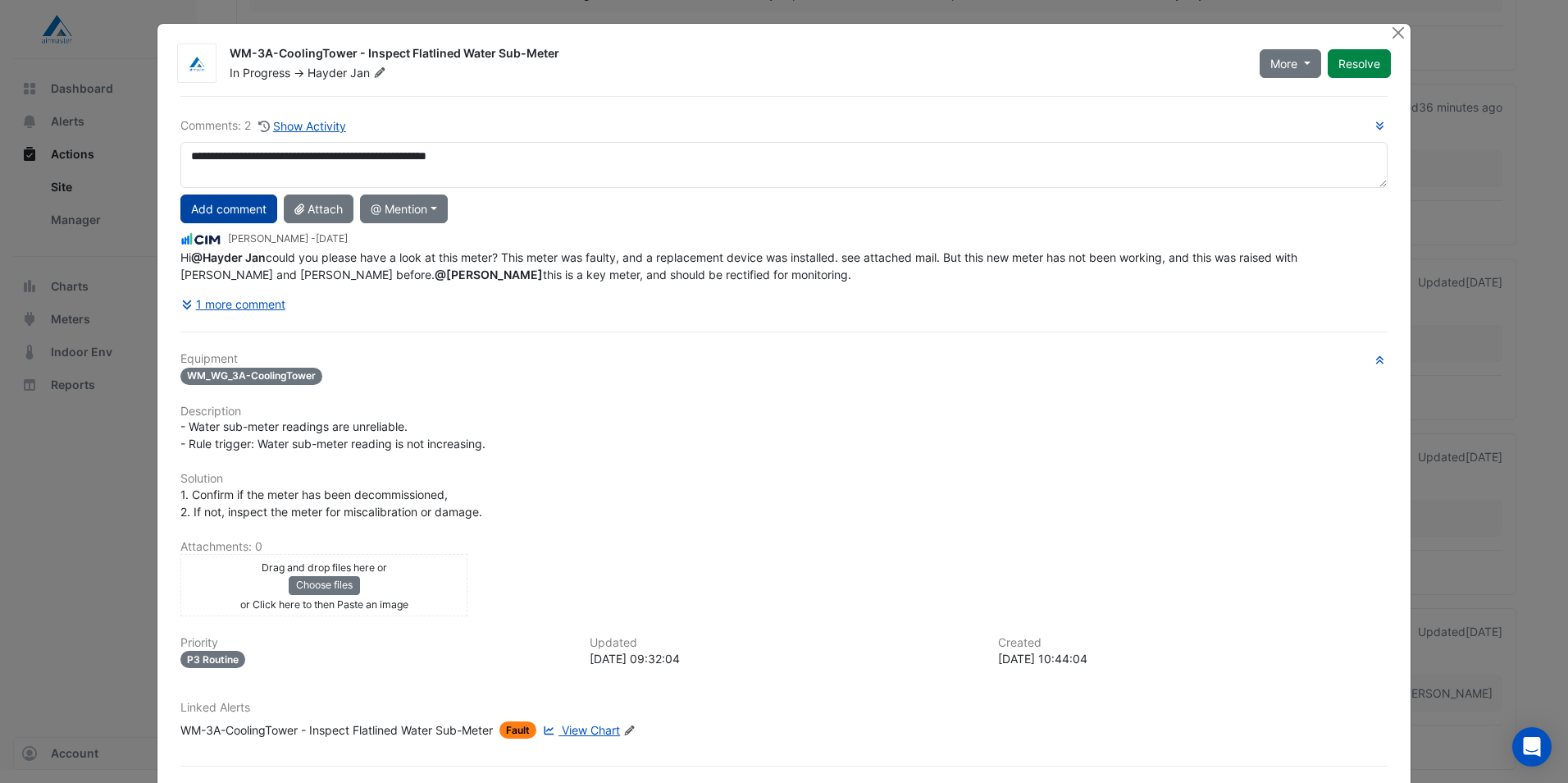
click at [234, 205] on button "Add comment" at bounding box center [228, 208] width 97 height 29
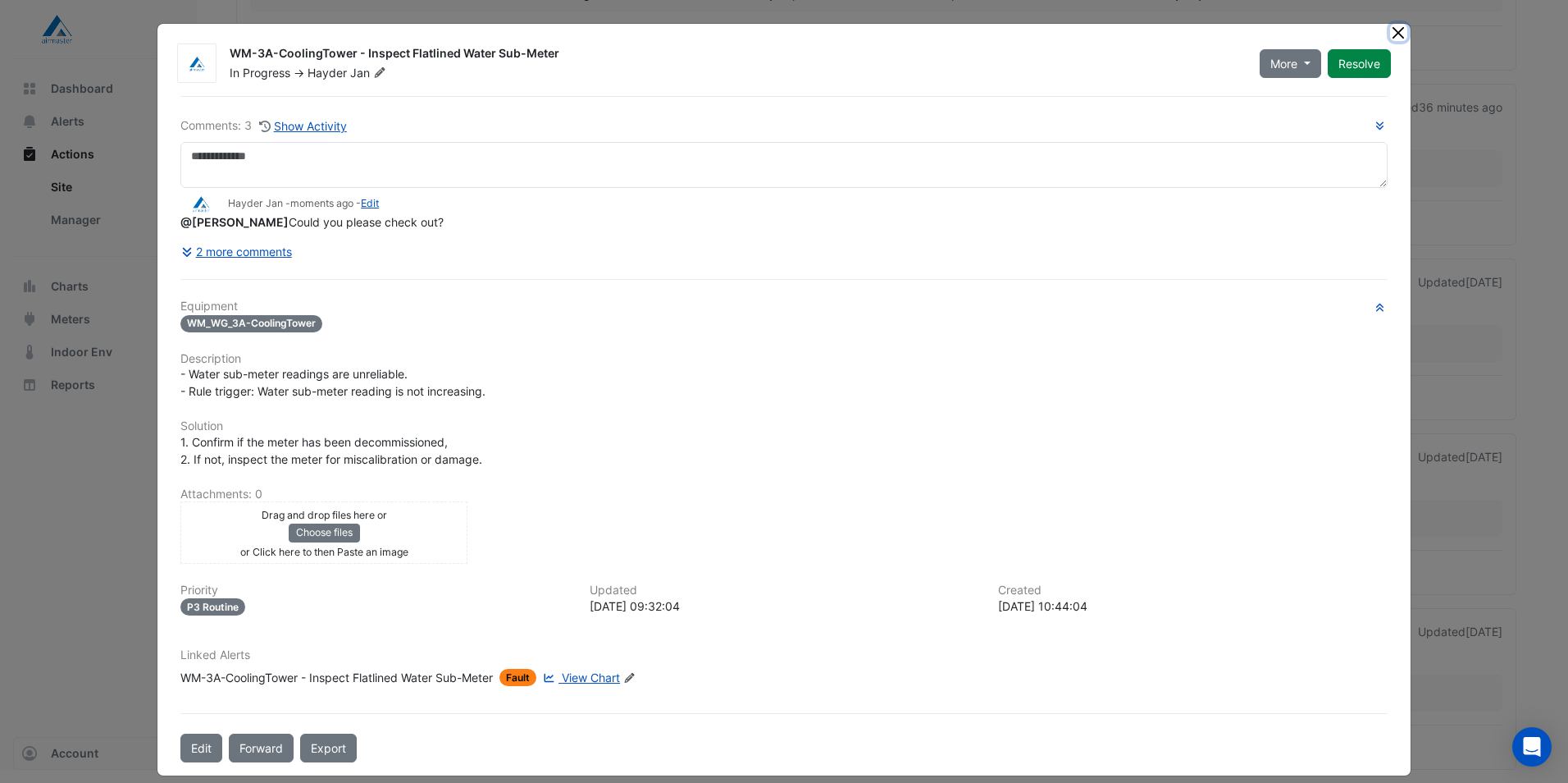
click at [1397, 28] on button "Close" at bounding box center [1399, 32] width 17 height 17
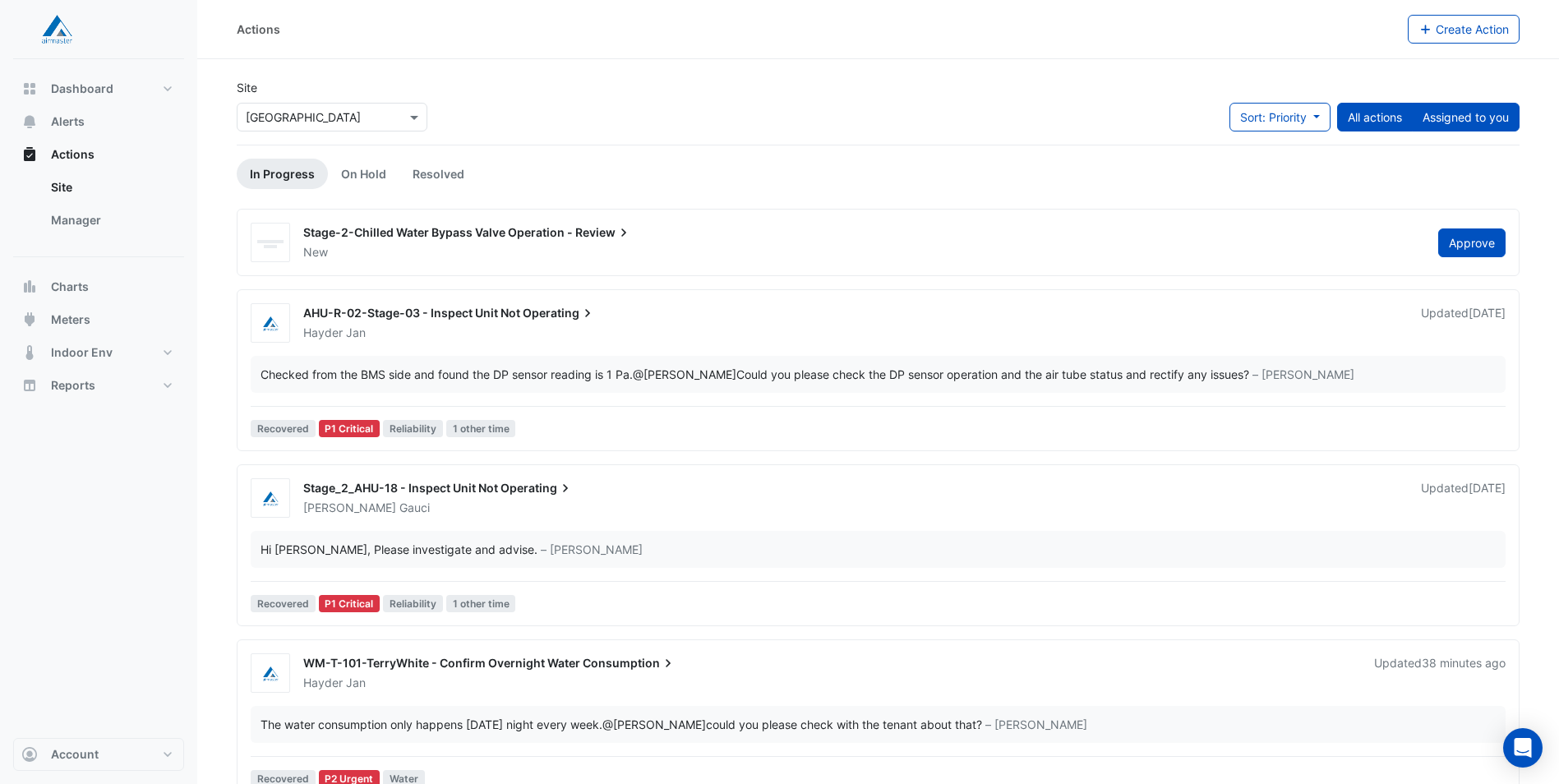
click at [1440, 111] on button "Assigned to you" at bounding box center [1465, 117] width 108 height 29
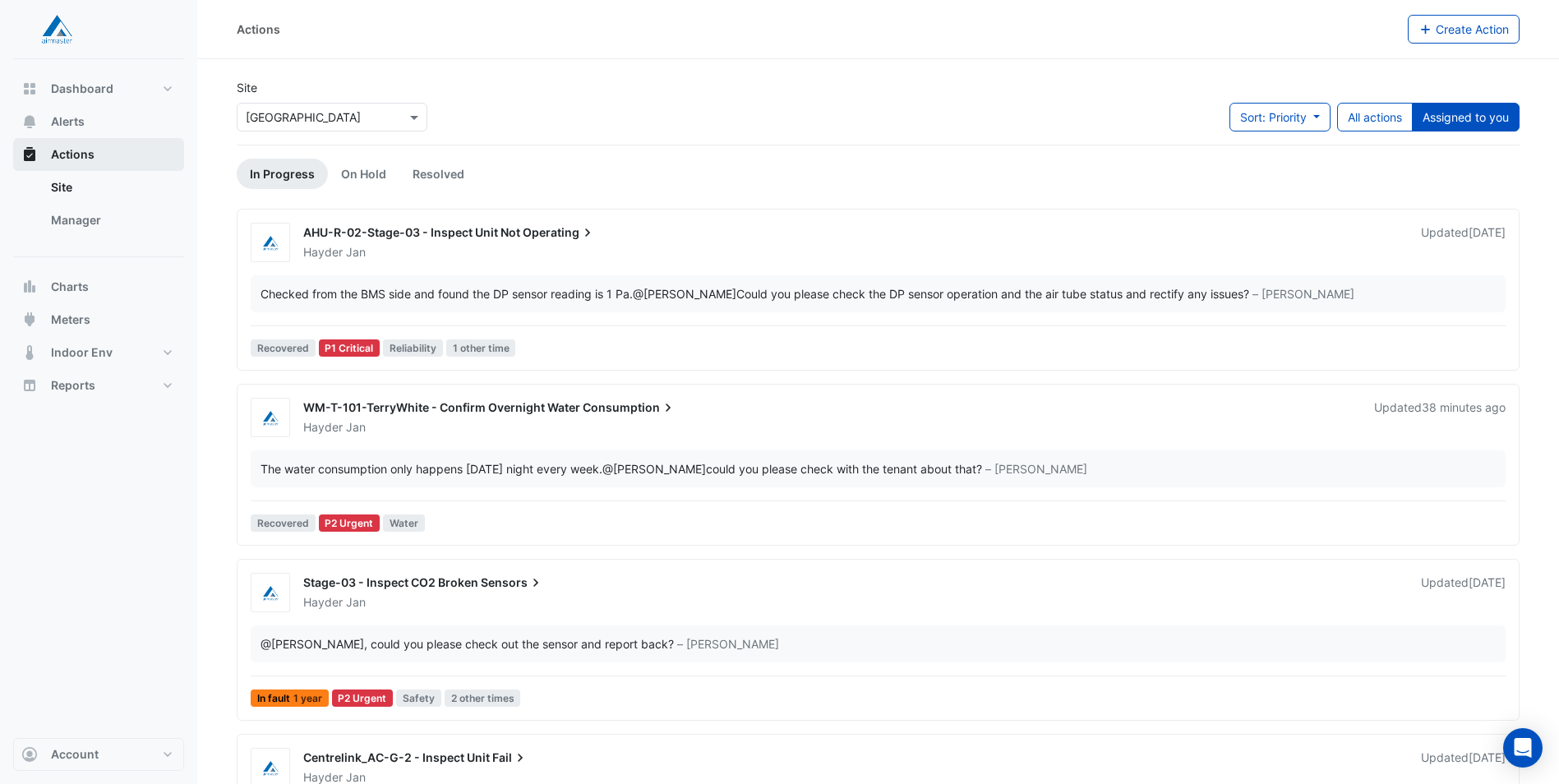
click at [81, 155] on span "Actions" at bounding box center [73, 154] width 44 height 17
click at [74, 148] on span "Actions" at bounding box center [73, 154] width 44 height 17
click at [1364, 112] on button "All actions" at bounding box center [1375, 117] width 75 height 29
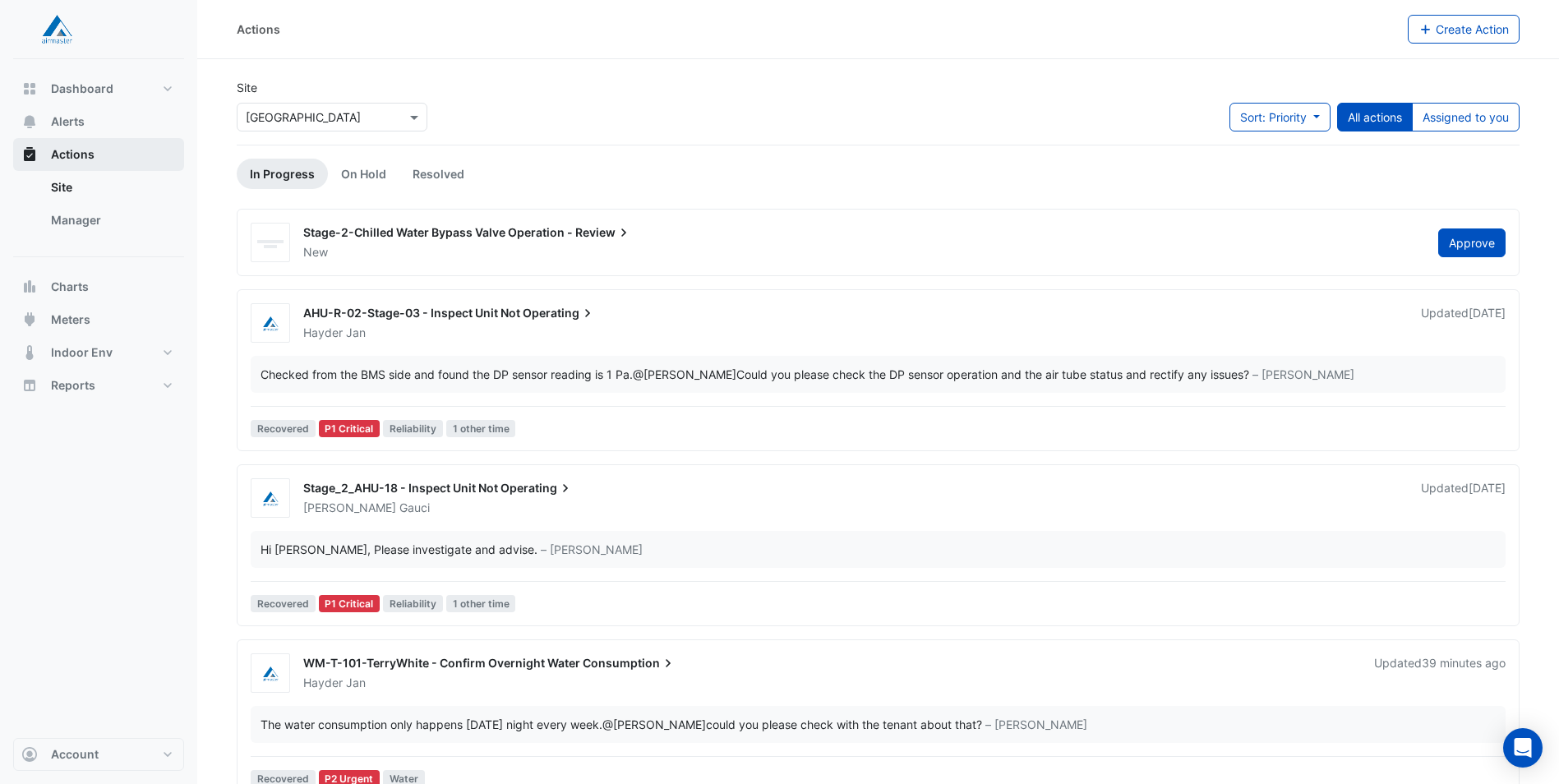
click at [68, 152] on span "Actions" at bounding box center [73, 154] width 44 height 17
click at [66, 184] on link "Site" at bounding box center [110, 187] width 146 height 33
click at [55, 181] on link "Site" at bounding box center [110, 187] width 146 height 33
click at [1315, 121] on button "Sort: Priority" at bounding box center [1279, 117] width 101 height 29
click at [1385, 160] on ul "In Progress On Hold Resolved" at bounding box center [878, 173] width 1283 height 31
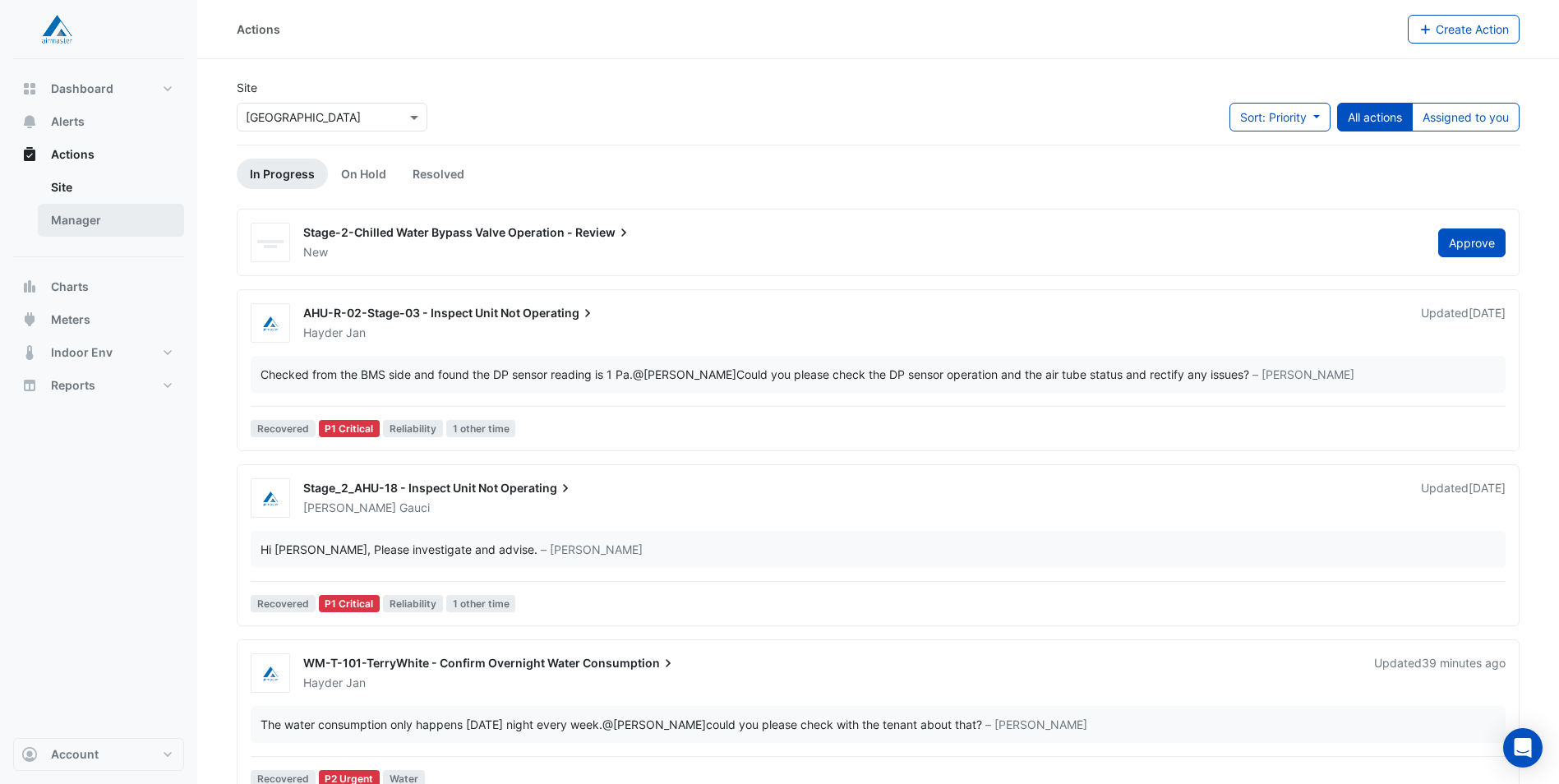
click at [60, 220] on link "Manager" at bounding box center [110, 221] width 146 height 33
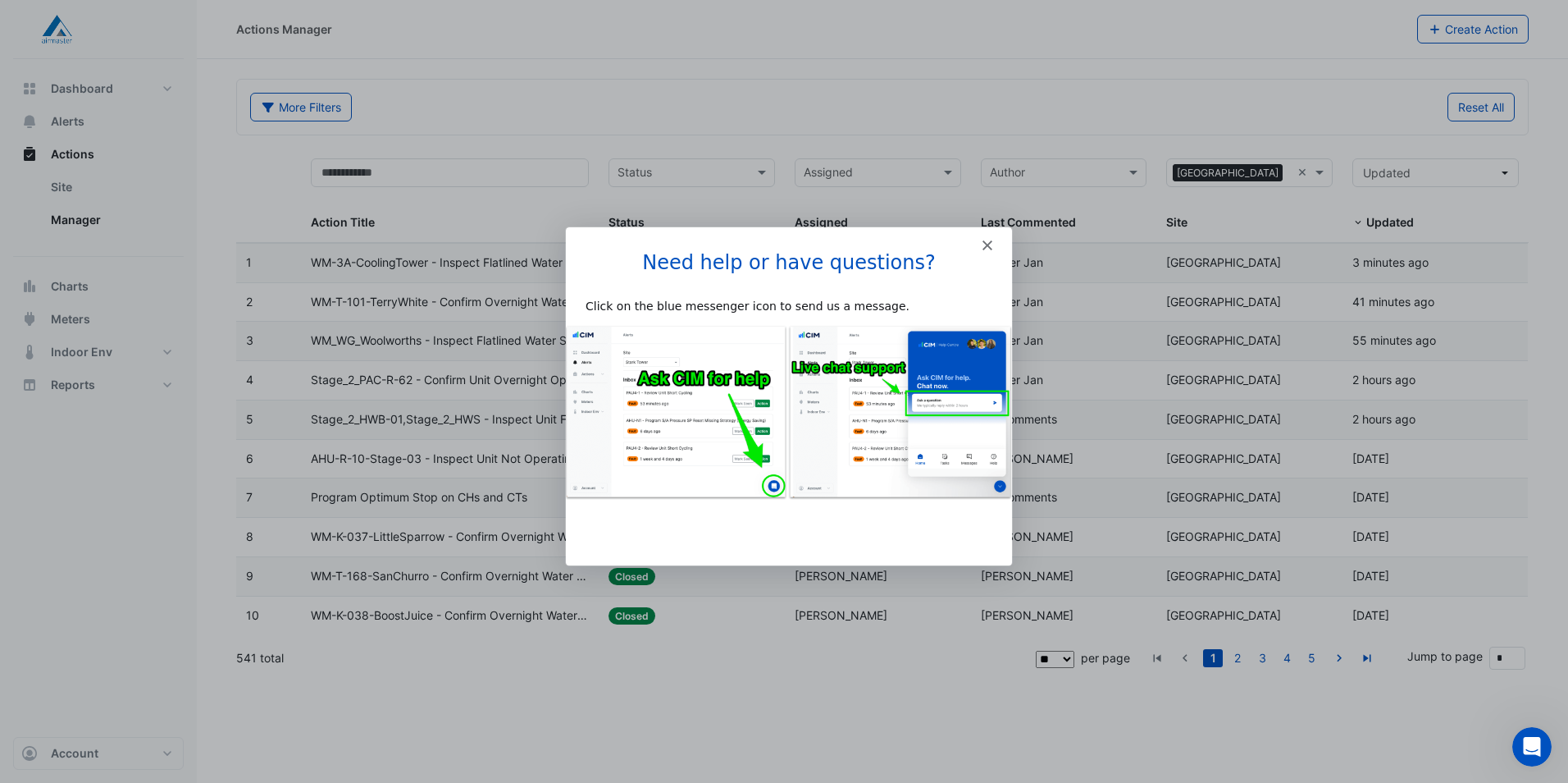
click at [983, 243] on icon "Close" at bounding box center [986, 243] width 10 height 10
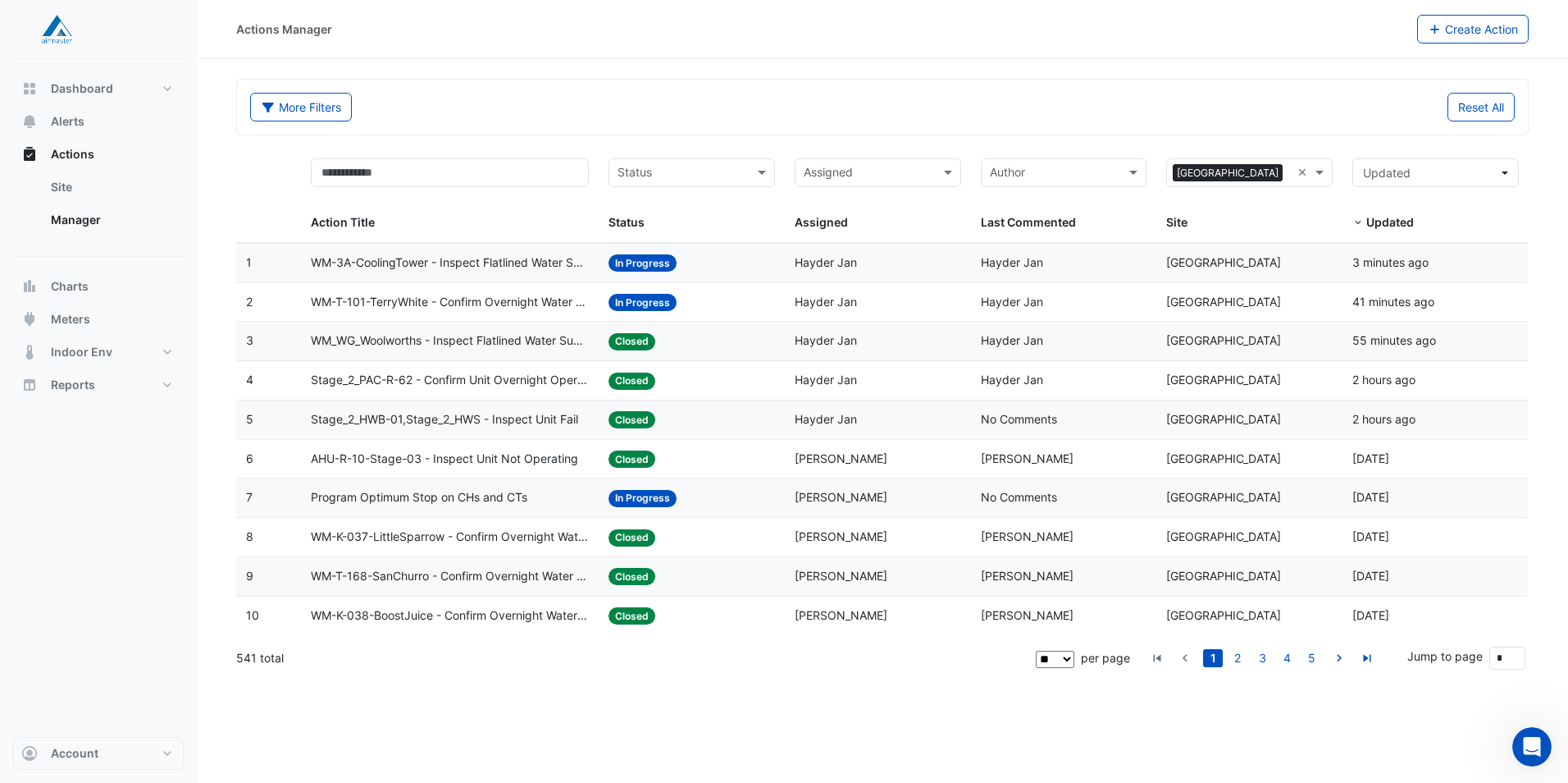
click at [373, 378] on span "Stage_2_PAC-R-62 - Confirm Unit Overnight Operation (Energy Waste)" at bounding box center [449, 381] width 278 height 19
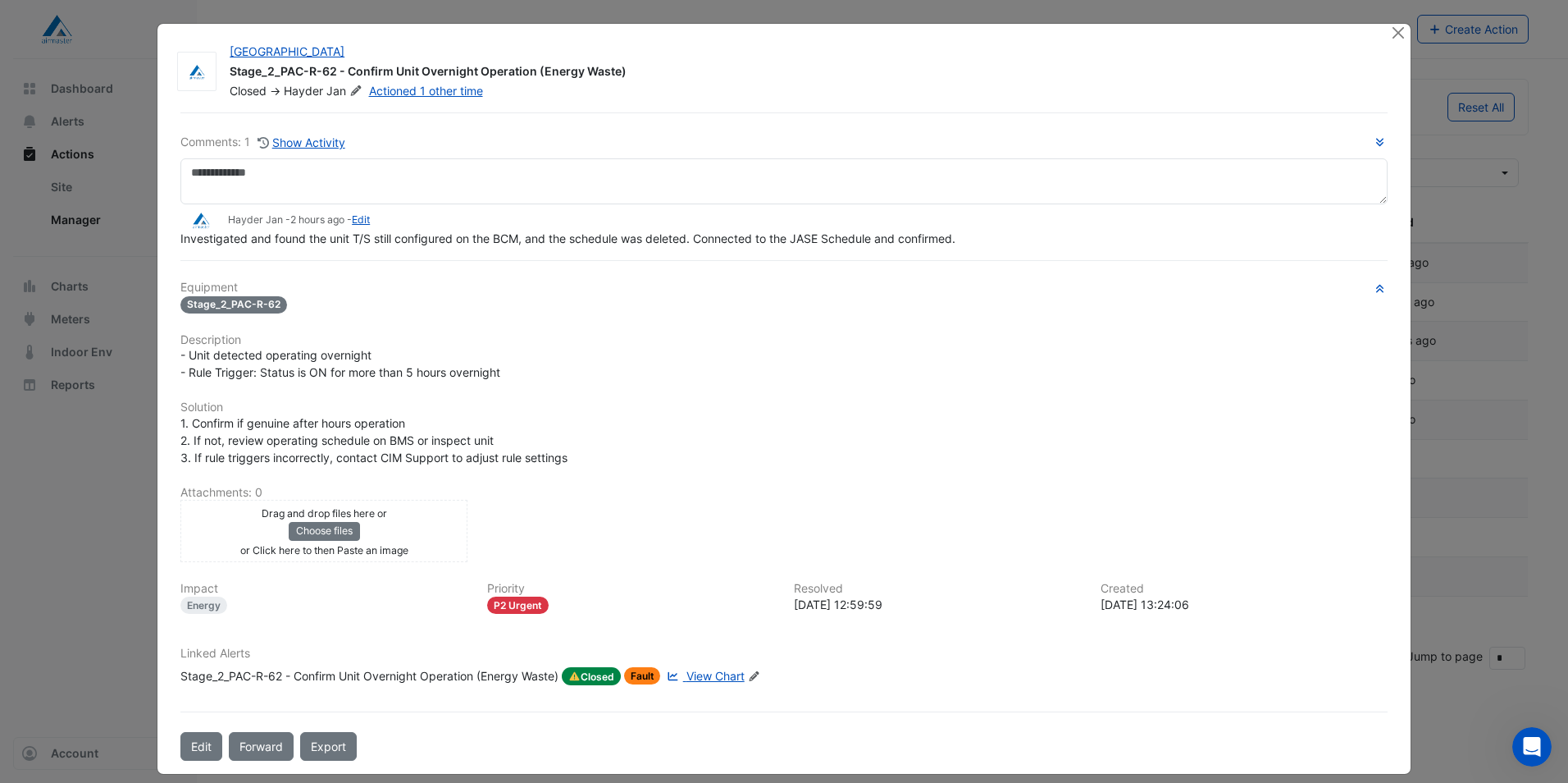
drag, startPoint x: 956, startPoint y: 275, endPoint x: 876, endPoint y: 275, distance: 80.0
click at [876, 275] on div "Comments: 1 Show Activity Hayder Jan - 2 hours ago - Edit Investigated and foun…" at bounding box center [784, 436] width 1227 height 648
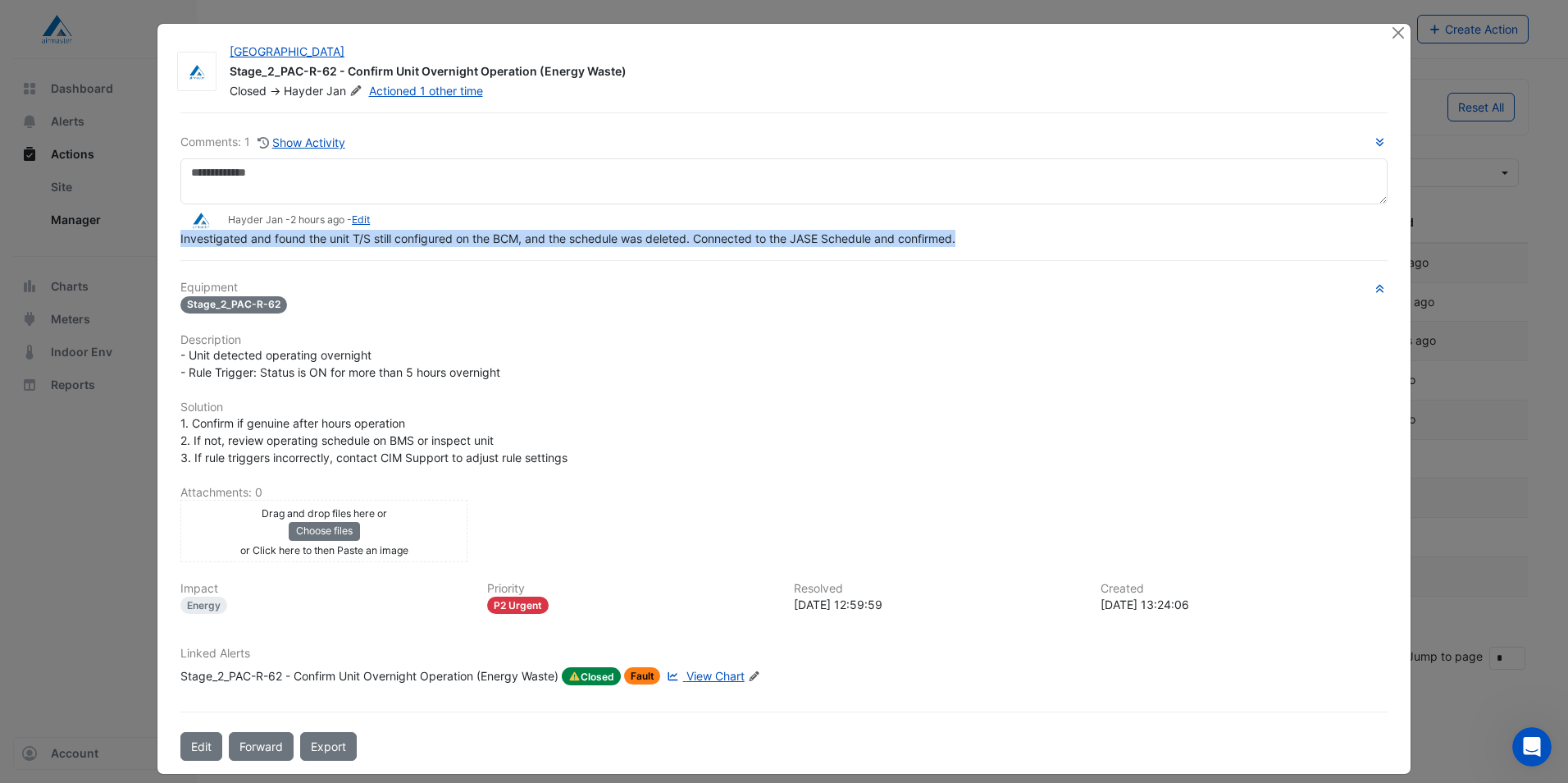
drag, startPoint x: 957, startPoint y: 235, endPoint x: 175, endPoint y: 242, distance: 782.0
click at [180, 242] on div "Investigated and found the unit T/S still configured on the BCM, and the schedu…" at bounding box center [784, 239] width 1207 height 17
copy span "Investigated and found the unit T/S still configured on the BCM, and the schedu…"
click at [1392, 31] on button "Close" at bounding box center [1399, 32] width 17 height 17
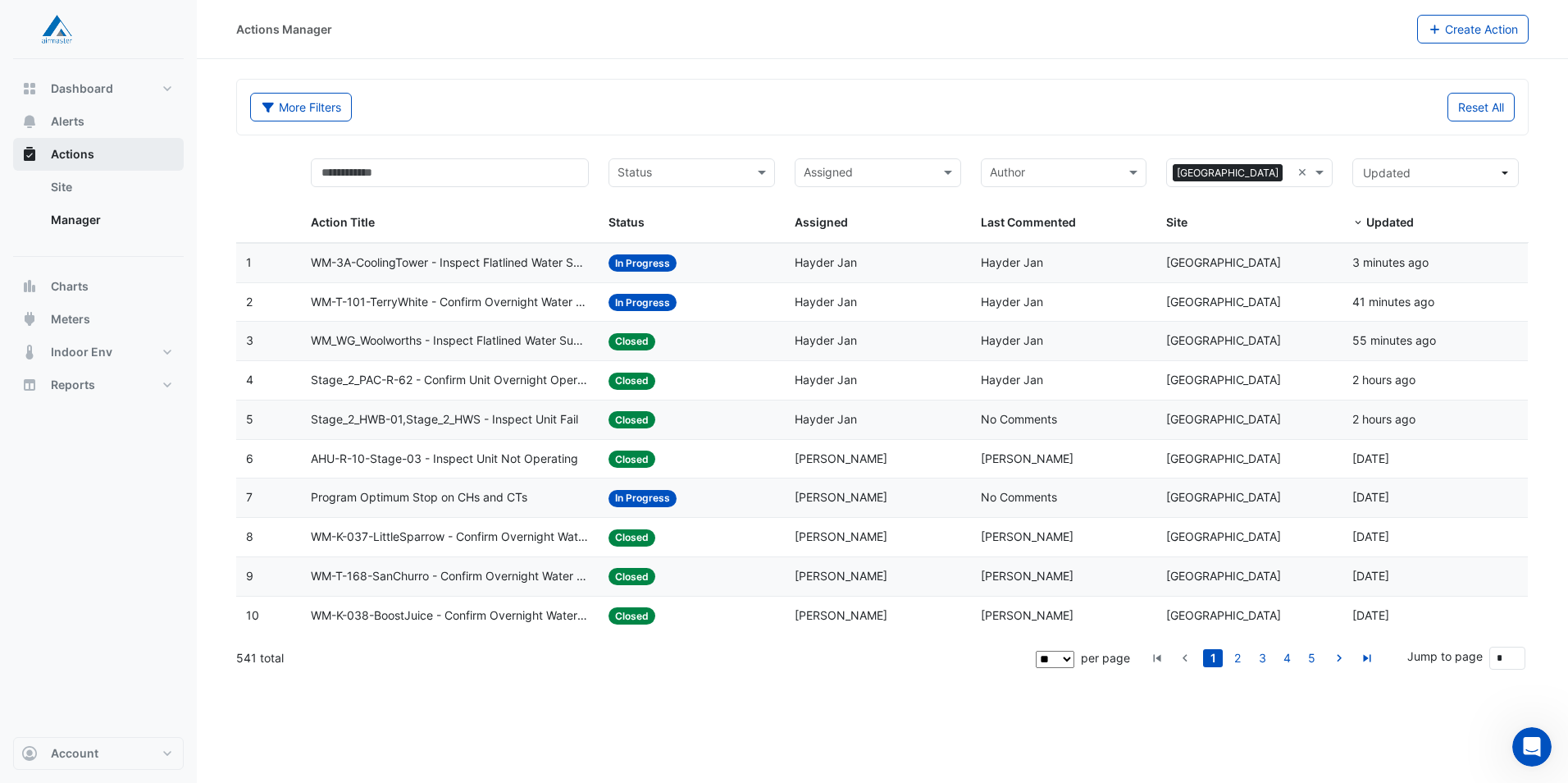
click at [75, 155] on span "Actions" at bounding box center [73, 154] width 44 height 17
click at [64, 187] on link "Site" at bounding box center [110, 187] width 146 height 33
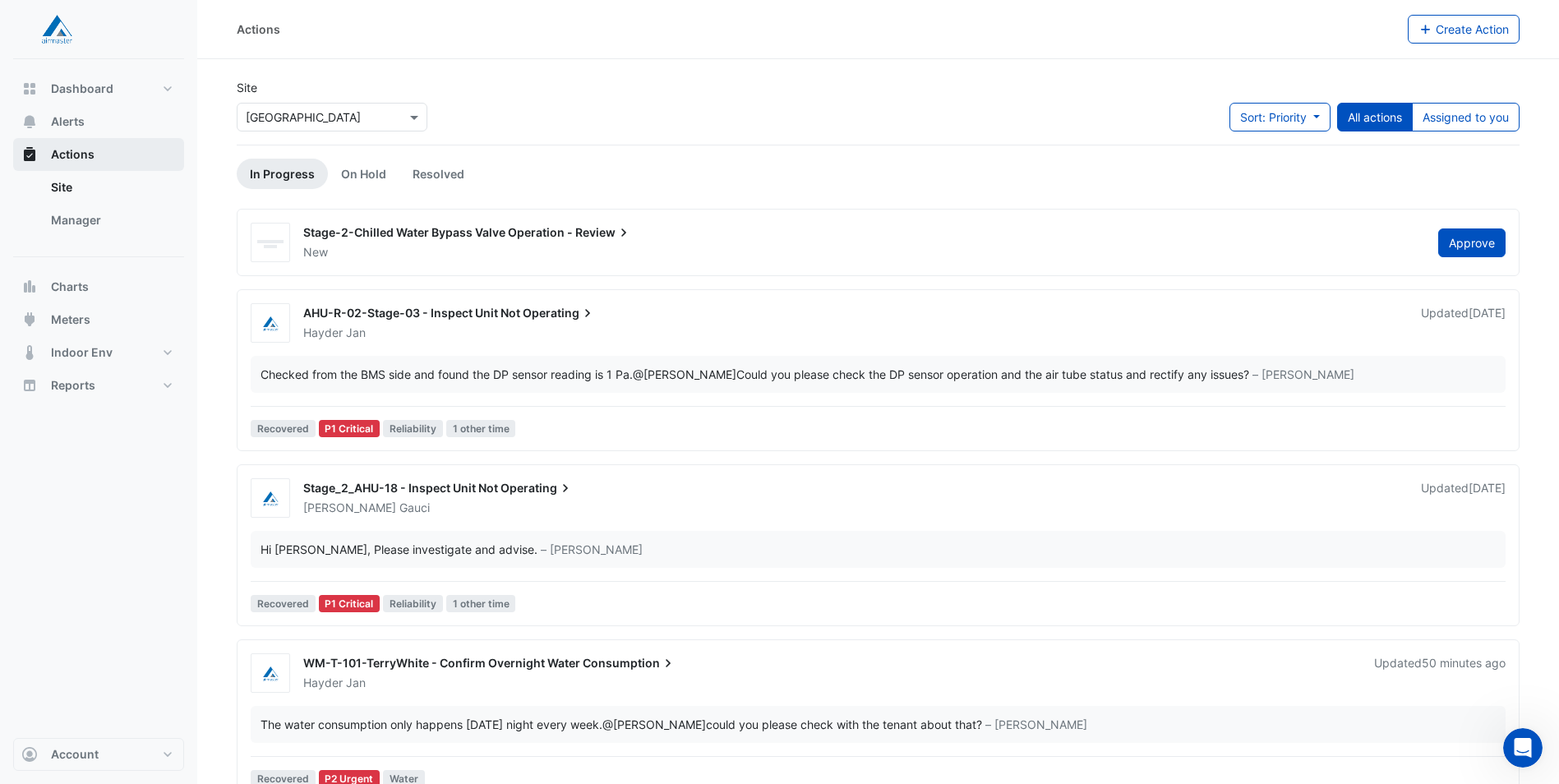
click at [77, 152] on span "Actions" at bounding box center [73, 154] width 44 height 17
click at [1469, 116] on button "Assigned to you" at bounding box center [1465, 117] width 108 height 29
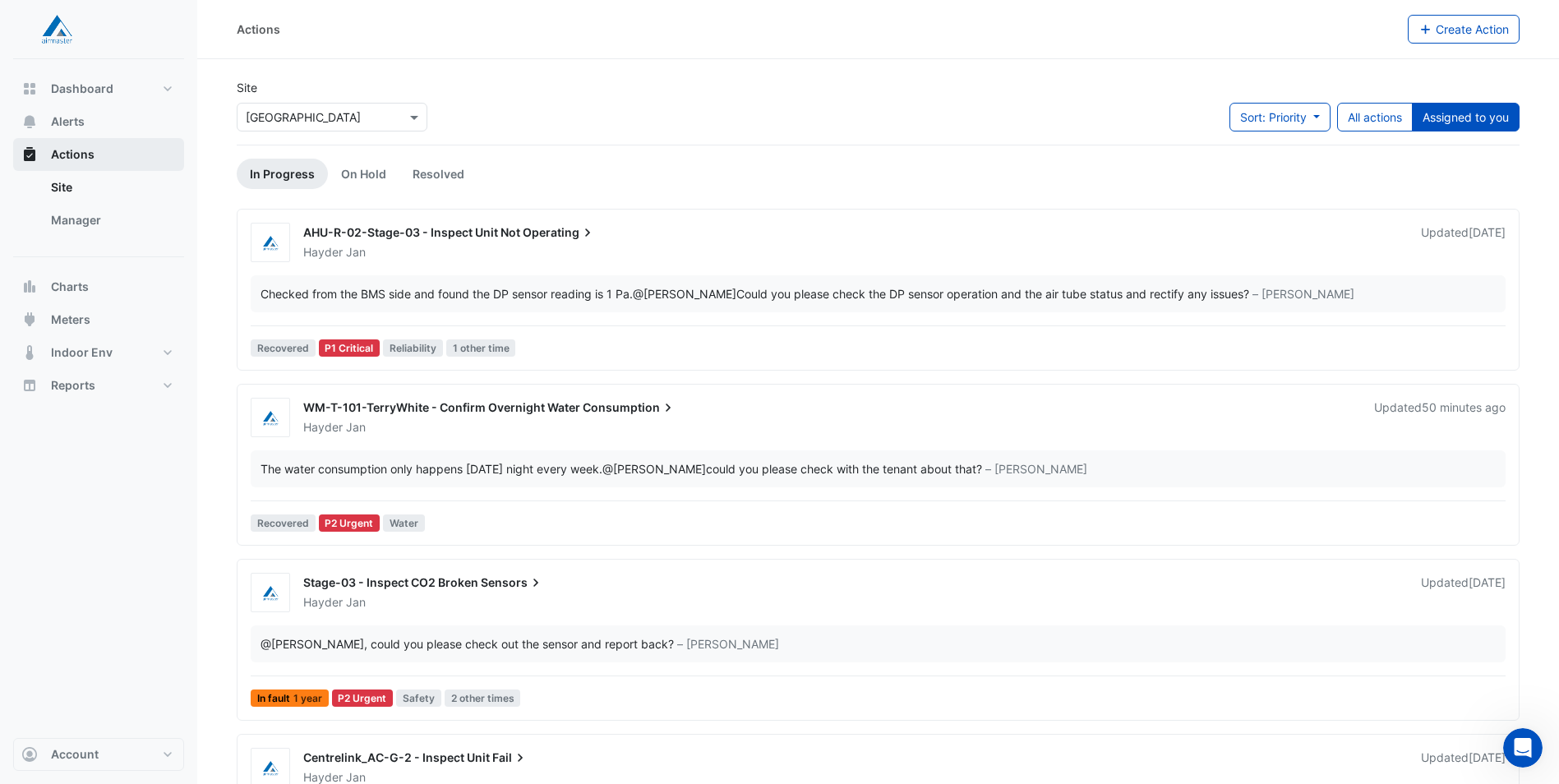
click at [81, 158] on span "Actions" at bounding box center [73, 154] width 44 height 17
click at [1364, 113] on button "All actions" at bounding box center [1375, 117] width 75 height 29
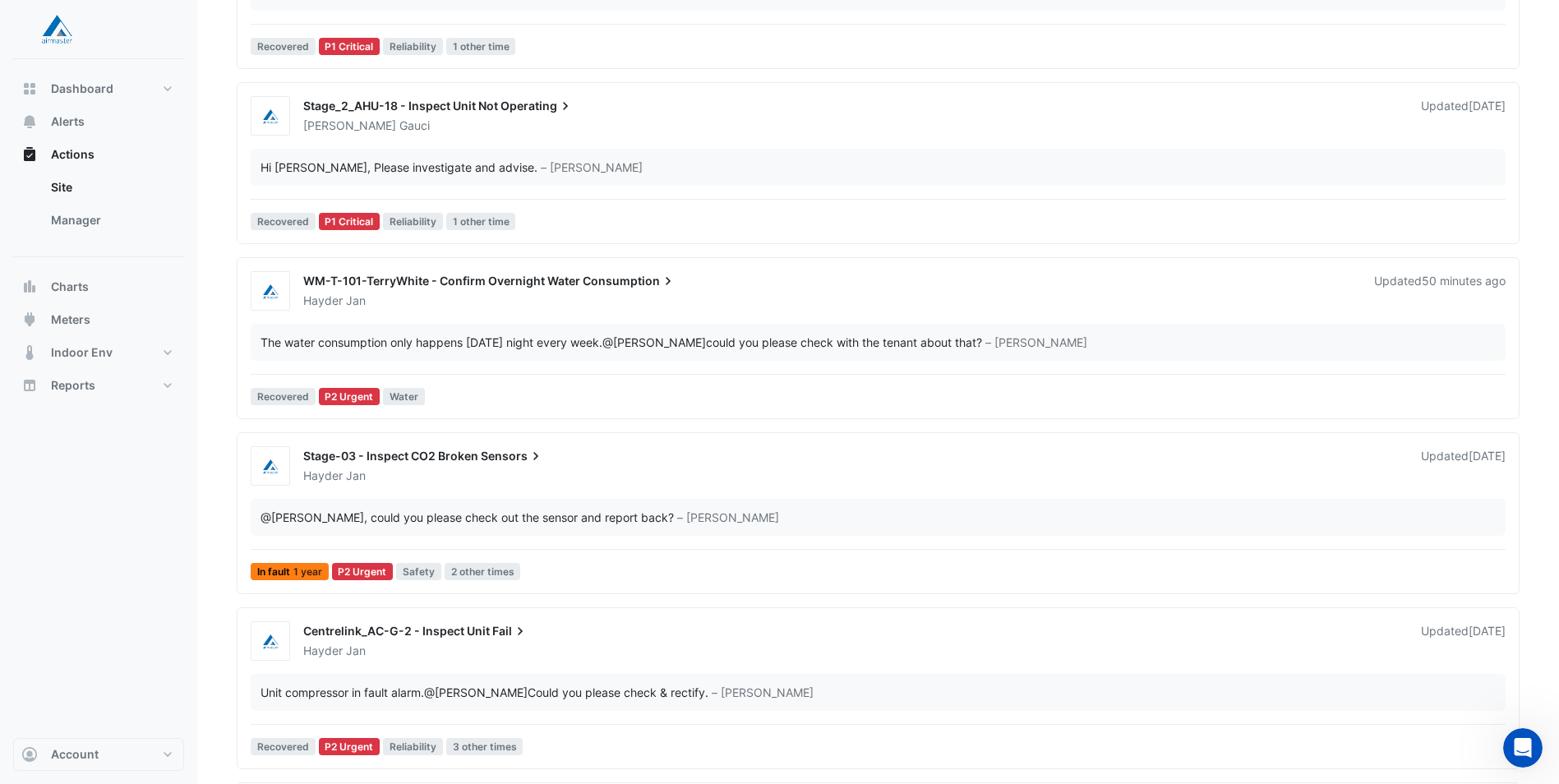
scroll to position [328, 0]
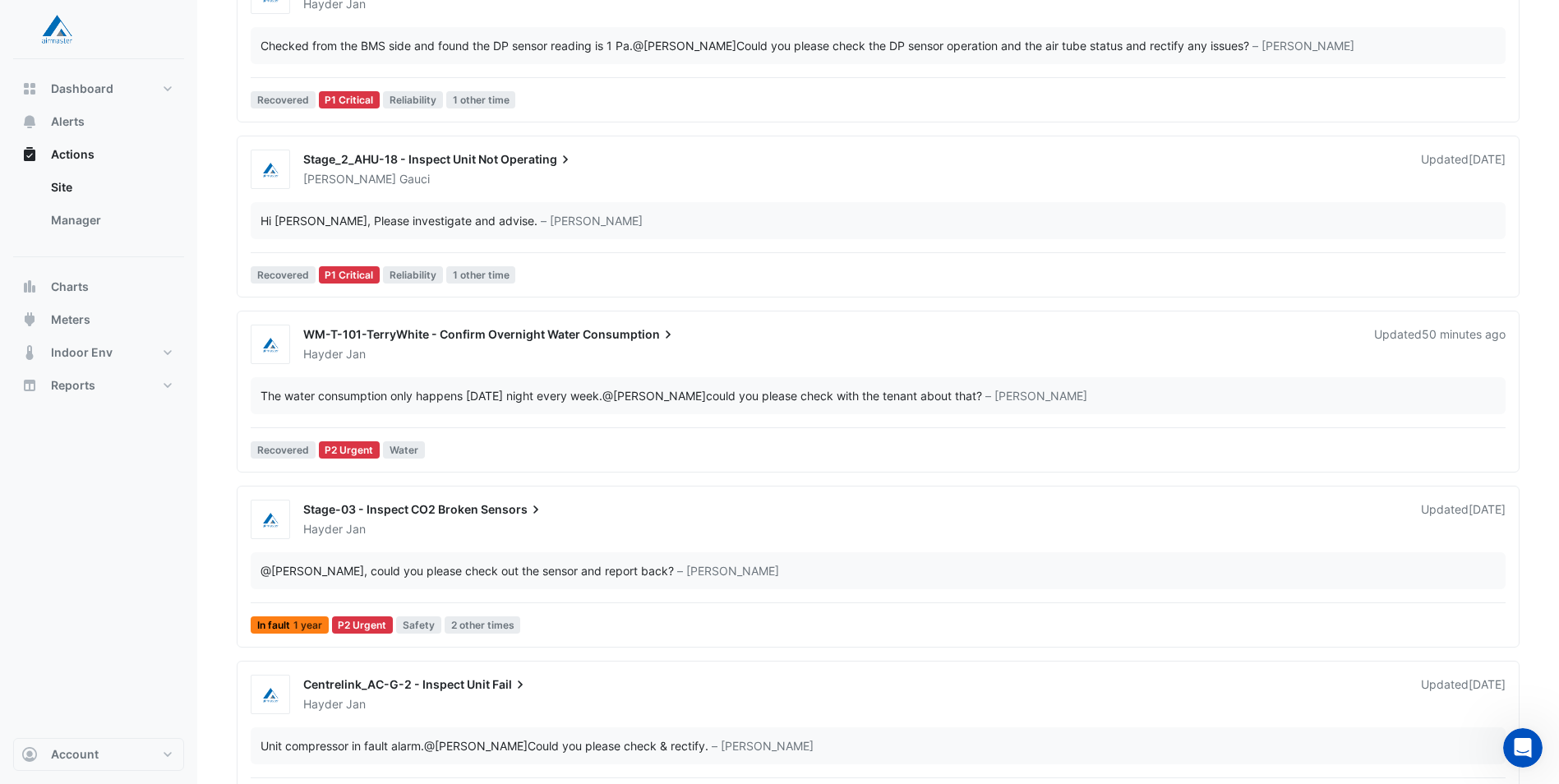
click at [474, 183] on div "Adrian Gauci" at bounding box center [852, 179] width 1102 height 17
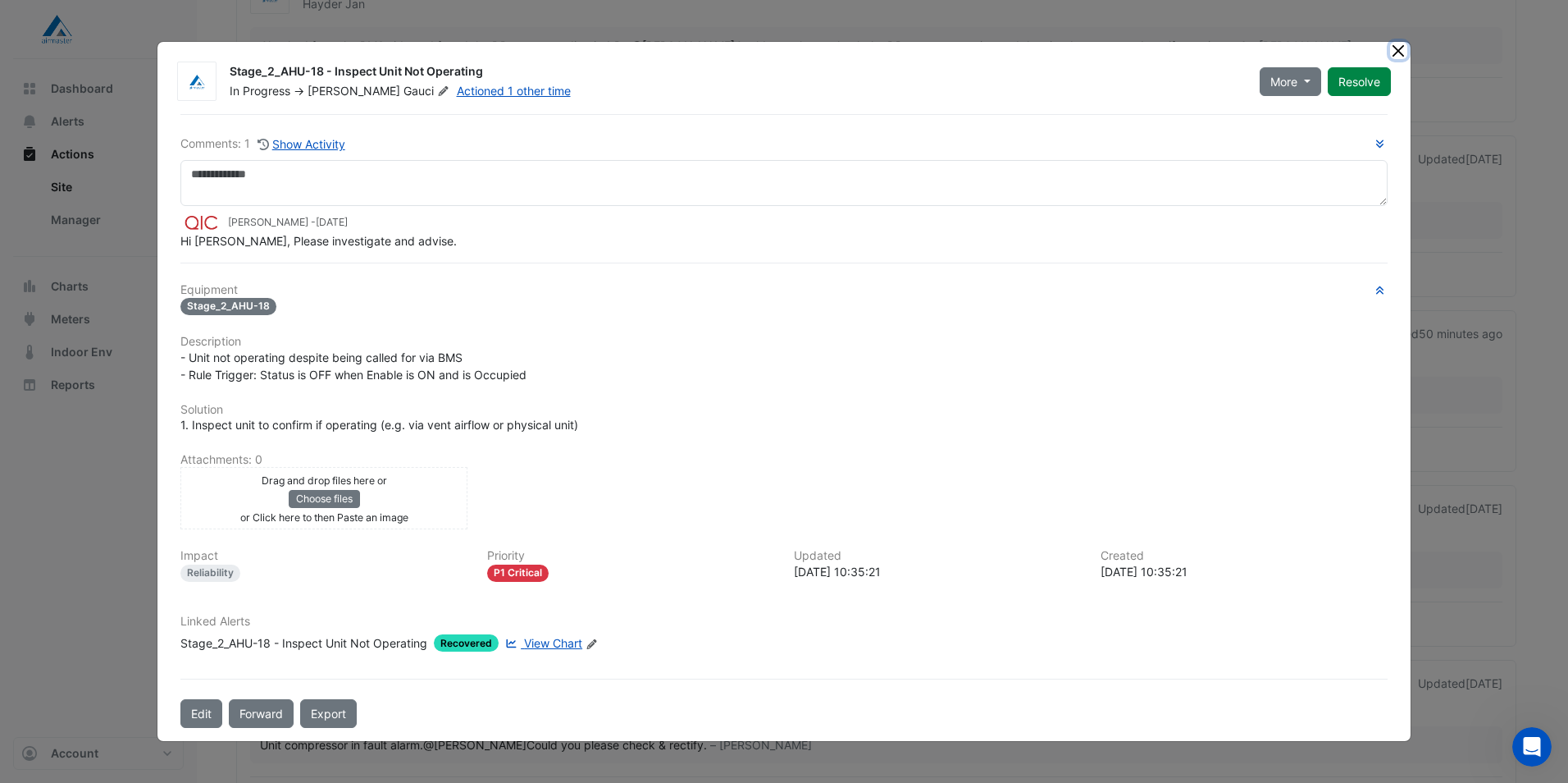
click at [1393, 46] on button "Close" at bounding box center [1399, 51] width 17 height 17
